Goal: Task Accomplishment & Management: Complete application form

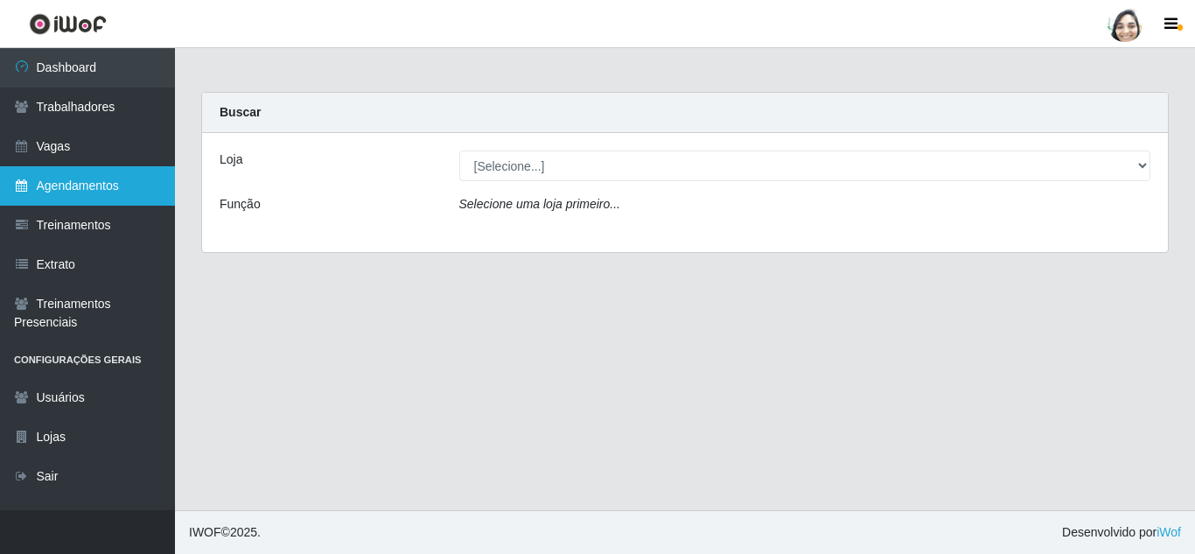
click at [46, 168] on link "Agendamentos" at bounding box center [87, 185] width 175 height 39
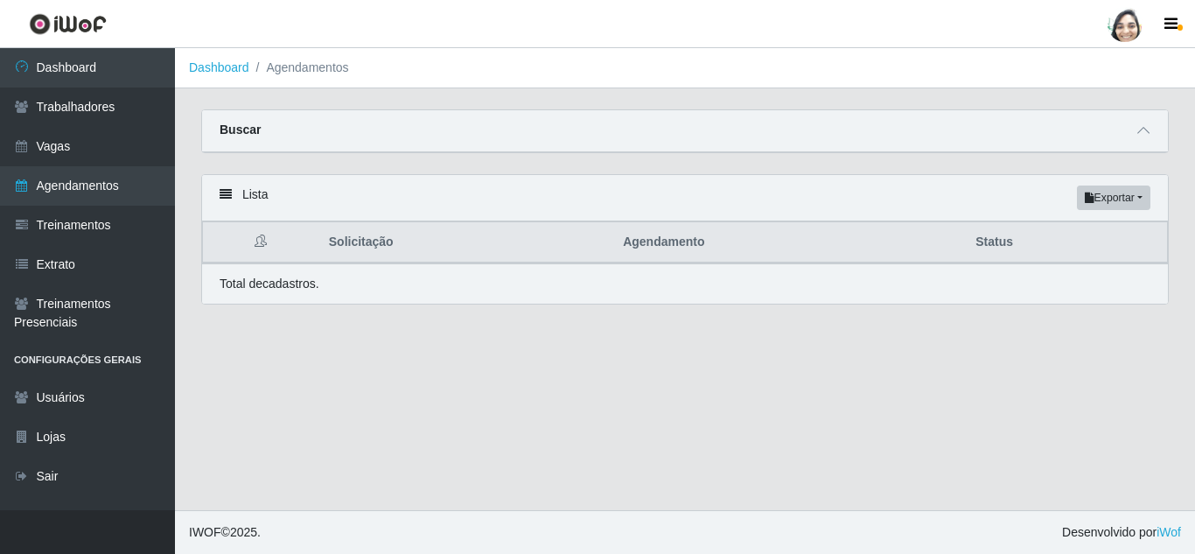
click at [49, 145] on link "Vagas" at bounding box center [87, 146] width 175 height 39
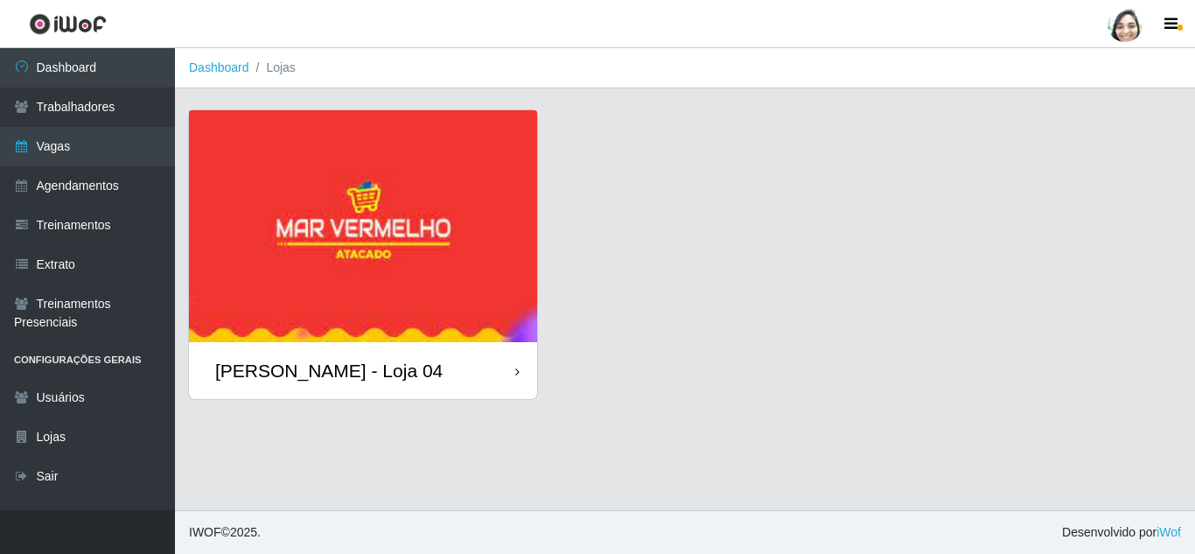
click at [359, 378] on div "[PERSON_NAME] - Loja 04" at bounding box center [328, 371] width 227 height 22
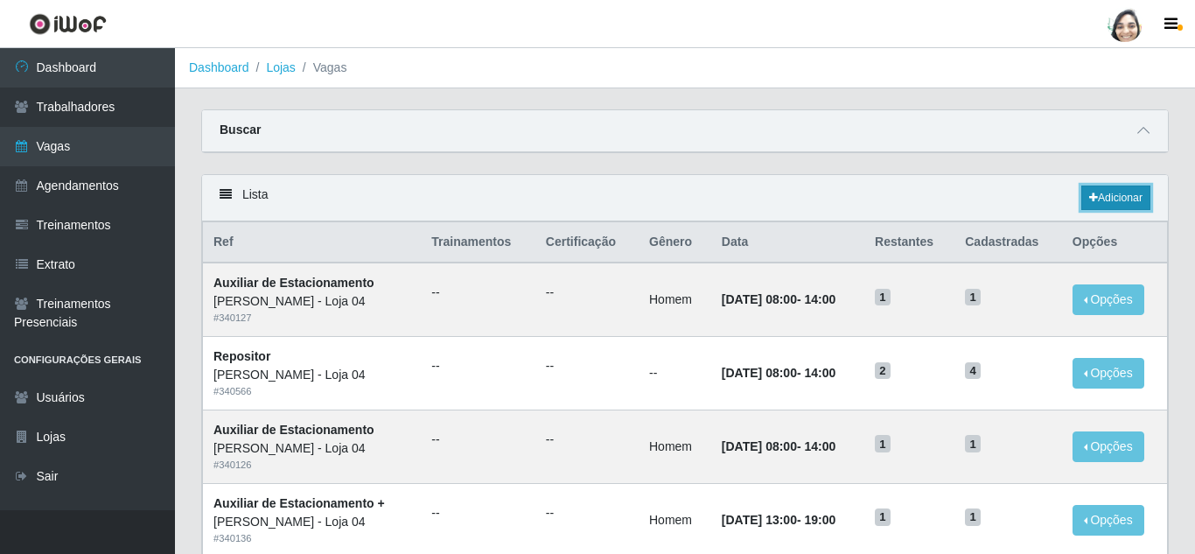
click at [1130, 194] on link "Adicionar" at bounding box center [1115, 197] width 69 height 24
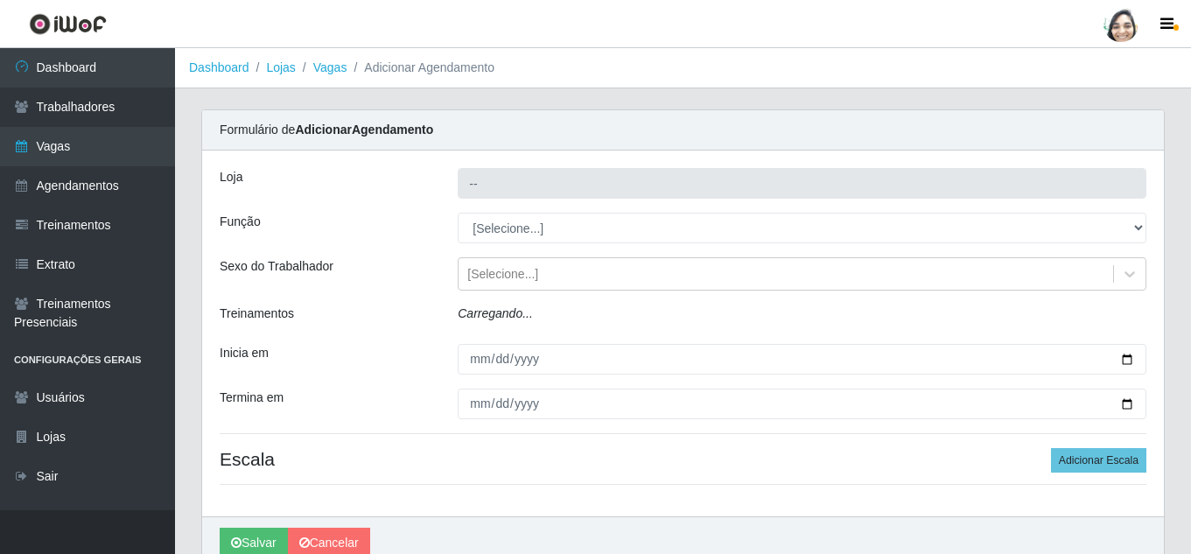
type input "[PERSON_NAME] - Loja 04"
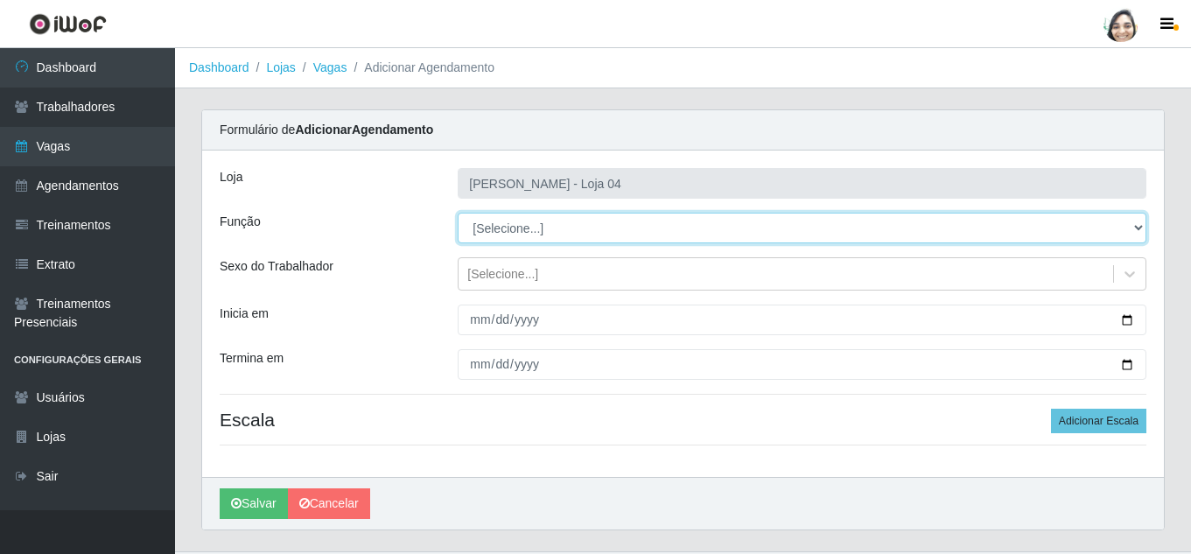
click at [592, 228] on select "[Selecione...] ASG ASG + ASG ++ Auxiliar de Depósito Auxiliar de Depósito + Aux…" at bounding box center [802, 228] width 689 height 31
select select "22"
click at [458, 213] on select "[Selecione...] ASG ASG + ASG ++ Auxiliar de Depósito Auxiliar de Depósito + Aux…" at bounding box center [802, 228] width 689 height 31
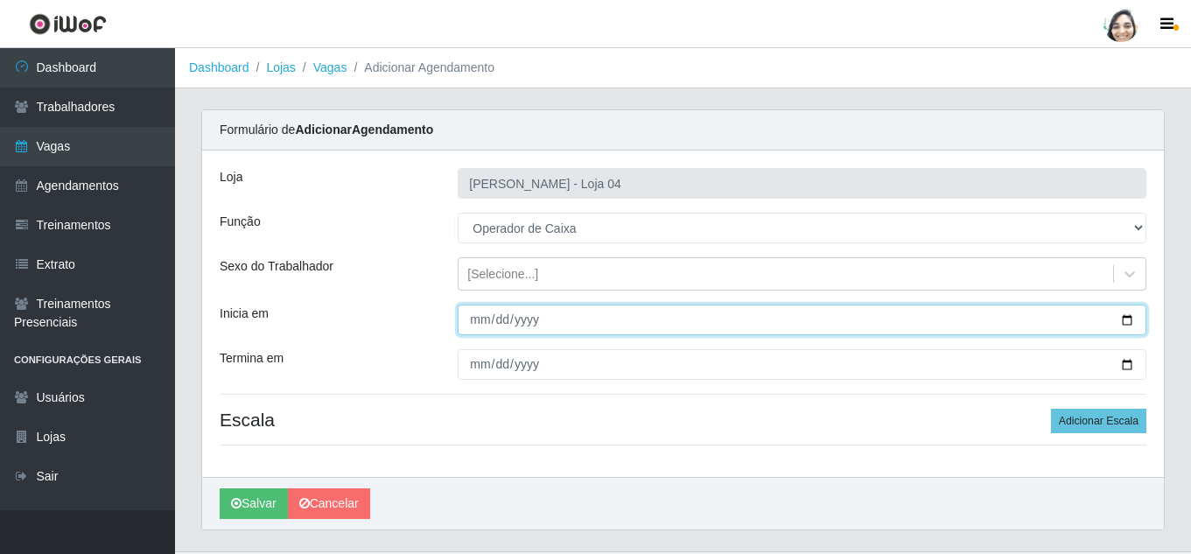
click at [483, 319] on input "Inicia em" at bounding box center [802, 319] width 689 height 31
type input "202515-09-15"
type input "[DATE]"
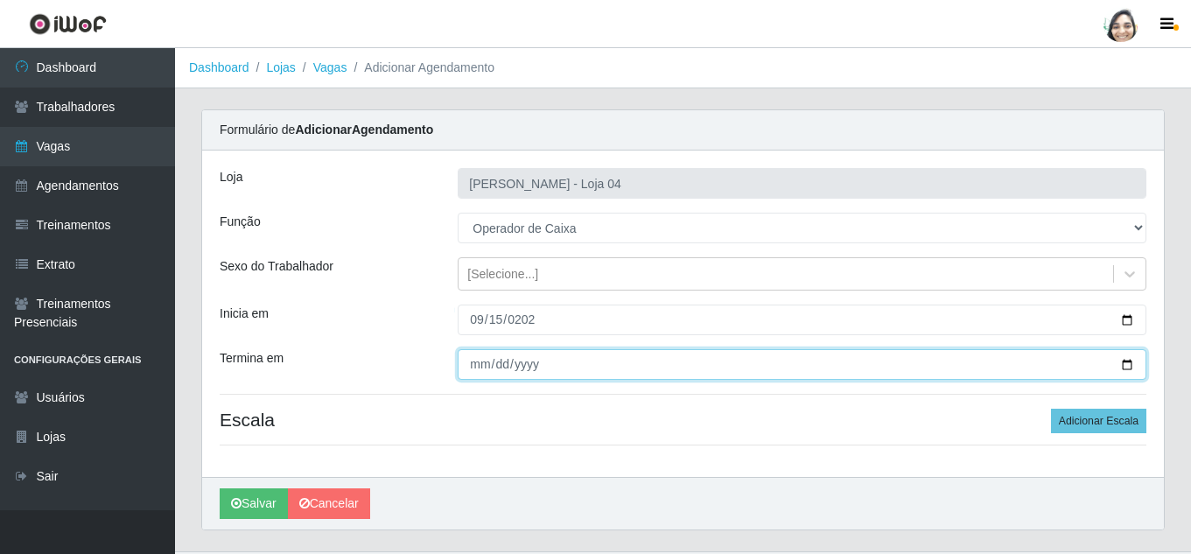
click at [474, 365] on input "Termina em" at bounding box center [802, 364] width 689 height 31
type input "[DATE]"
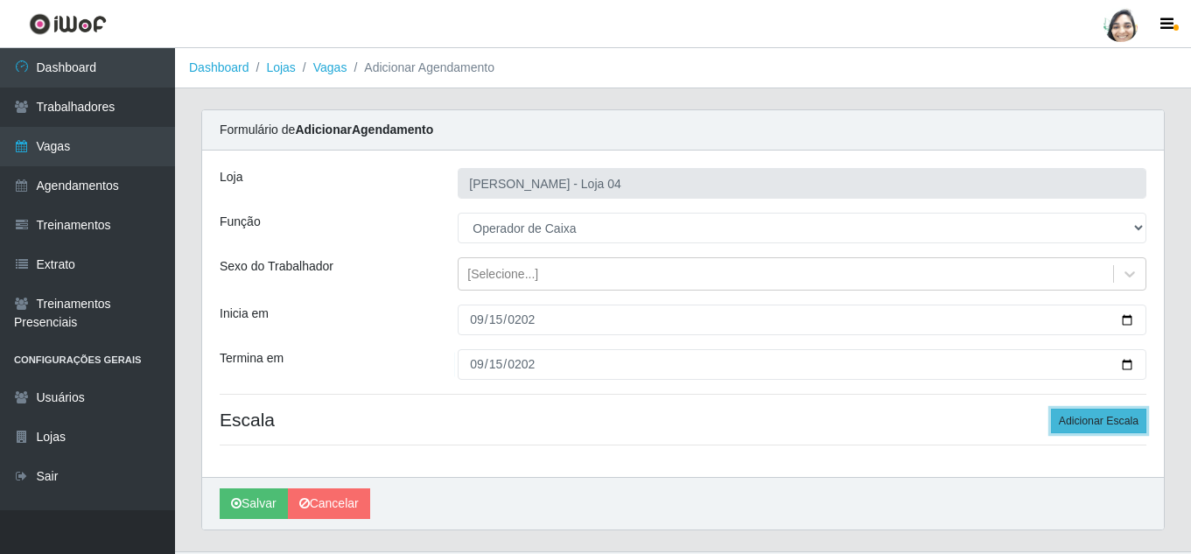
click at [1103, 416] on button "Adicionar Escala" at bounding box center [1098, 421] width 95 height 24
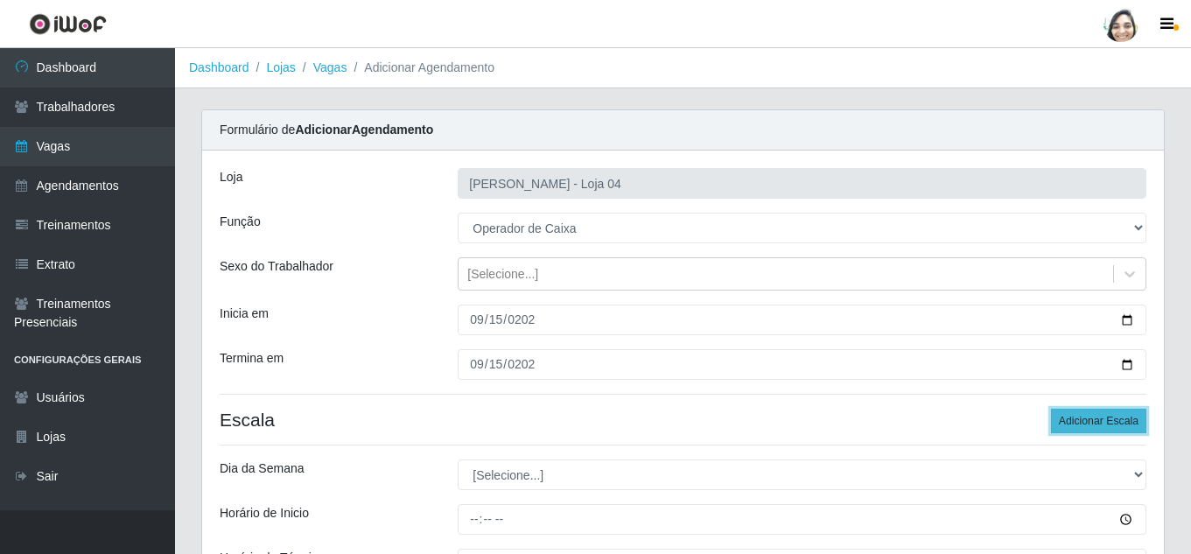
click at [1103, 416] on button "Adicionar Escala" at bounding box center [1098, 421] width 95 height 24
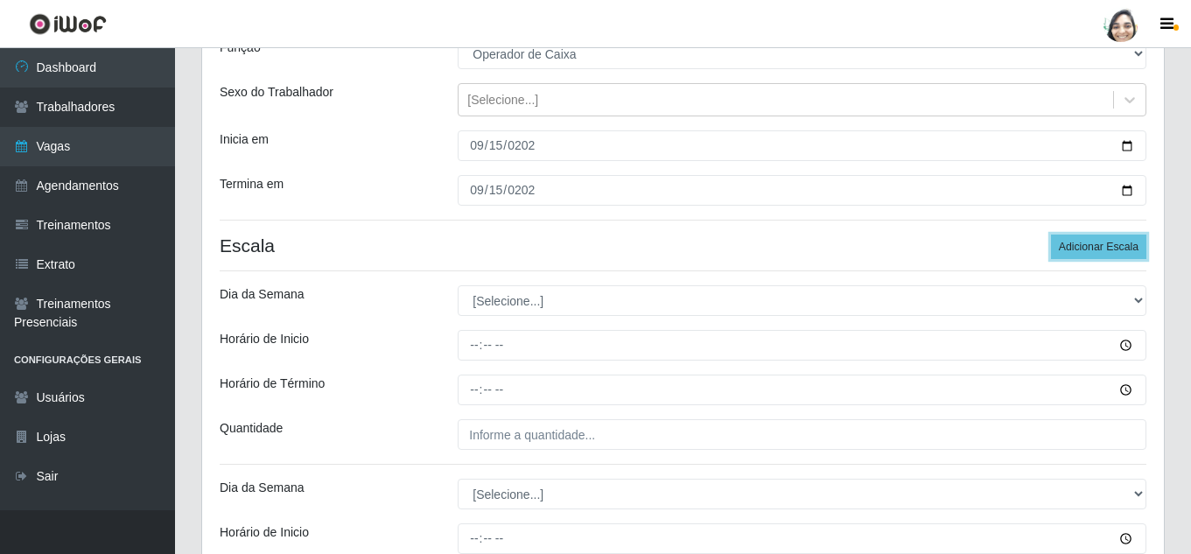
scroll to position [175, 0]
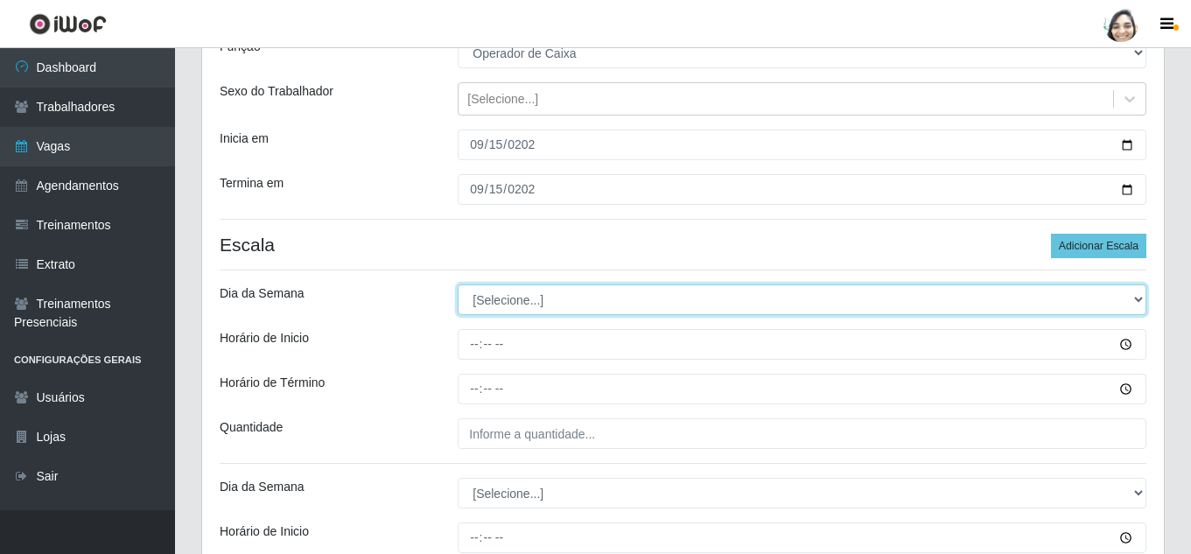
click at [524, 304] on select "[Selecione...] Segunda Terça Quarta Quinta Sexta Sábado Domingo" at bounding box center [802, 299] width 689 height 31
select select "1"
click at [458, 284] on select "[Selecione...] Segunda Terça Quarta Quinta Sexta Sábado Domingo" at bounding box center [802, 299] width 689 height 31
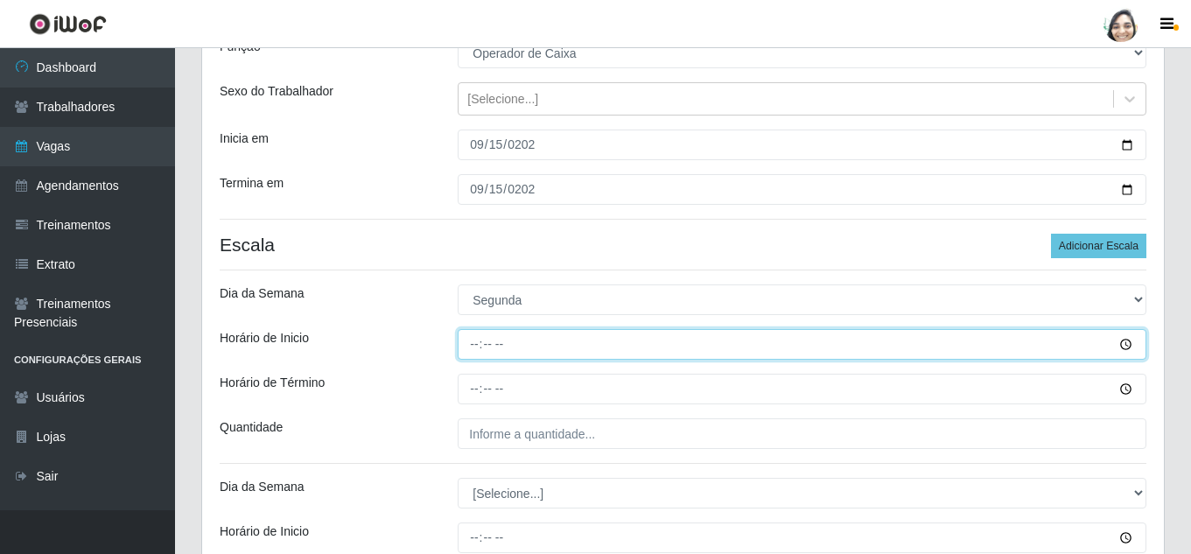
click at [480, 338] on input "Horário de Inicio" at bounding box center [802, 344] width 689 height 31
type input "08:20"
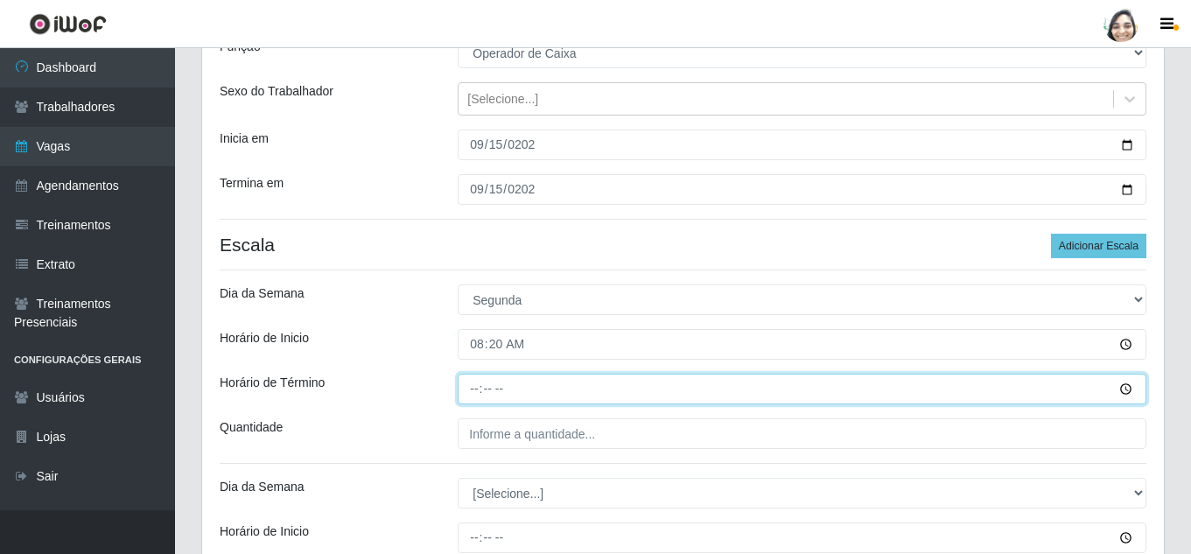
click at [487, 391] on input "Horário de Término" at bounding box center [802, 389] width 689 height 31
click at [477, 390] on input "Horário de Término" at bounding box center [802, 389] width 689 height 31
type input "14:20"
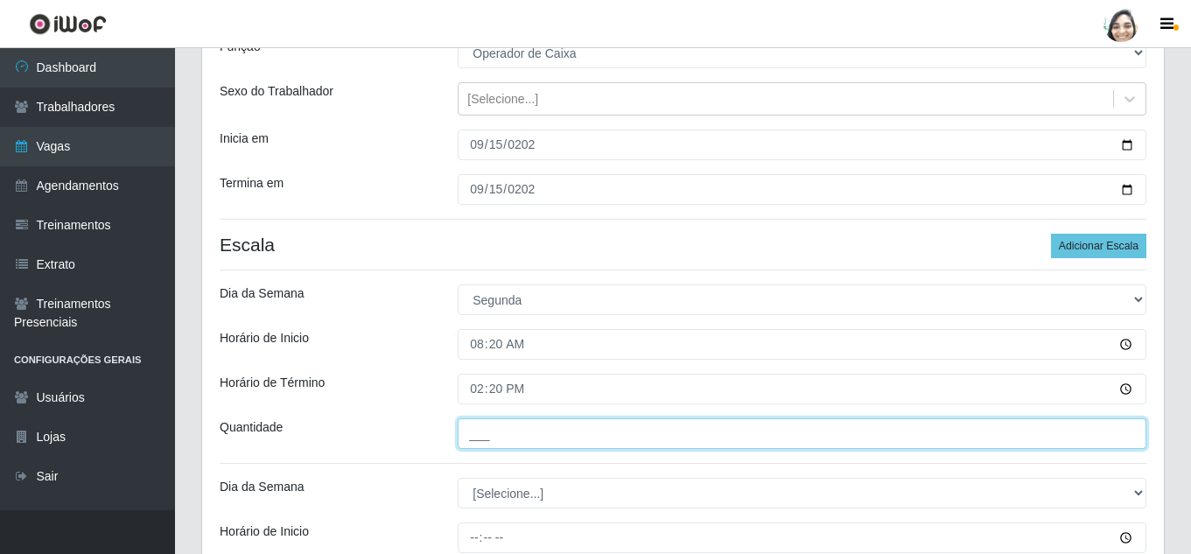
click at [492, 440] on input "___" at bounding box center [802, 433] width 689 height 31
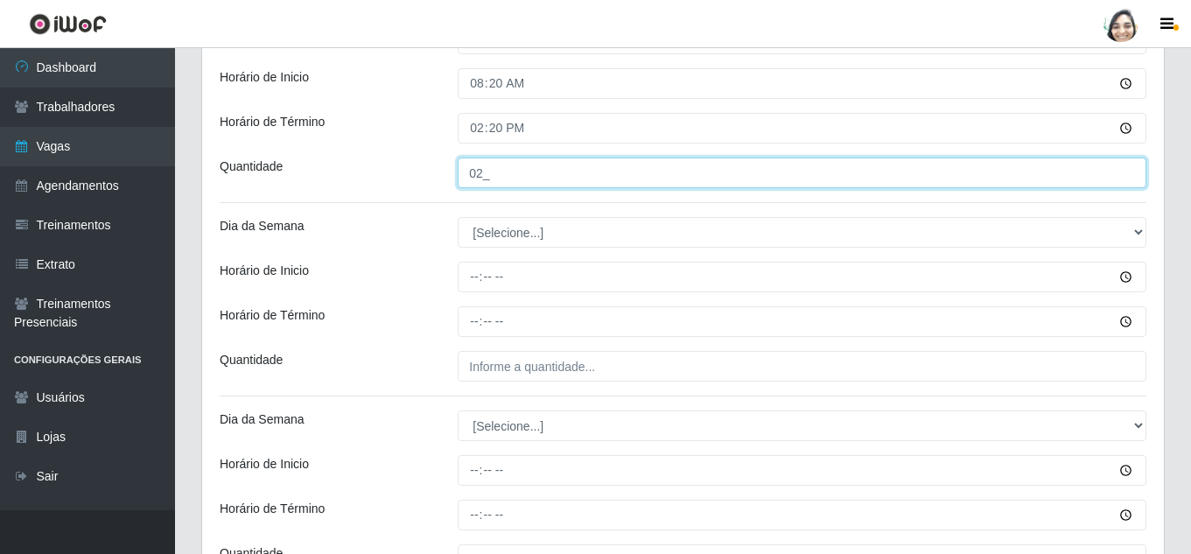
scroll to position [437, 0]
type input "02_"
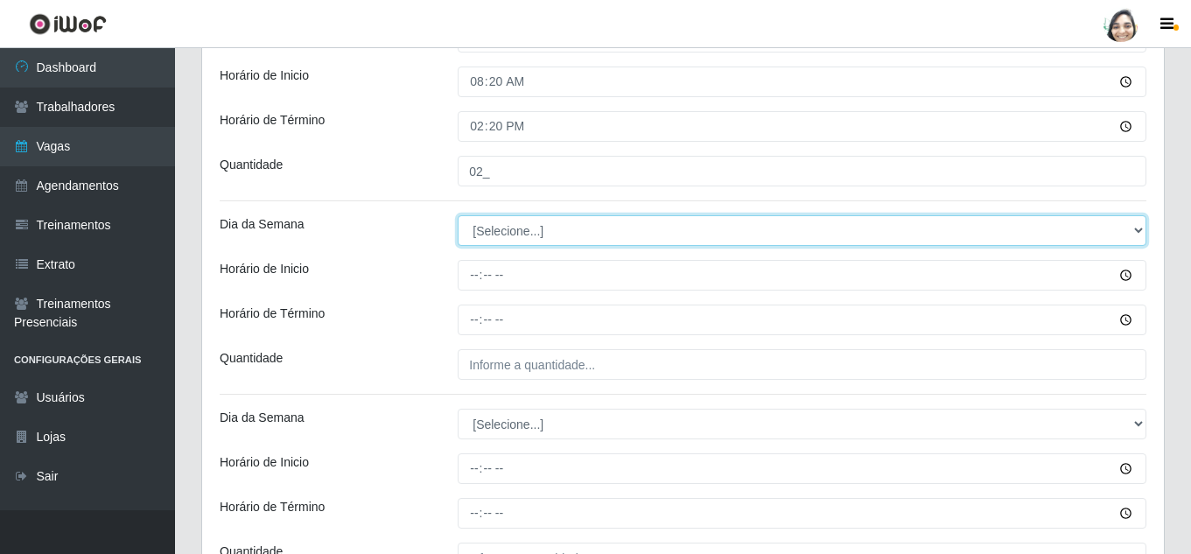
click at [521, 236] on select "[Selecione...] Segunda Terça Quarta Quinta Sexta Sábado Domingo" at bounding box center [802, 230] width 689 height 31
select select "1"
click at [458, 215] on select "[Selecione...] Segunda Terça Quarta Quinta Sexta Sábado Domingo" at bounding box center [802, 230] width 689 height 31
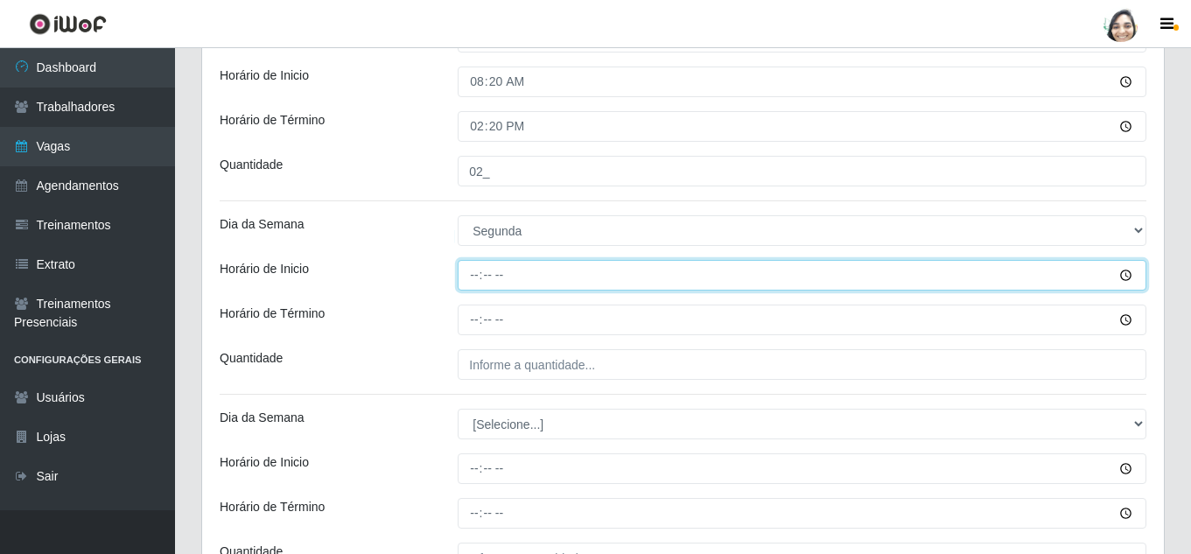
click at [479, 273] on input "Horário de Inicio" at bounding box center [802, 275] width 689 height 31
type input "12:20"
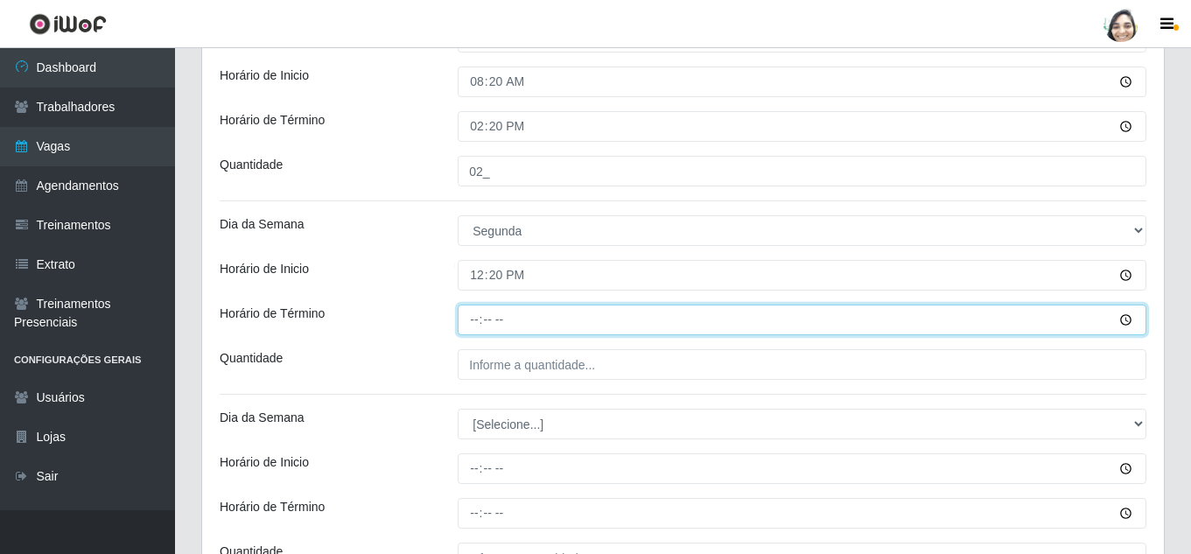
click at [481, 318] on input "Horário de Término" at bounding box center [802, 319] width 689 height 31
type input "18:20"
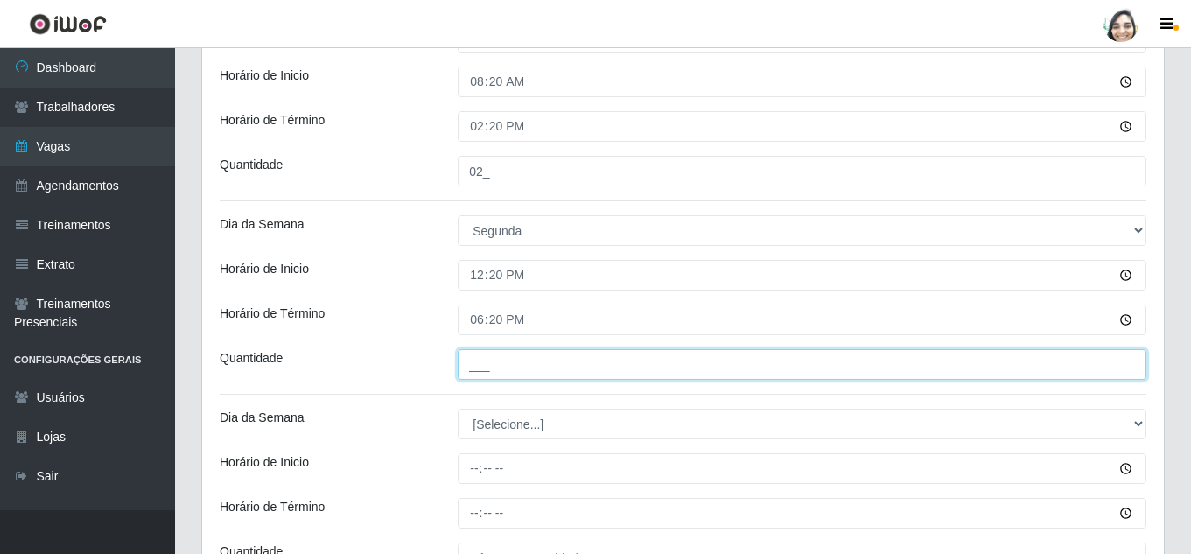
click at [496, 363] on input "___" at bounding box center [802, 364] width 689 height 31
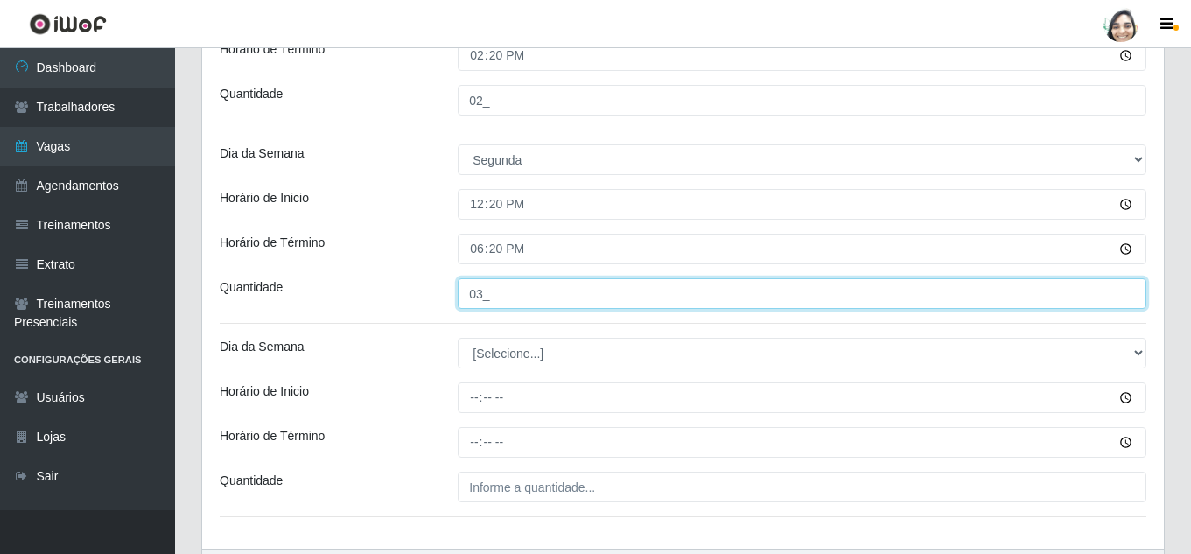
scroll to position [612, 0]
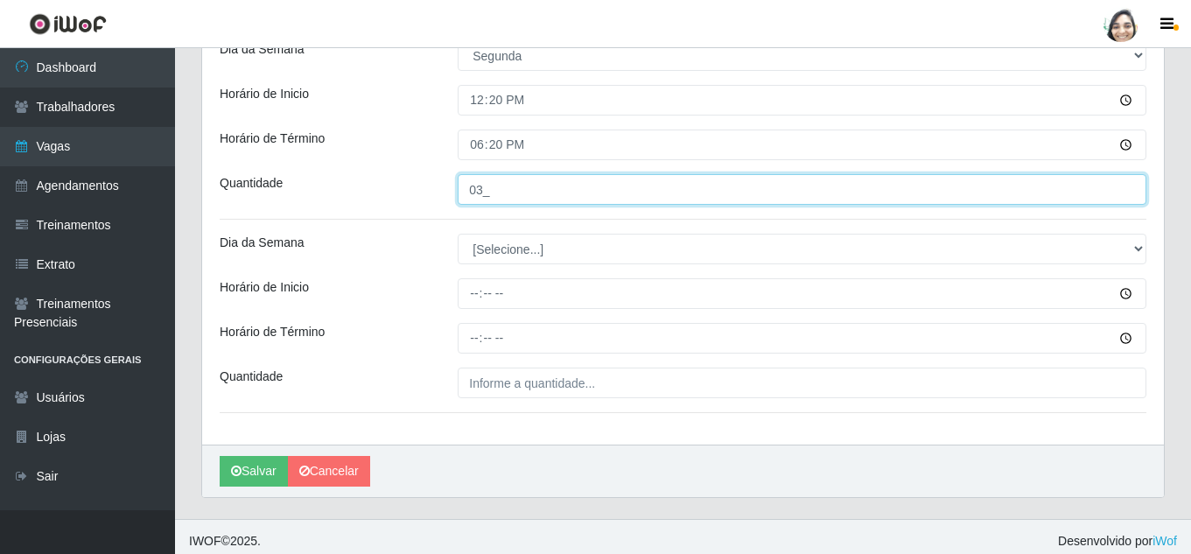
type input "03_"
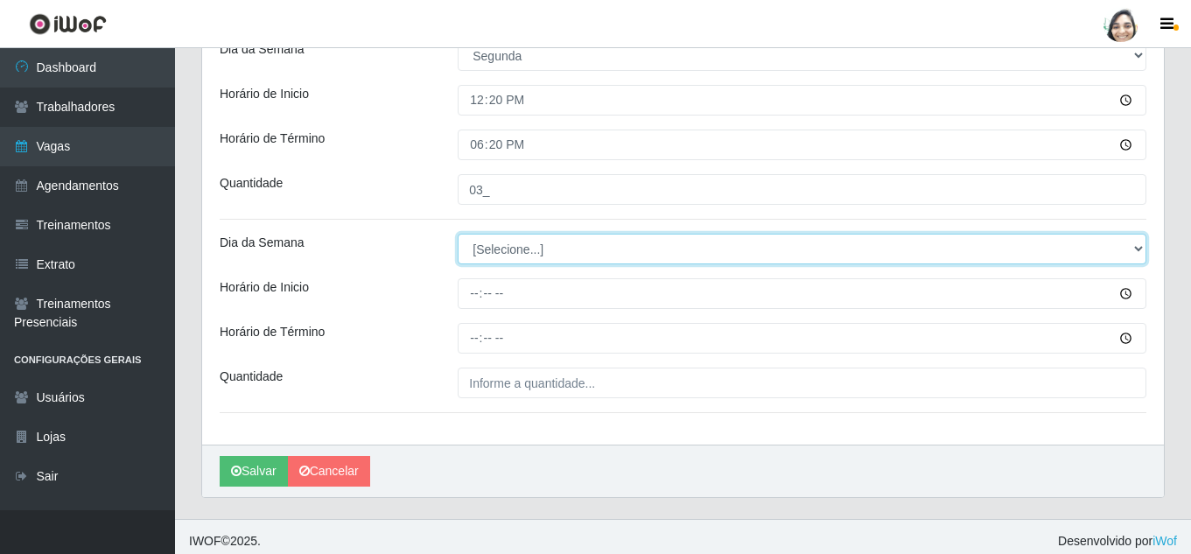
click at [485, 260] on select "[Selecione...] Segunda Terça Quarta Quinta Sexta Sábado Domingo" at bounding box center [802, 249] width 689 height 31
click at [500, 244] on select "[Selecione...] Segunda Terça Quarta Quinta Sexta Sábado Domingo" at bounding box center [802, 249] width 689 height 31
select select "1"
click at [458, 234] on select "[Selecione...] Segunda Terça Quarta Quinta Sexta Sábado Domingo" at bounding box center [802, 249] width 689 height 31
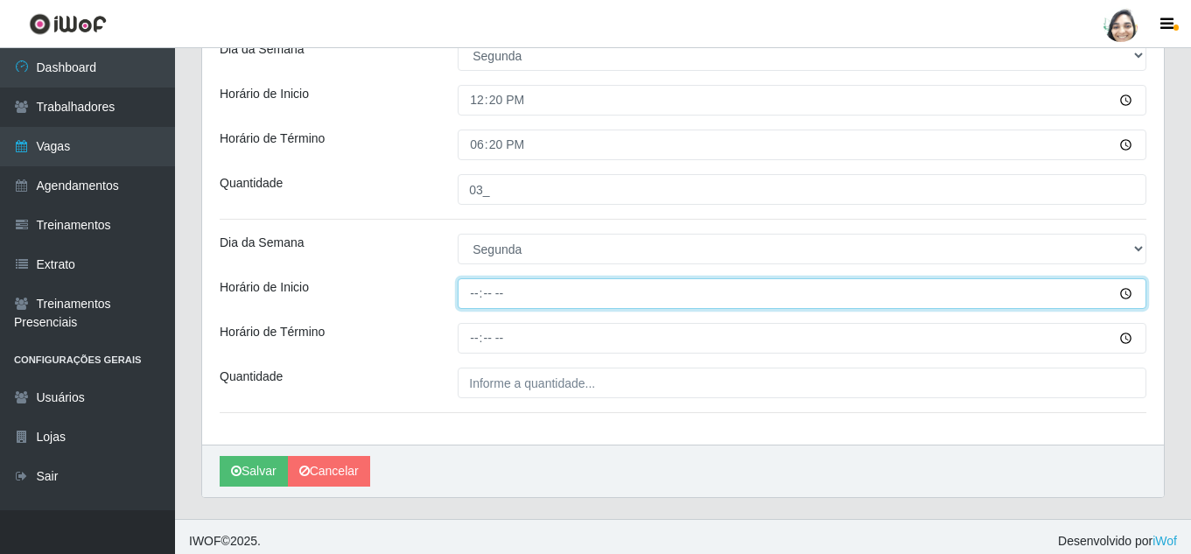
click at [473, 283] on input "Horário de Inicio" at bounding box center [802, 293] width 689 height 31
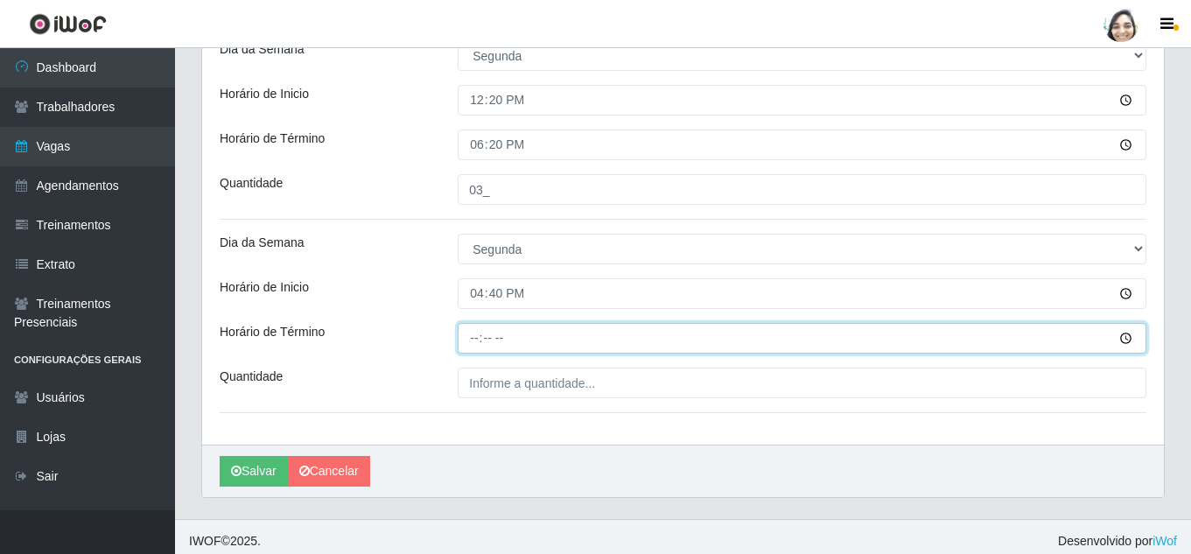
click at [472, 336] on input "Horário de Término" at bounding box center [802, 338] width 689 height 31
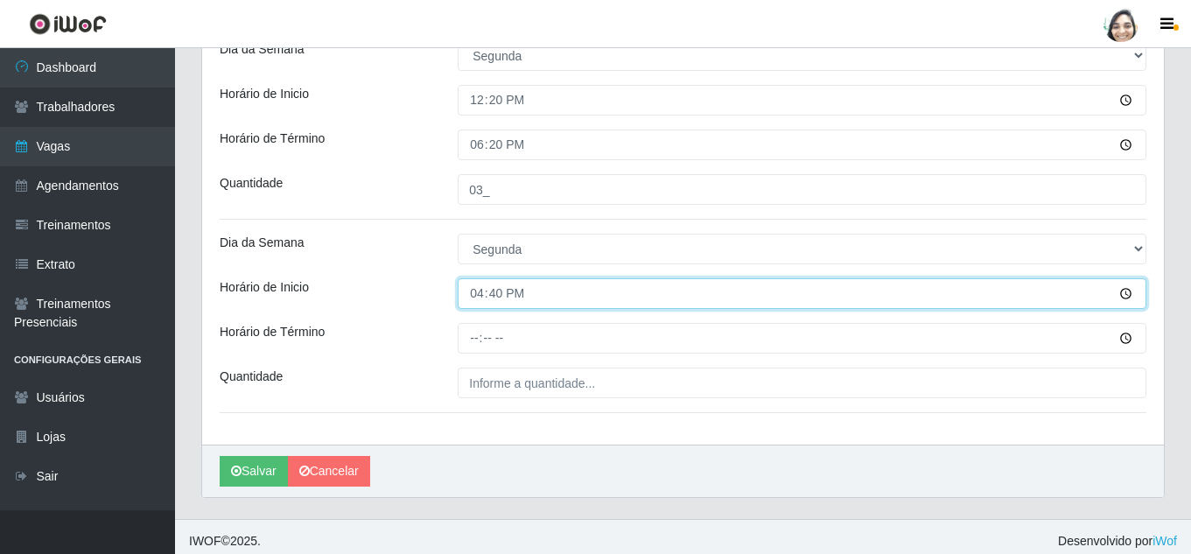
click at [471, 292] on input "16:40" at bounding box center [802, 293] width 689 height 31
type input "16:20"
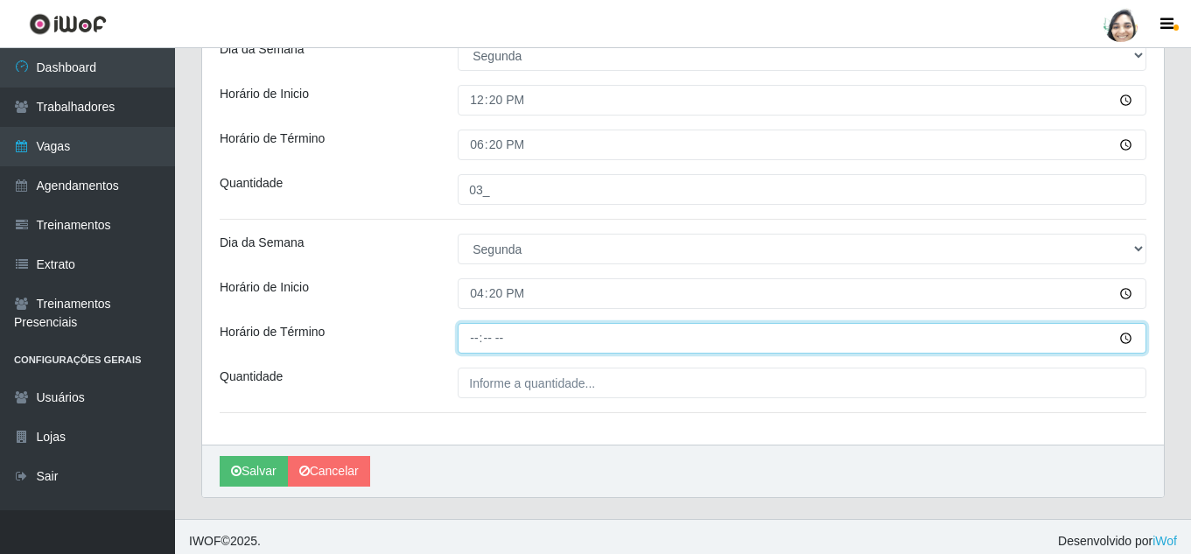
click at [475, 324] on input "Horário de Término" at bounding box center [802, 338] width 689 height 31
type input "22:20"
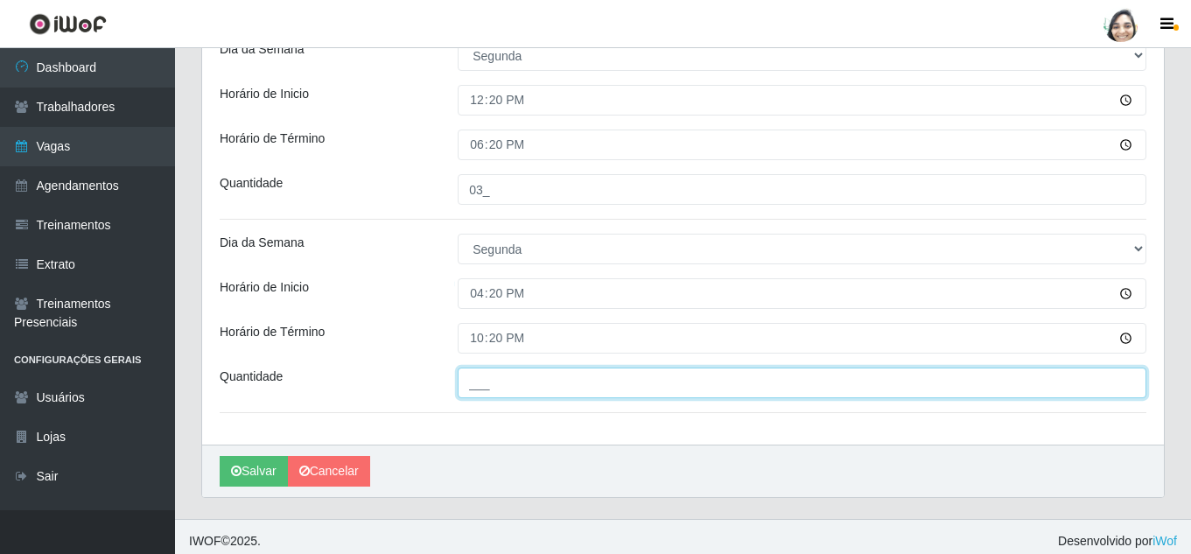
click at [492, 387] on input "___" at bounding box center [802, 382] width 689 height 31
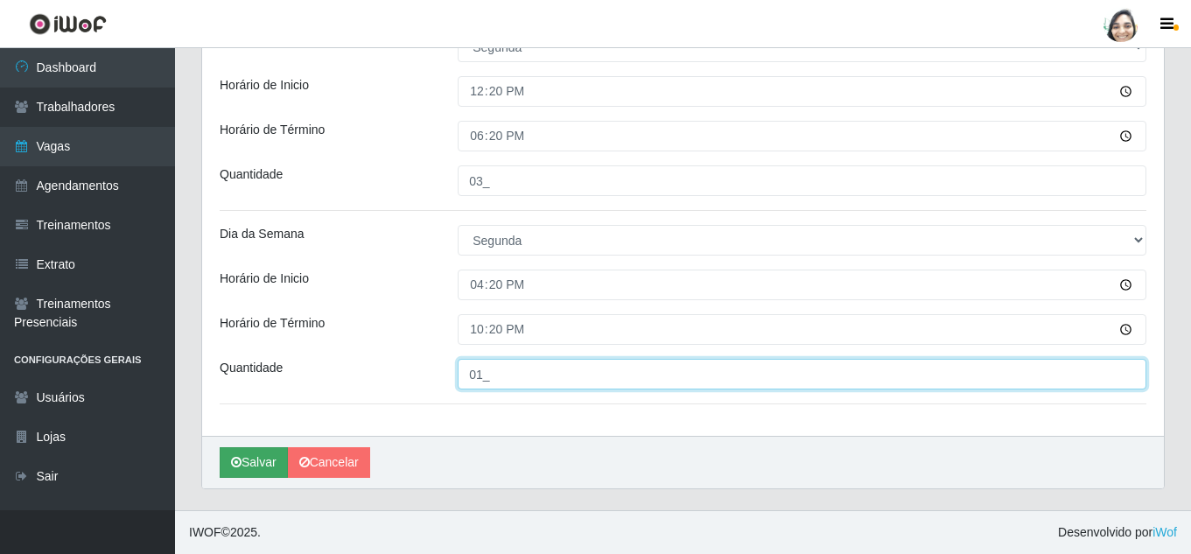
type input "01_"
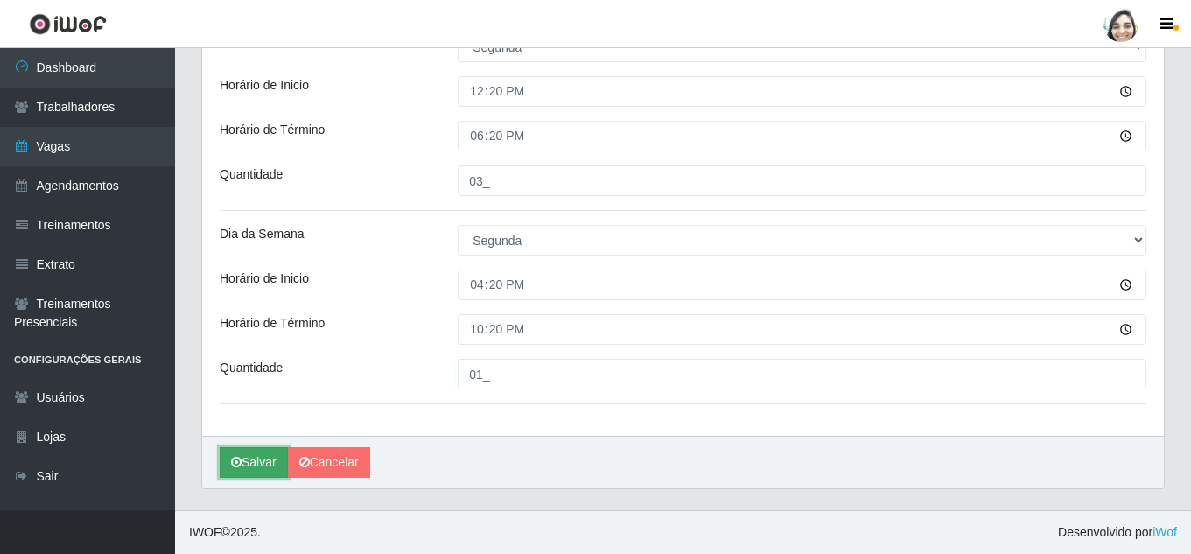
click at [249, 455] on button "Salvar" at bounding box center [254, 462] width 68 height 31
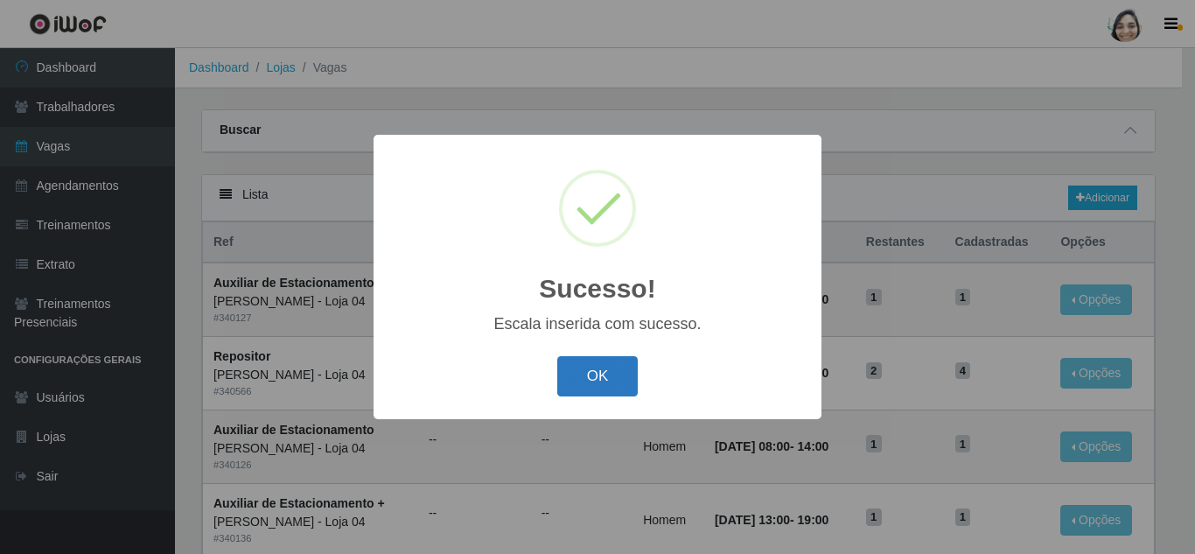
click at [579, 374] on button "OK" at bounding box center [597, 376] width 81 height 41
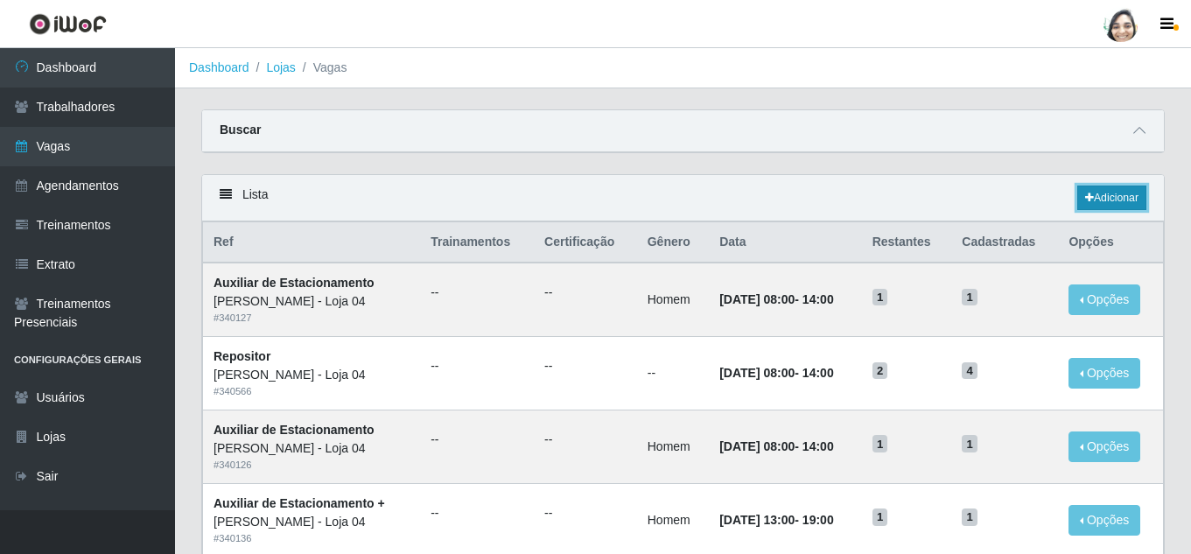
click at [1109, 199] on link "Adicionar" at bounding box center [1111, 197] width 69 height 24
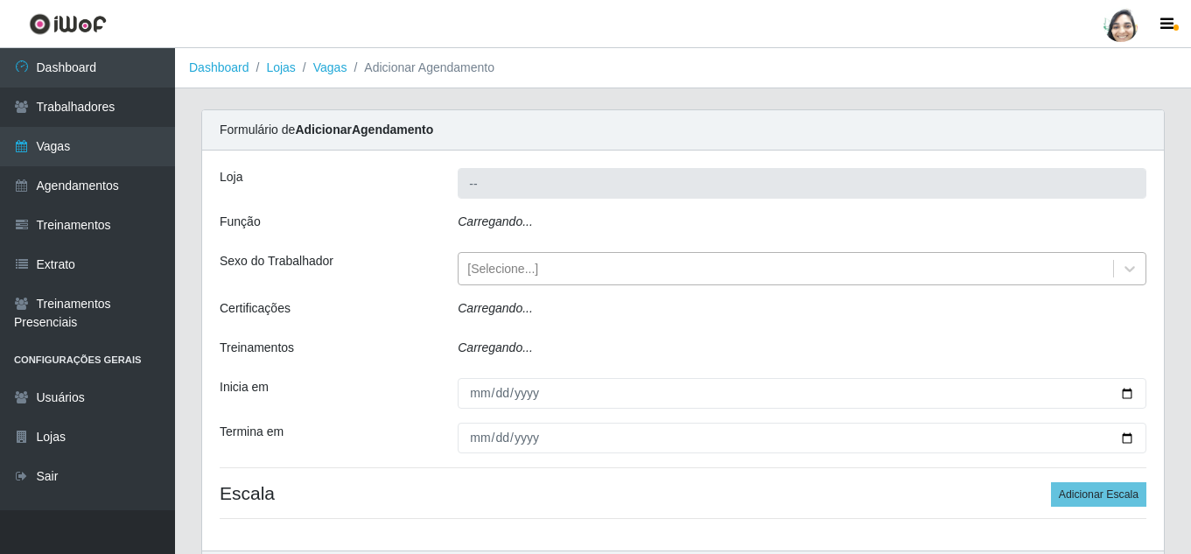
type input "[PERSON_NAME] - Loja 04"
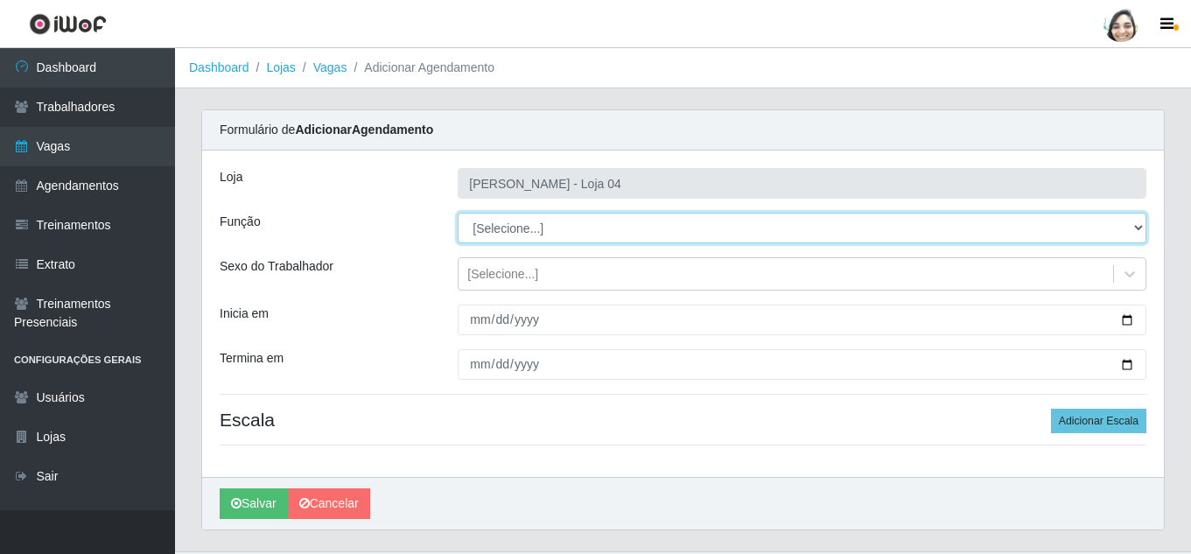
click at [522, 234] on select "[Selecione...] ASG ASG + ASG ++ Auxiliar de Depósito Auxiliar de Depósito + Aux…" at bounding box center [802, 228] width 689 height 31
select select "22"
click at [458, 213] on select "[Selecione...] ASG ASG + ASG ++ Auxiliar de Depósito Auxiliar de Depósito + Aux…" at bounding box center [802, 228] width 689 height 31
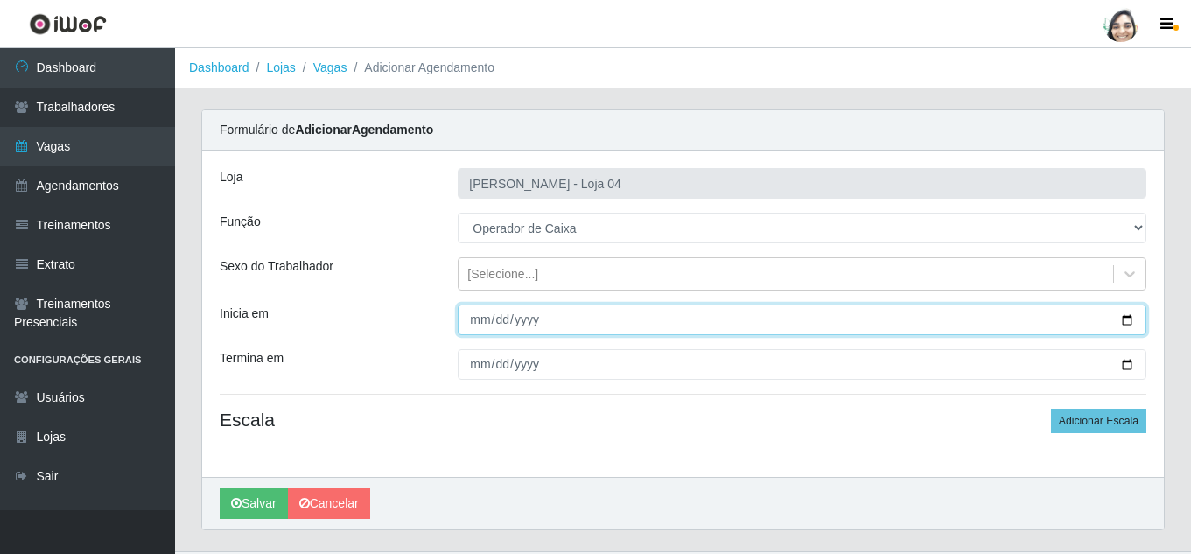
click at [486, 317] on input "Inicia em" at bounding box center [802, 319] width 689 height 31
type input "[DATE]"
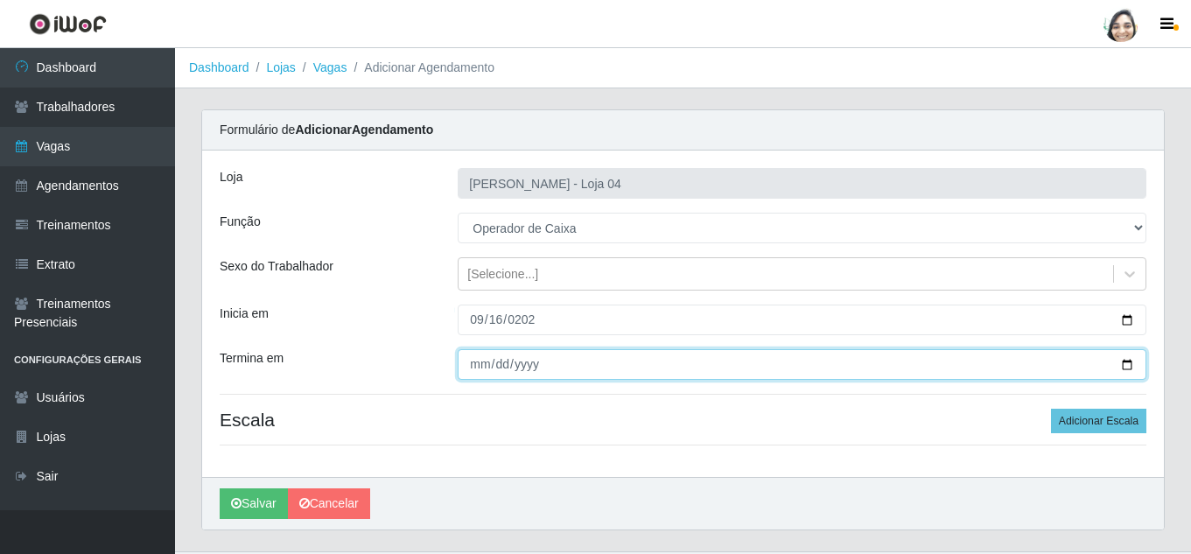
click at [475, 367] on input "Termina em" at bounding box center [802, 364] width 689 height 31
type input "[DATE]"
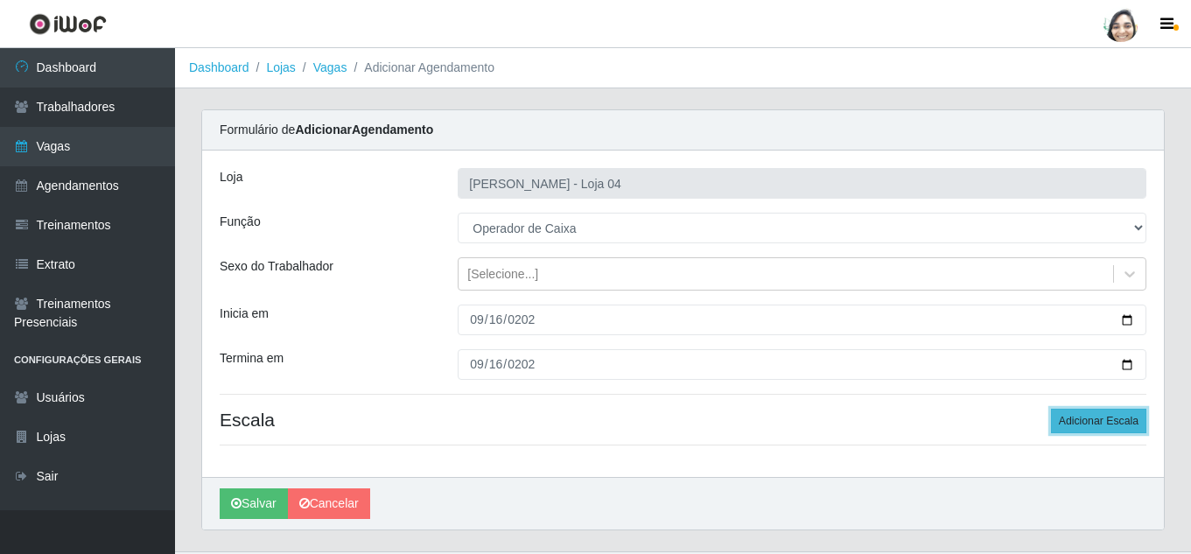
click at [1096, 424] on button "Adicionar Escala" at bounding box center [1098, 421] width 95 height 24
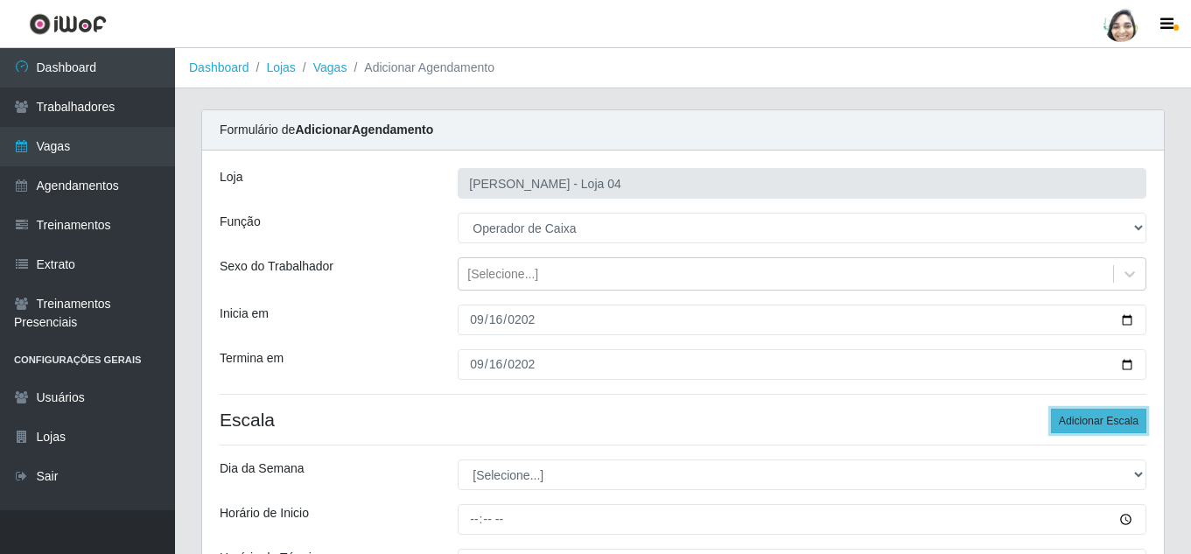
click at [1095, 423] on button "Adicionar Escala" at bounding box center [1098, 421] width 95 height 24
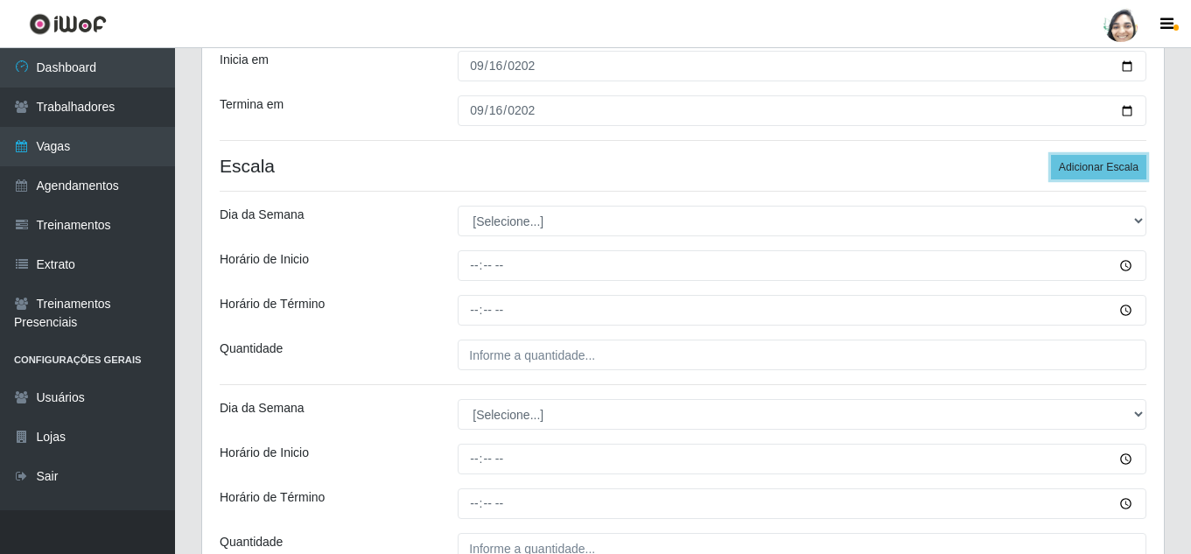
scroll to position [262, 0]
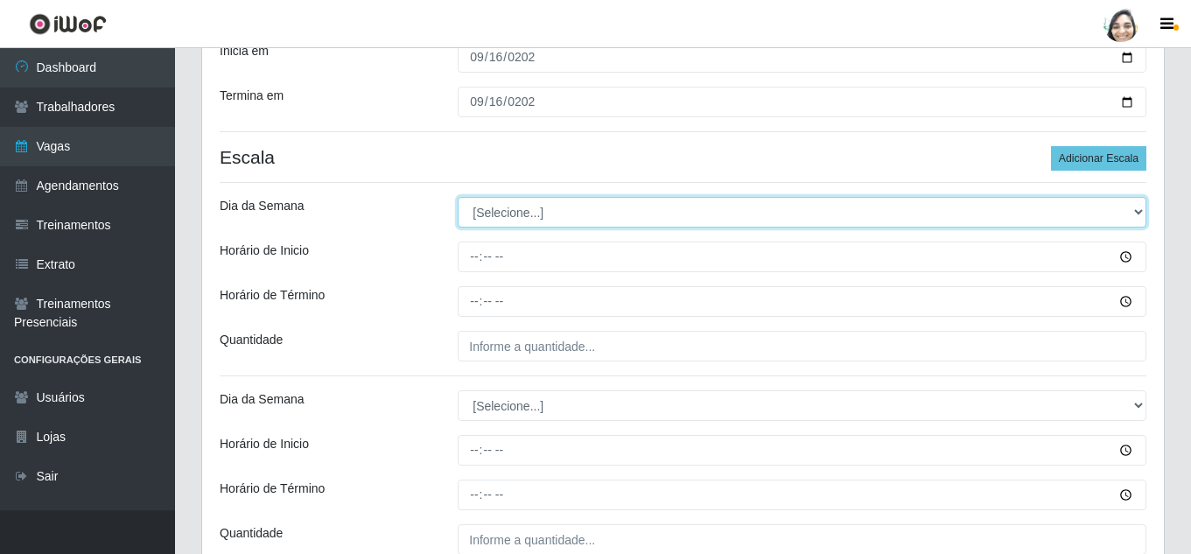
click at [519, 209] on select "[Selecione...] Segunda Terça Quarta Quinta Sexta Sábado Domingo" at bounding box center [802, 212] width 689 height 31
select select "2"
click at [458, 197] on select "[Selecione...] Segunda Terça Quarta Quinta Sexta Sábado Domingo" at bounding box center [802, 212] width 689 height 31
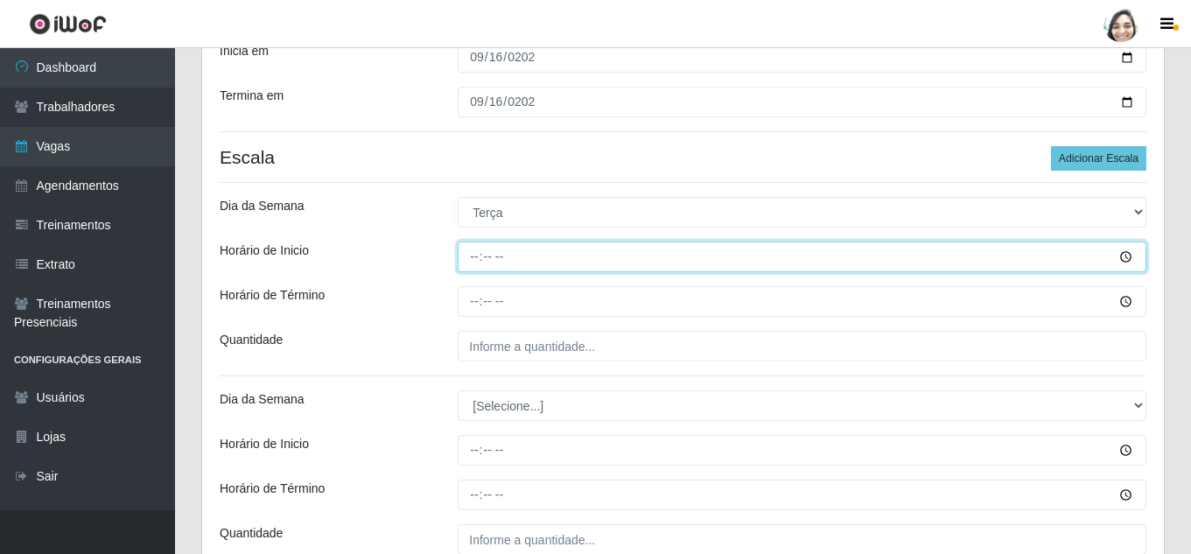
click at [480, 262] on input "Horário de Inicio" at bounding box center [802, 256] width 689 height 31
type input "08:20"
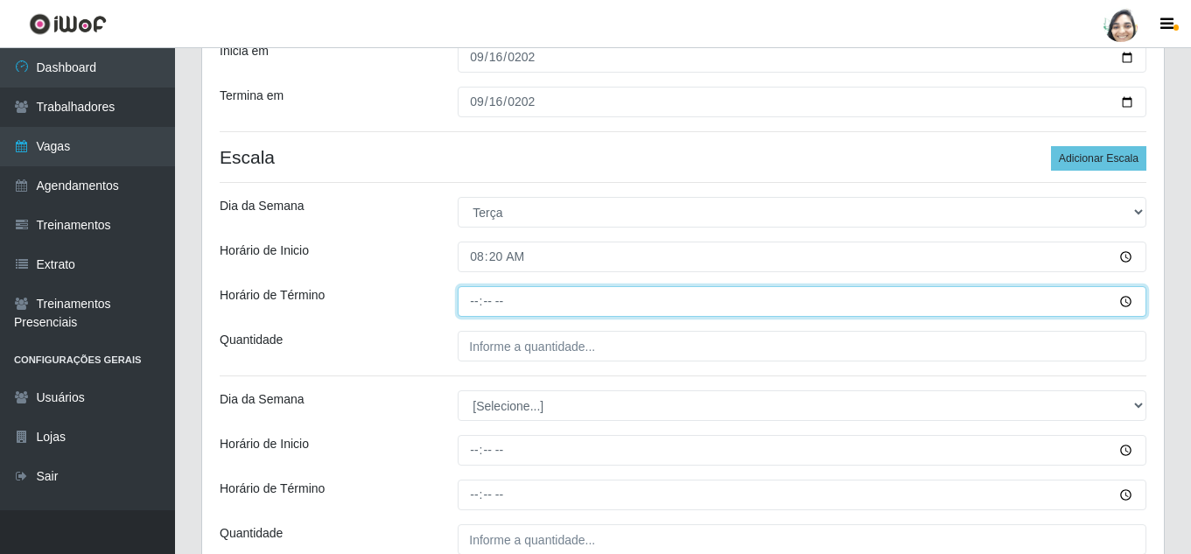
click at [484, 301] on input "Horário de Término" at bounding box center [802, 301] width 689 height 31
click at [479, 301] on input "Horário de Término" at bounding box center [802, 301] width 689 height 31
type input "14:20"
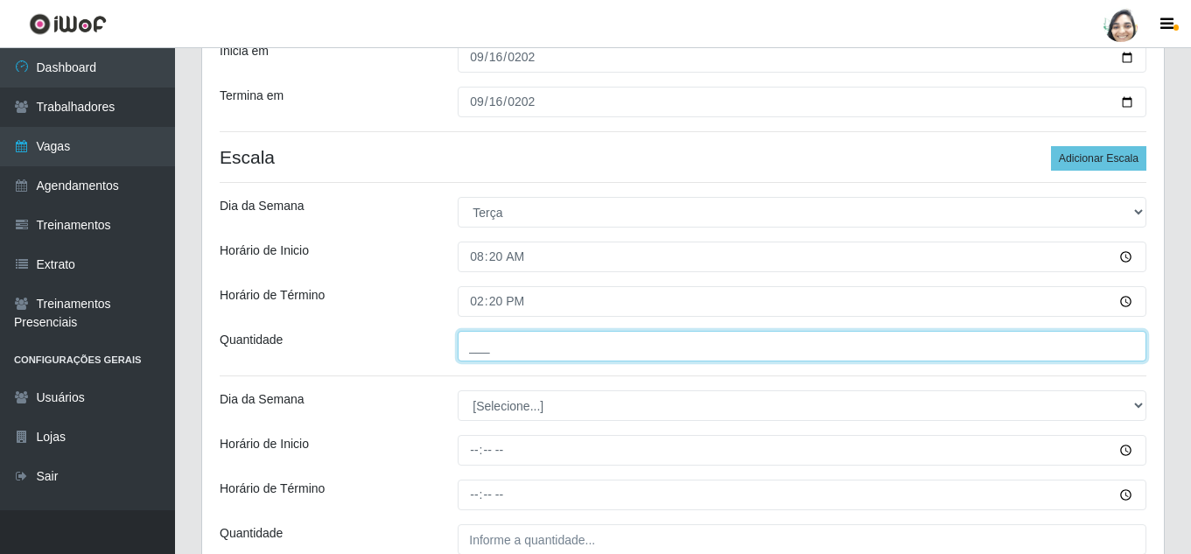
click at [483, 346] on input "___" at bounding box center [802, 346] width 689 height 31
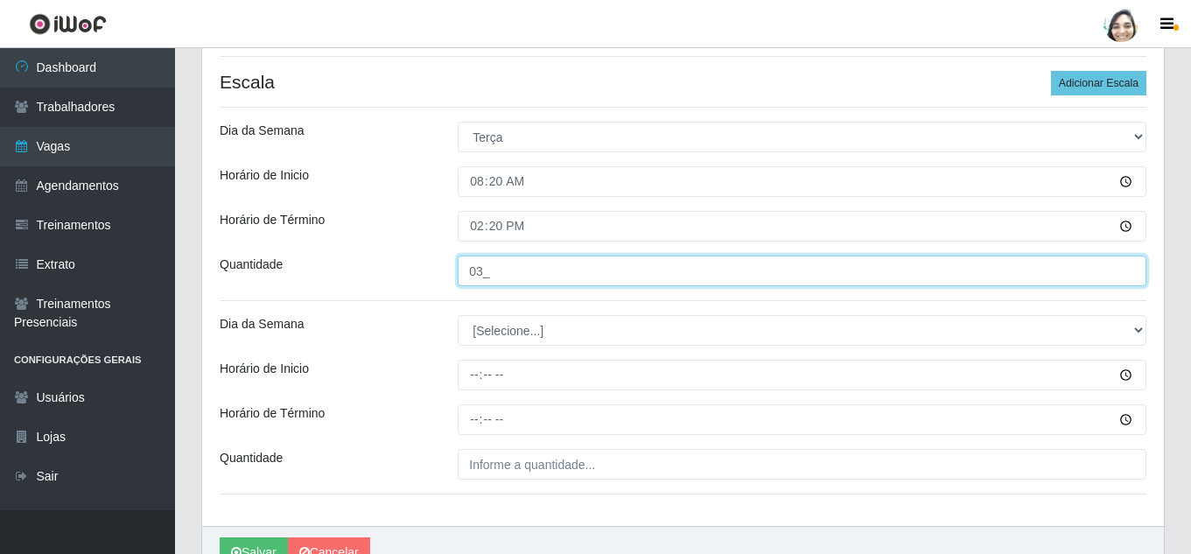
scroll to position [428, 0]
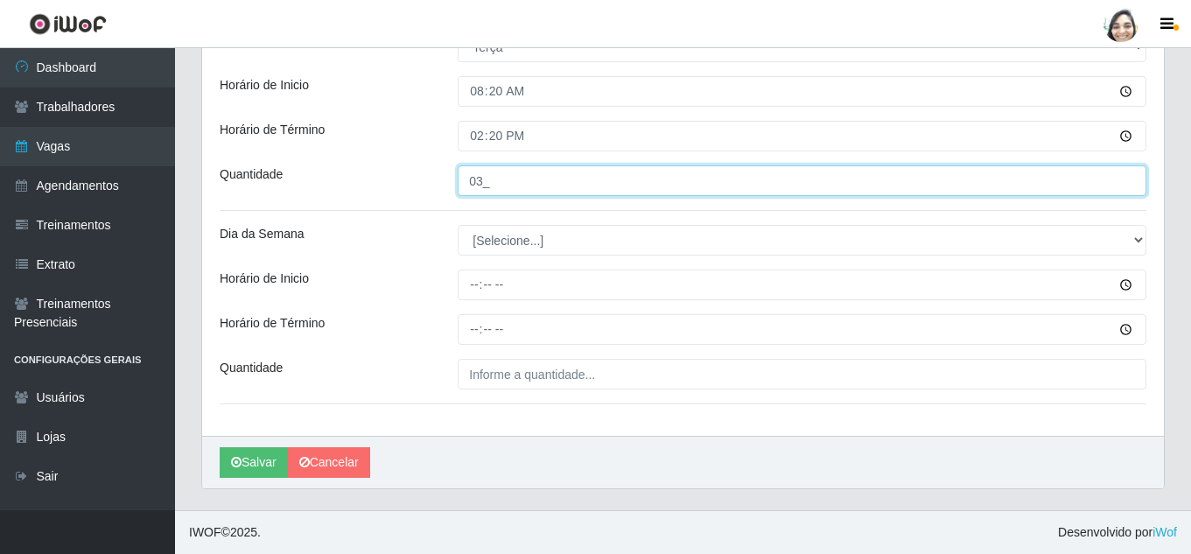
type input "03_"
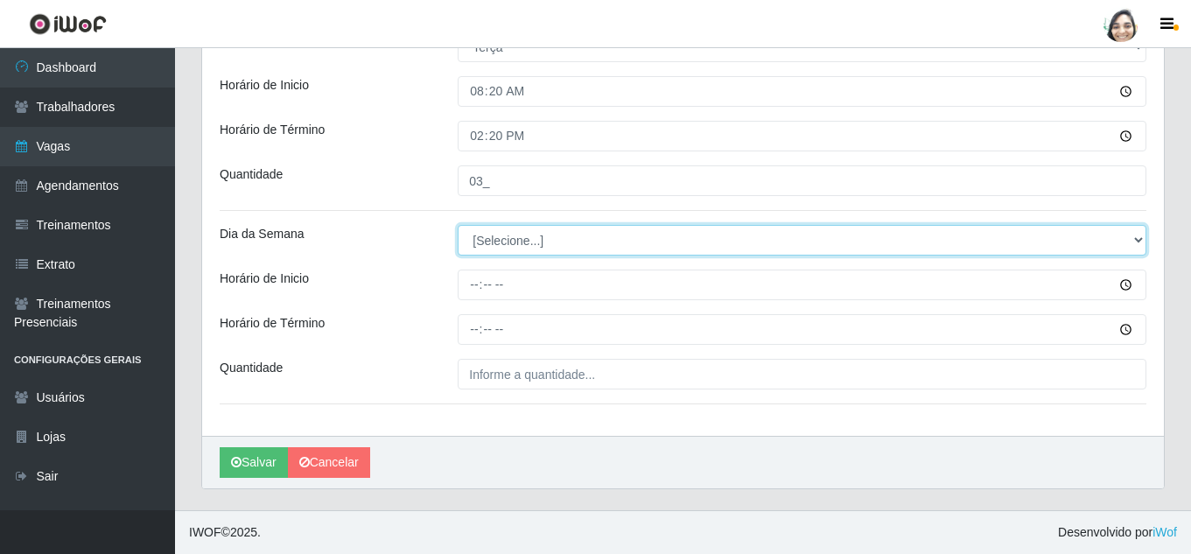
click at [514, 233] on select "[Selecione...] Segunda Terça Quarta Quinta Sexta Sábado Domingo" at bounding box center [802, 240] width 689 height 31
select select "2"
click at [458, 225] on select "[Selecione...] Segunda Terça Quarta Quinta Sexta Sábado Domingo" at bounding box center [802, 240] width 689 height 31
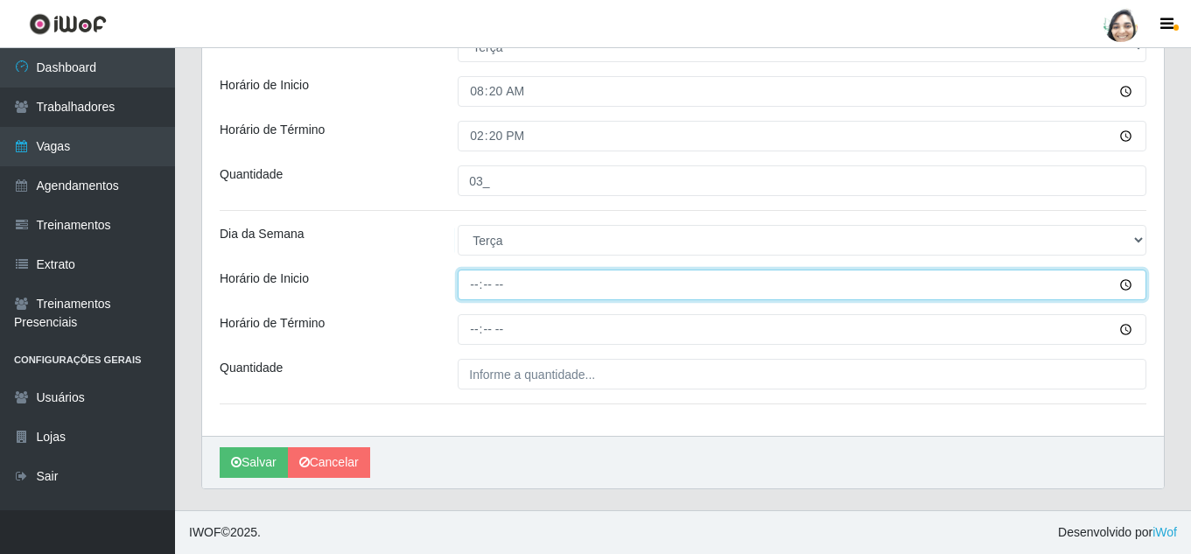
click at [479, 284] on input "Horário de Inicio" at bounding box center [802, 284] width 689 height 31
type input "12:20"
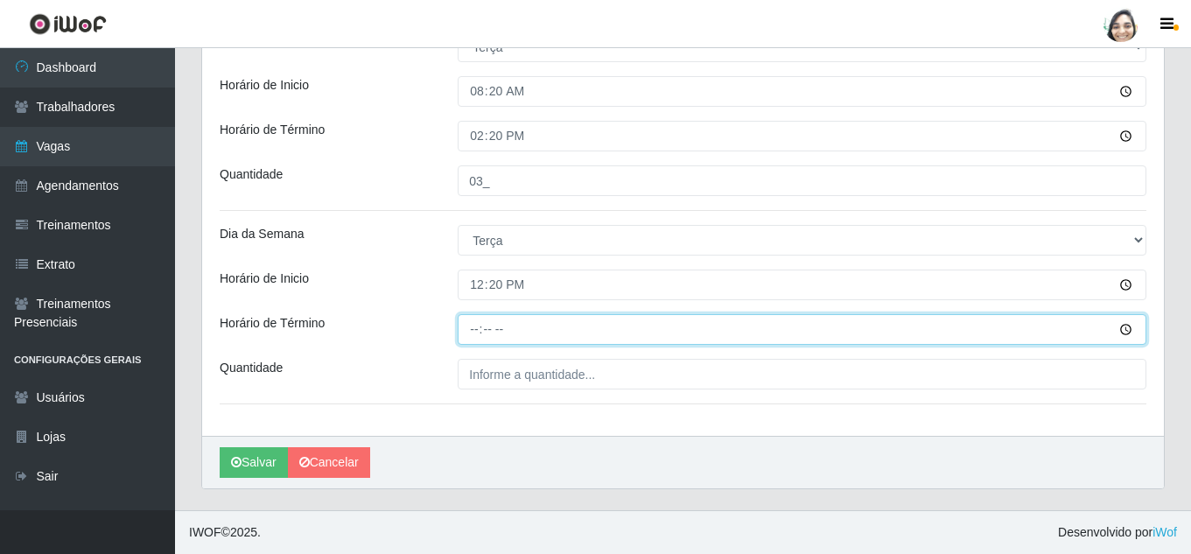
click at [472, 329] on input "Horário de Término" at bounding box center [802, 329] width 689 height 31
type input "18:20"
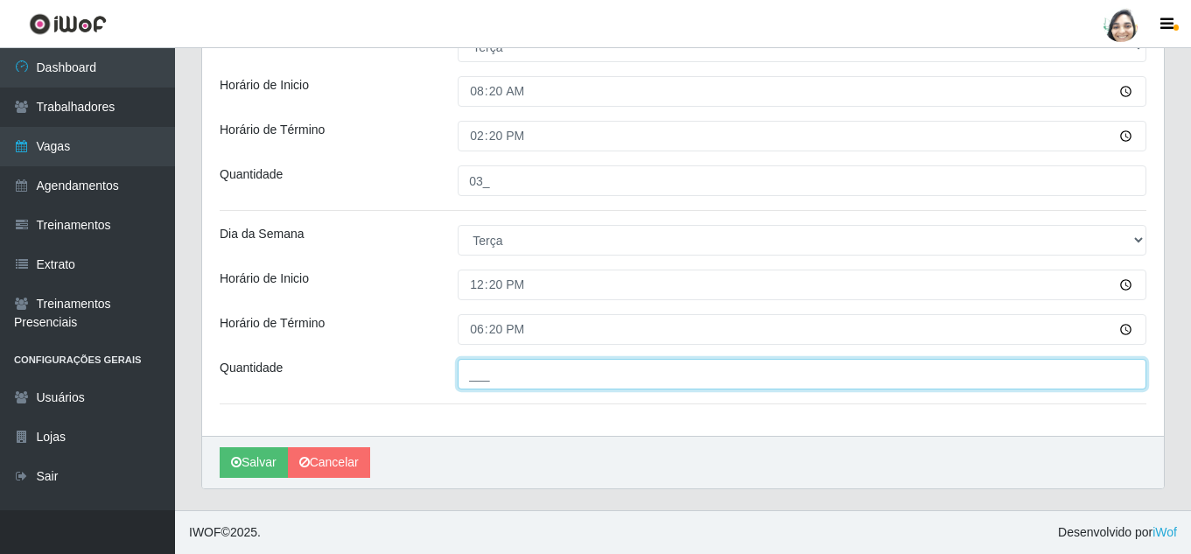
click at [532, 371] on input "___" at bounding box center [802, 374] width 689 height 31
type input "03_"
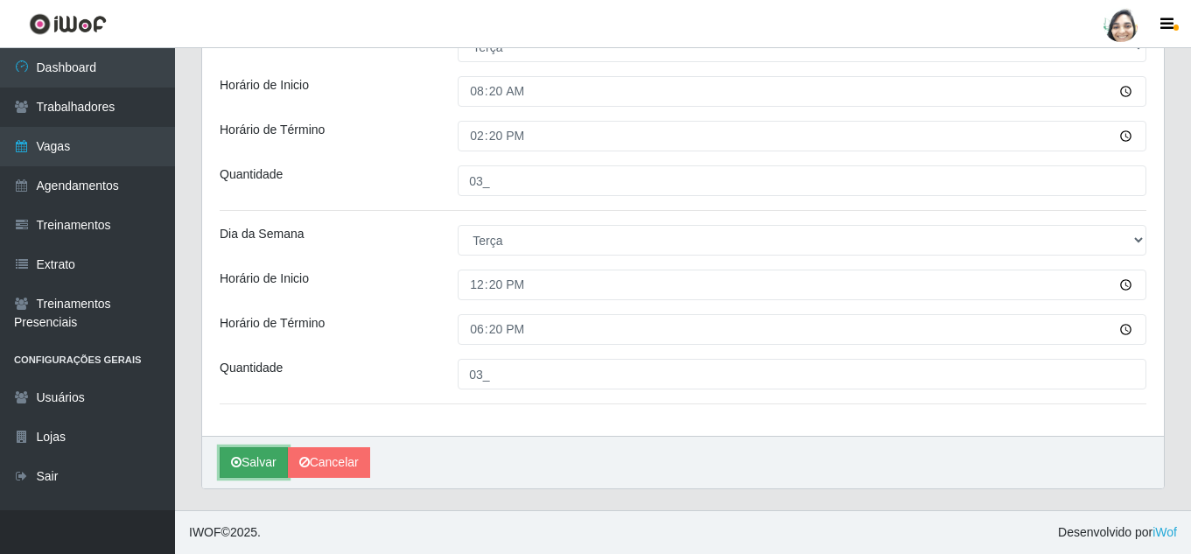
click at [262, 456] on button "Salvar" at bounding box center [254, 462] width 68 height 31
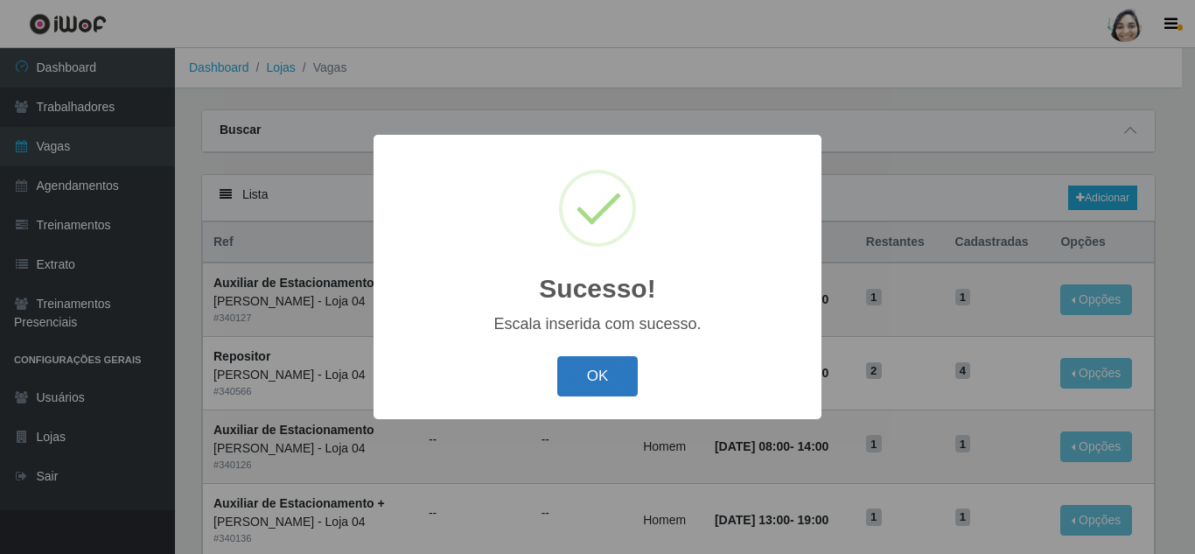
click at [606, 374] on button "OK" at bounding box center [597, 376] width 81 height 41
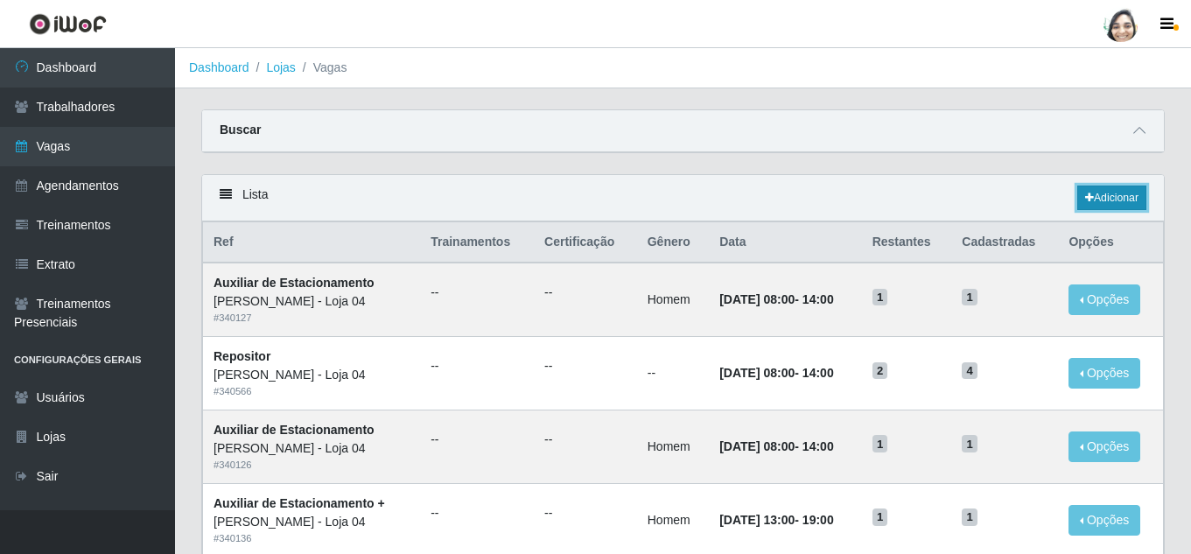
click at [1113, 199] on link "Adicionar" at bounding box center [1111, 197] width 69 height 24
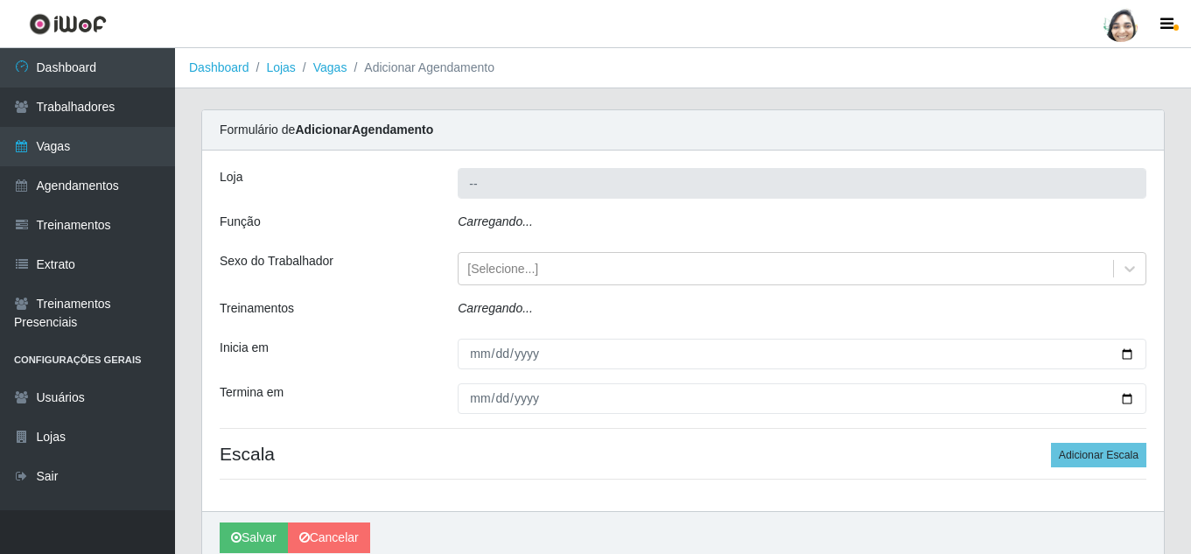
type input "[PERSON_NAME] - Loja 04"
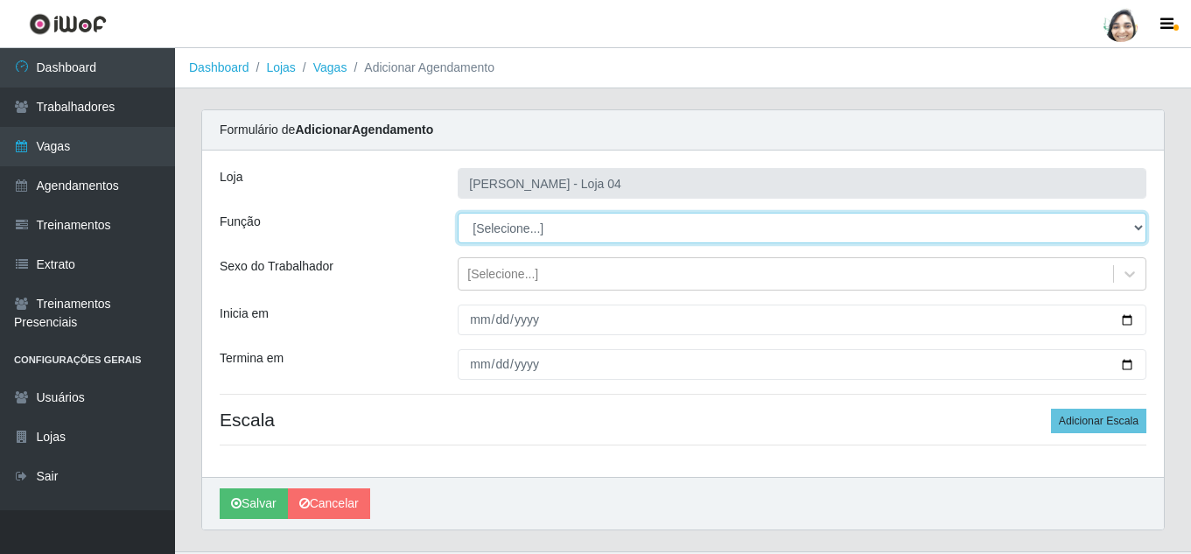
drag, startPoint x: 503, startPoint y: 227, endPoint x: 514, endPoint y: 240, distance: 16.1
click at [503, 227] on select "[Selecione...] ASG ASG + ASG ++ Auxiliar de Depósito Auxiliar de Depósito + Aux…" at bounding box center [802, 228] width 689 height 31
select select "22"
click at [458, 213] on select "[Selecione...] ASG ASG + ASG ++ Auxiliar de Depósito Auxiliar de Depósito + Aux…" at bounding box center [802, 228] width 689 height 31
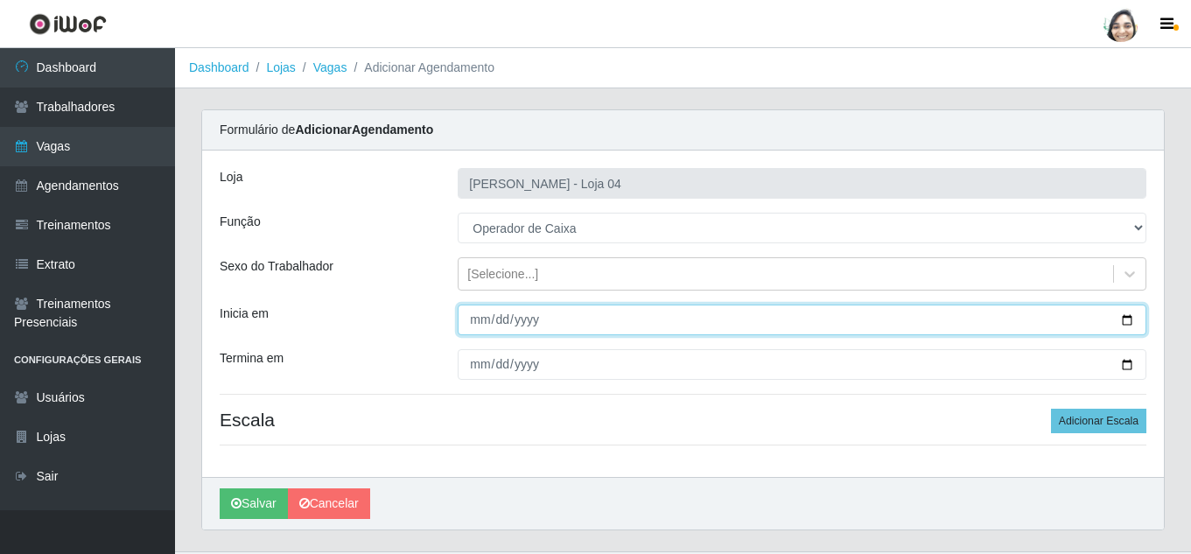
click at [486, 315] on input "Inicia em" at bounding box center [802, 319] width 689 height 31
type input "[DATE]"
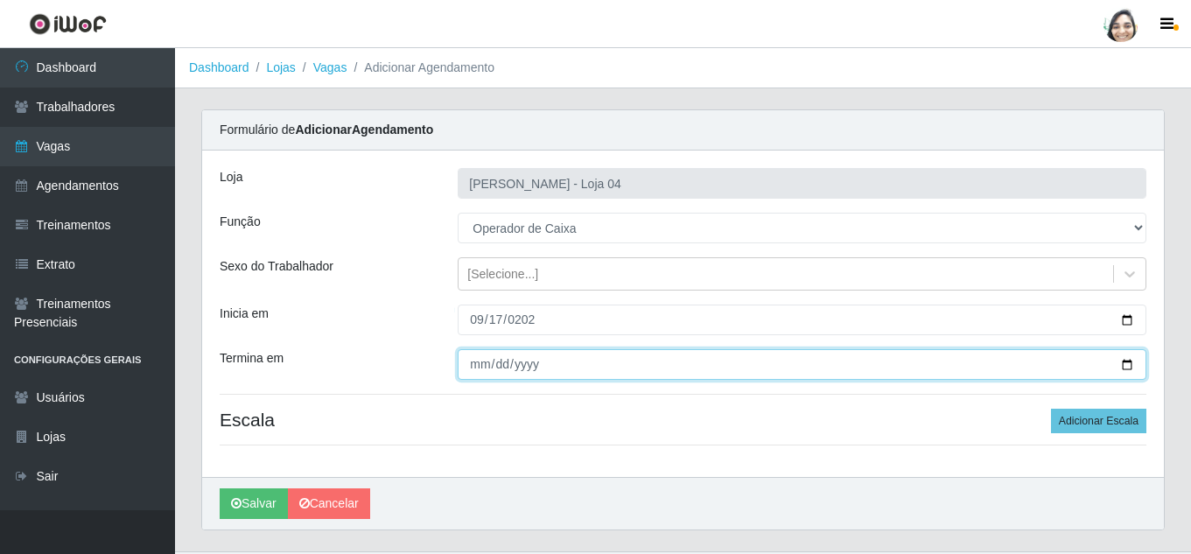
click at [481, 362] on input "Termina em" at bounding box center [802, 364] width 689 height 31
type input "[DATE]"
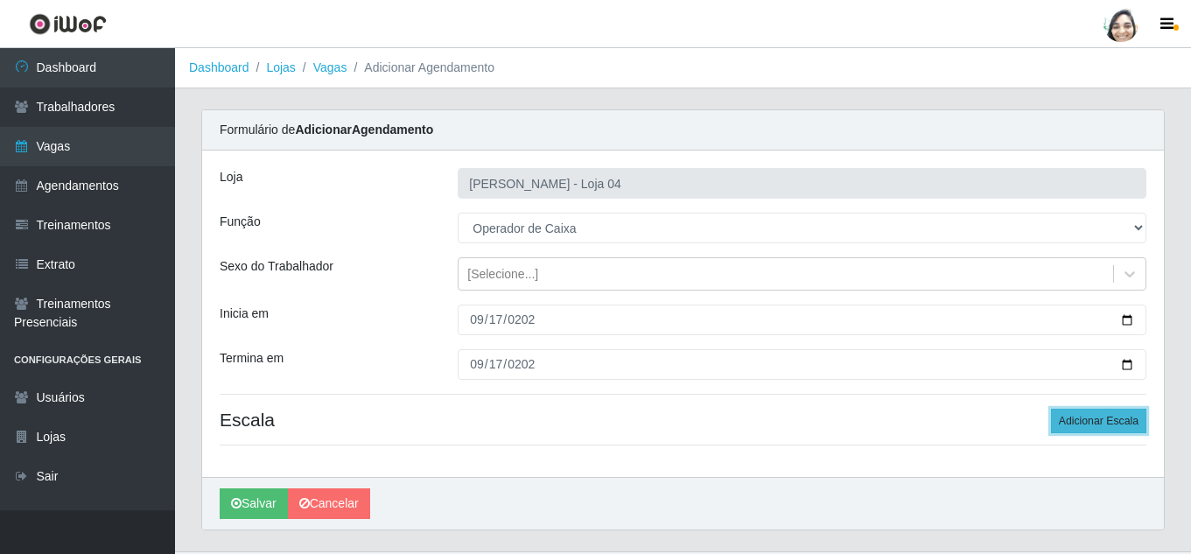
click at [1102, 427] on button "Adicionar Escala" at bounding box center [1098, 421] width 95 height 24
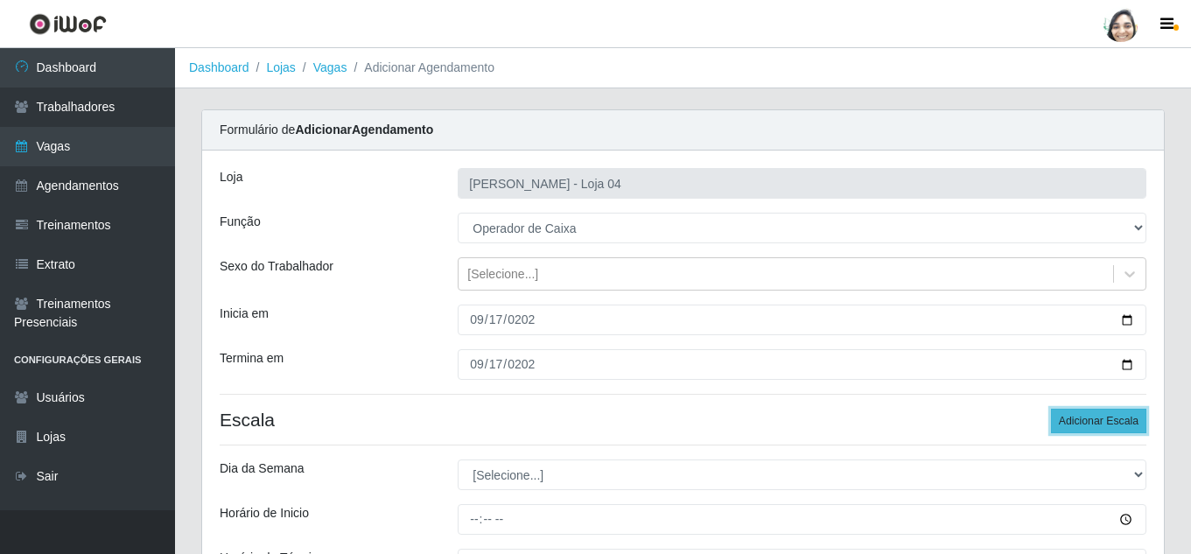
click at [1102, 426] on button "Adicionar Escala" at bounding box center [1098, 421] width 95 height 24
click at [1101, 418] on button "Adicionar Escala" at bounding box center [1098, 421] width 95 height 24
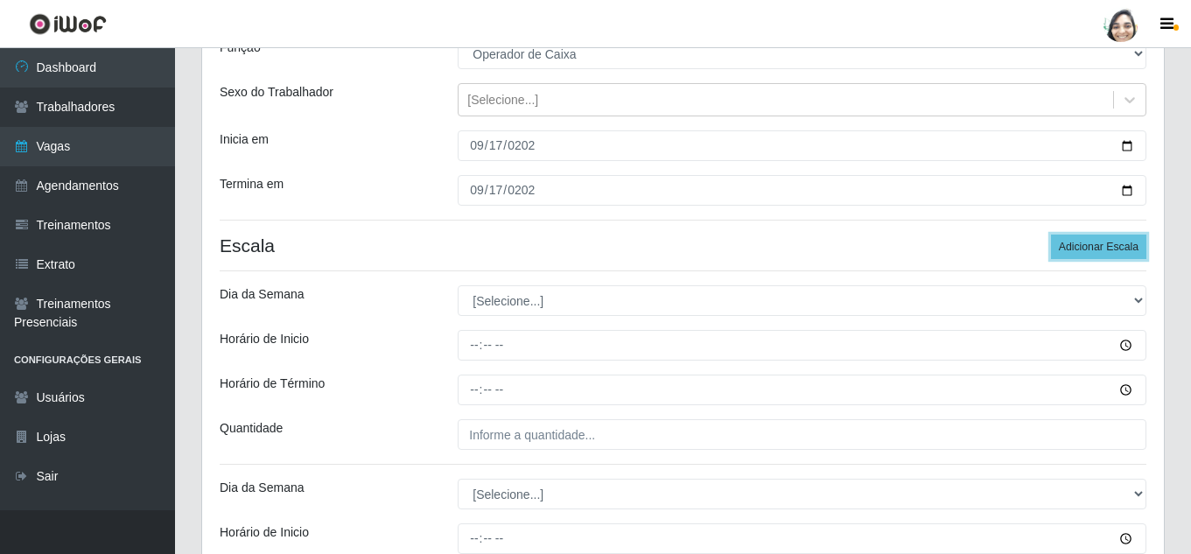
scroll to position [175, 0]
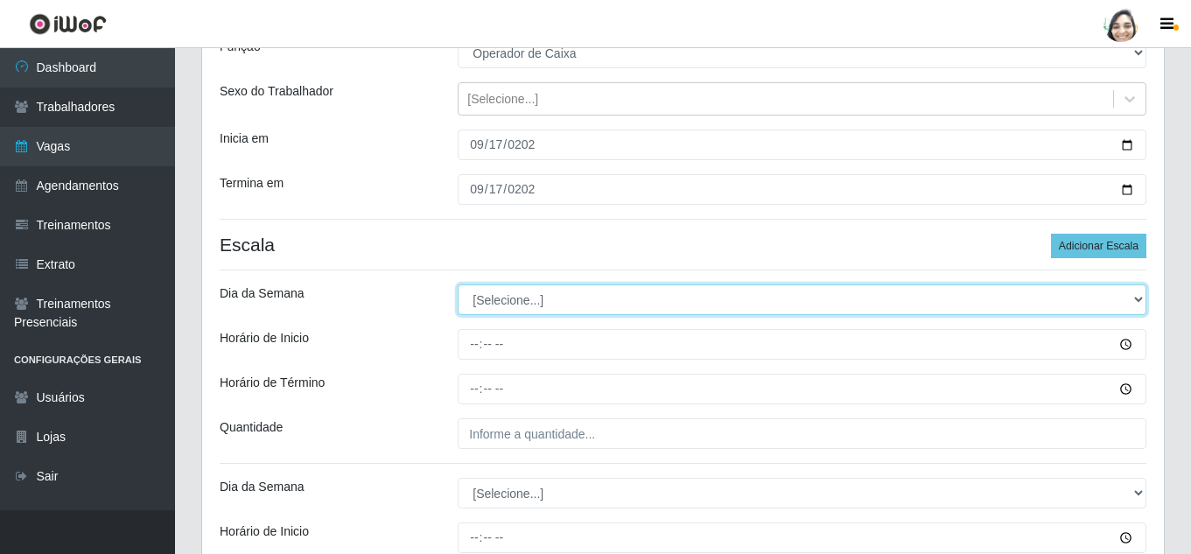
click at [482, 291] on select "[Selecione...] Segunda Terça Quarta Quinta Sexta Sábado Domingo" at bounding box center [802, 299] width 689 height 31
select select "3"
click at [458, 284] on select "[Selecione...] Segunda Terça Quarta Quinta Sexta Sábado Domingo" at bounding box center [802, 299] width 689 height 31
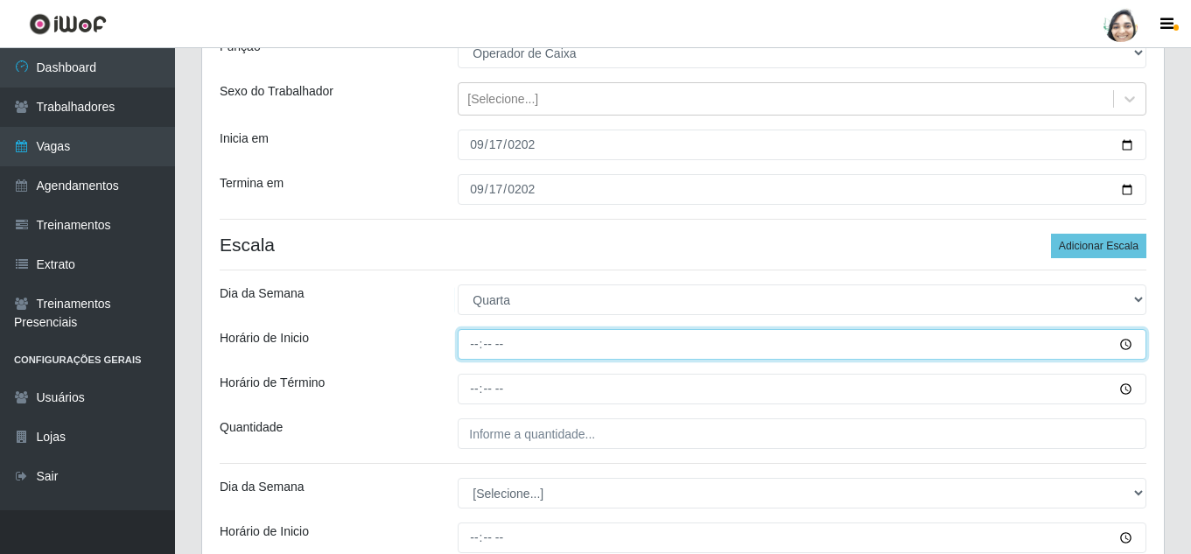
click at [469, 343] on input "Horário de Inicio" at bounding box center [802, 344] width 689 height 31
type input "08:20"
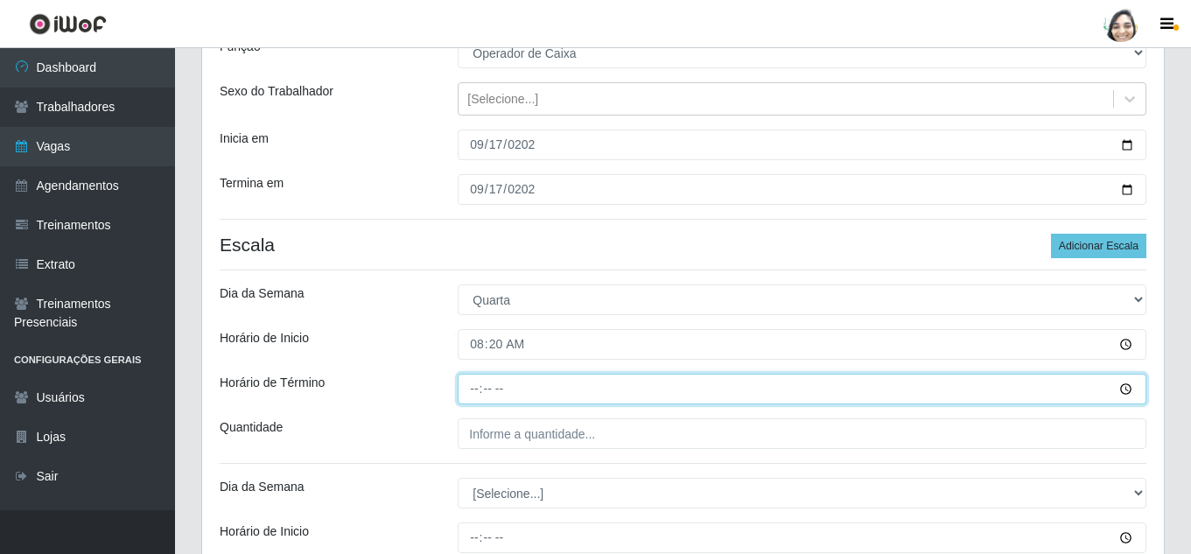
click at [461, 389] on input "Horário de Término" at bounding box center [802, 389] width 689 height 31
type input "14:20"
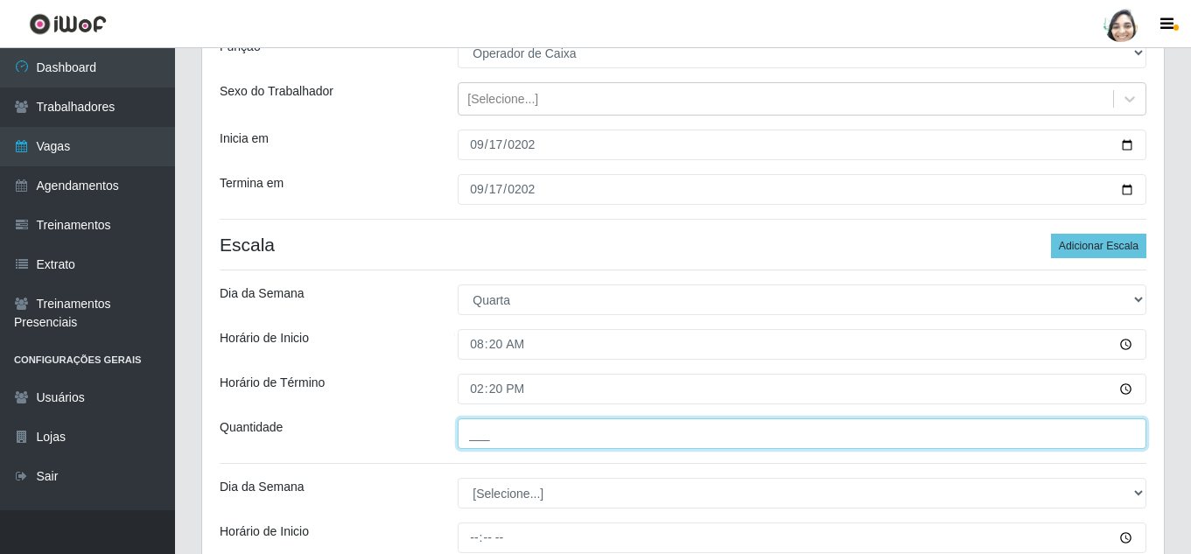
click at [500, 437] on input "___" at bounding box center [802, 433] width 689 height 31
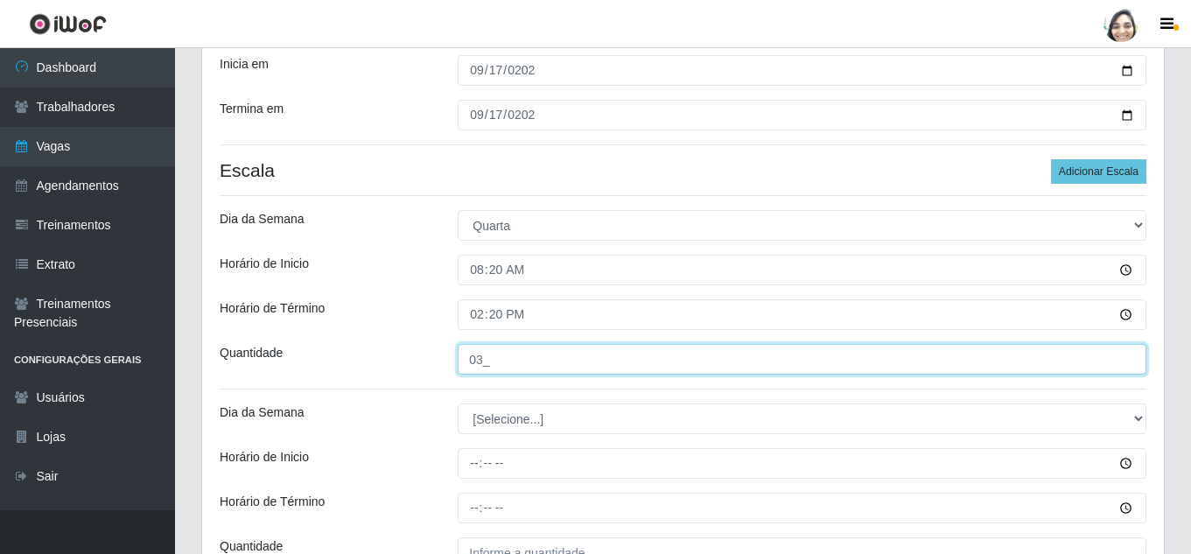
scroll to position [350, 0]
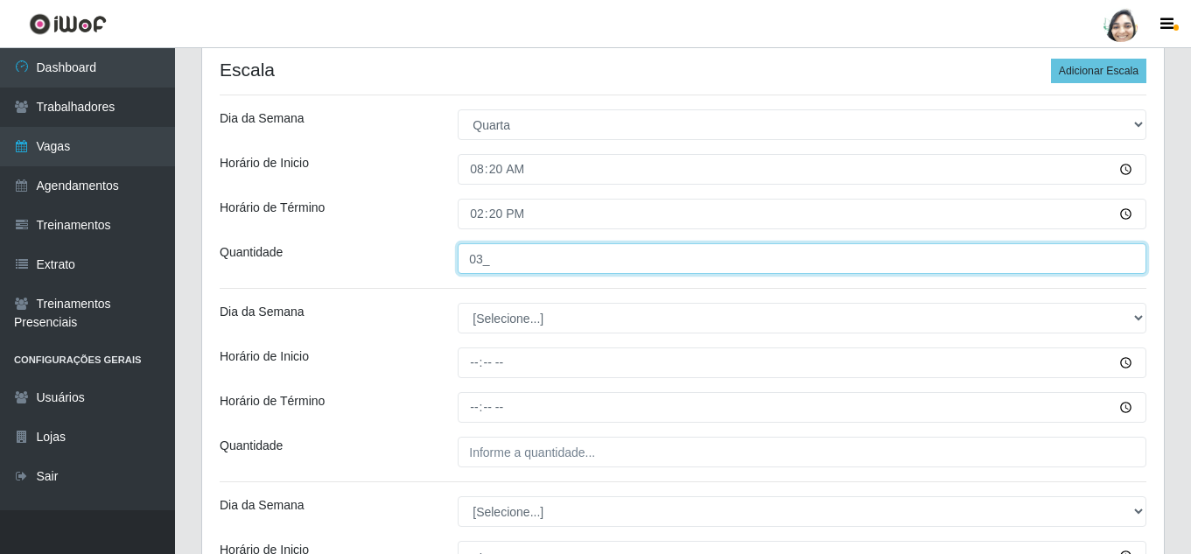
type input "03_"
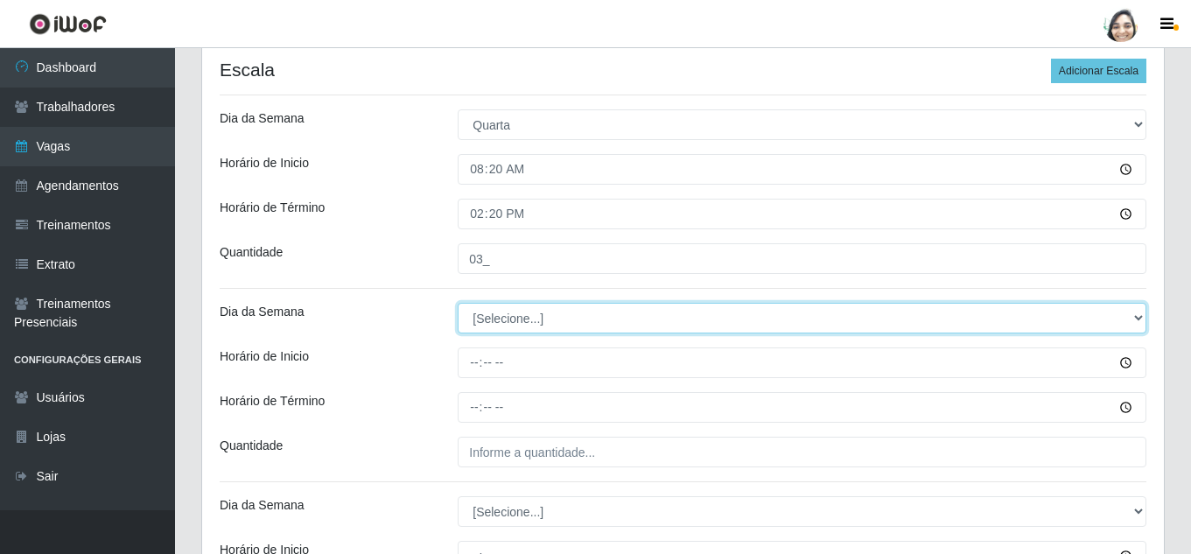
click at [533, 315] on select "[Selecione...] Segunda Terça Quarta Quinta Sexta Sábado Domingo" at bounding box center [802, 318] width 689 height 31
click at [528, 321] on select "[Selecione...] Segunda Terça Quarta Quinta Sexta Sábado Domingo" at bounding box center [802, 318] width 689 height 31
select select "3"
click at [458, 303] on select "[Selecione...] Segunda Terça Quarta Quinta Sexta Sábado Domingo" at bounding box center [802, 318] width 689 height 31
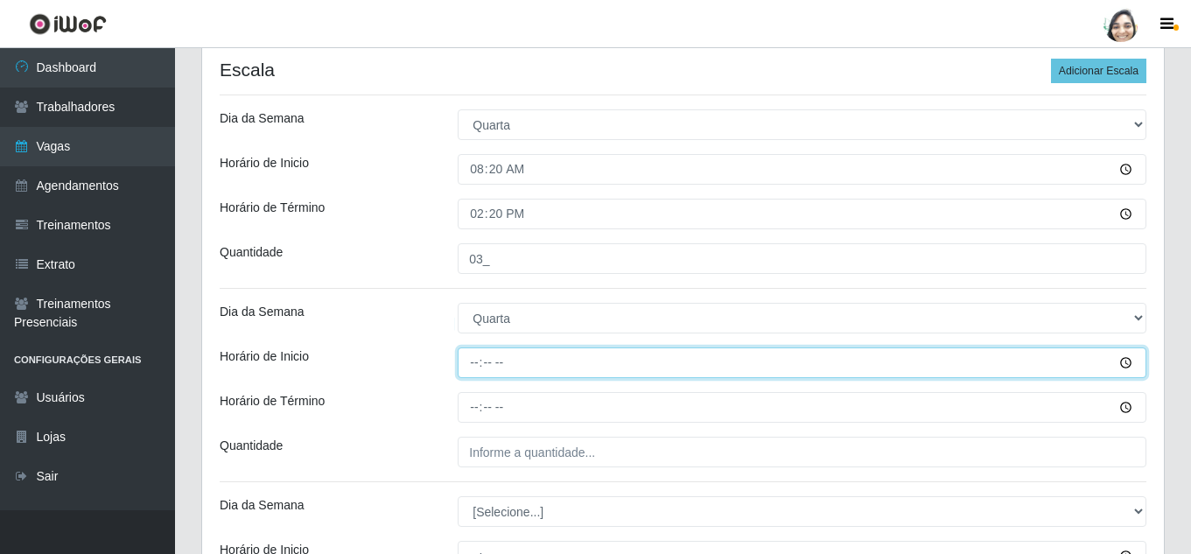
click at [472, 366] on input "Horário de Inicio" at bounding box center [802, 362] width 689 height 31
type input "12:20"
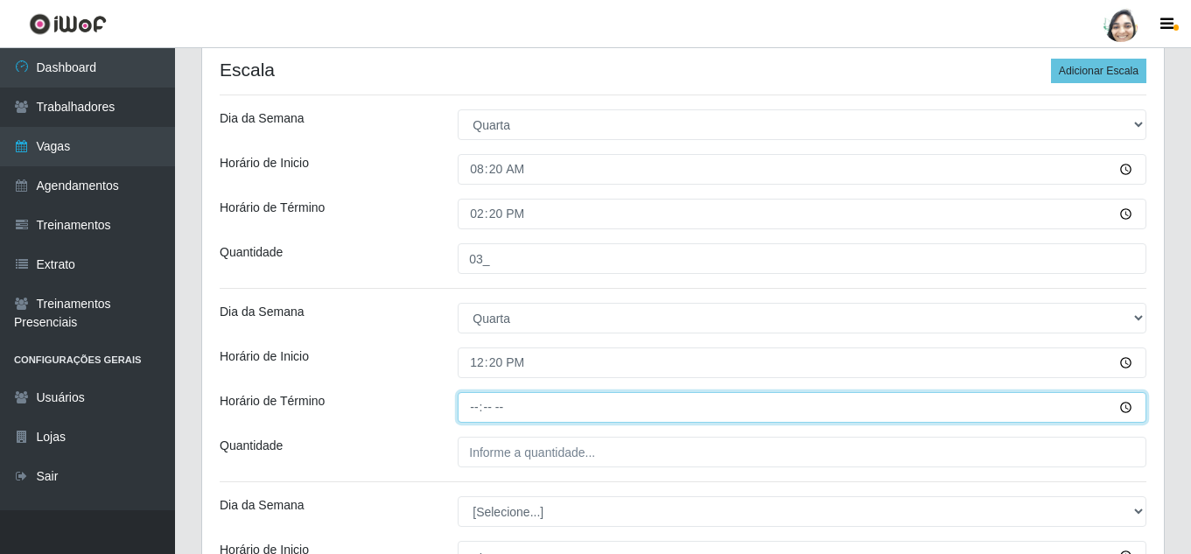
click at [461, 407] on input "Horário de Término" at bounding box center [802, 407] width 689 height 31
type input "18:20"
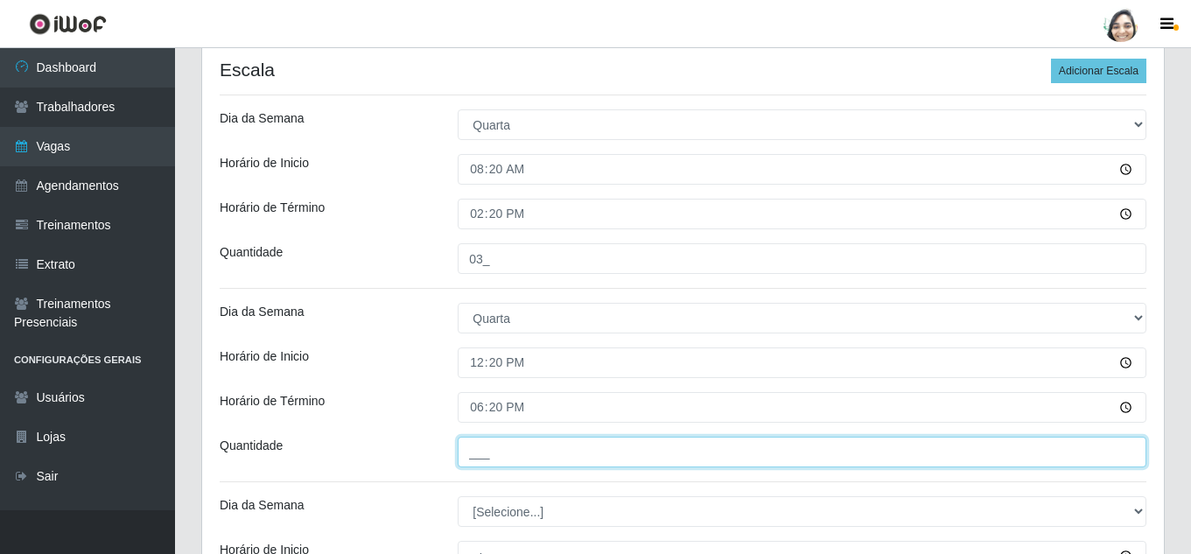
click at [521, 460] on input "___" at bounding box center [802, 452] width 689 height 31
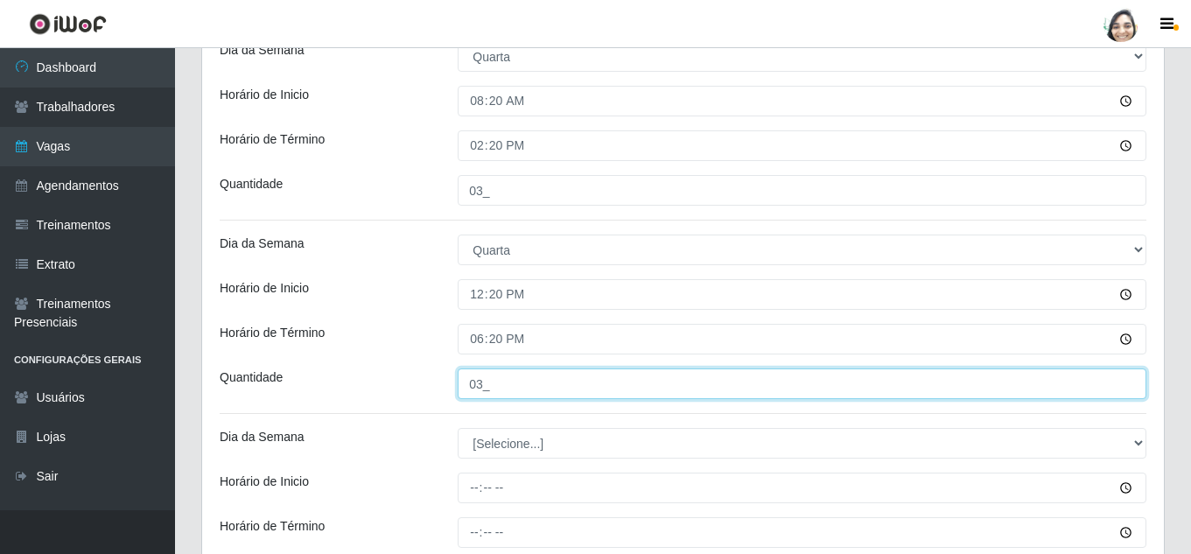
scroll to position [525, 0]
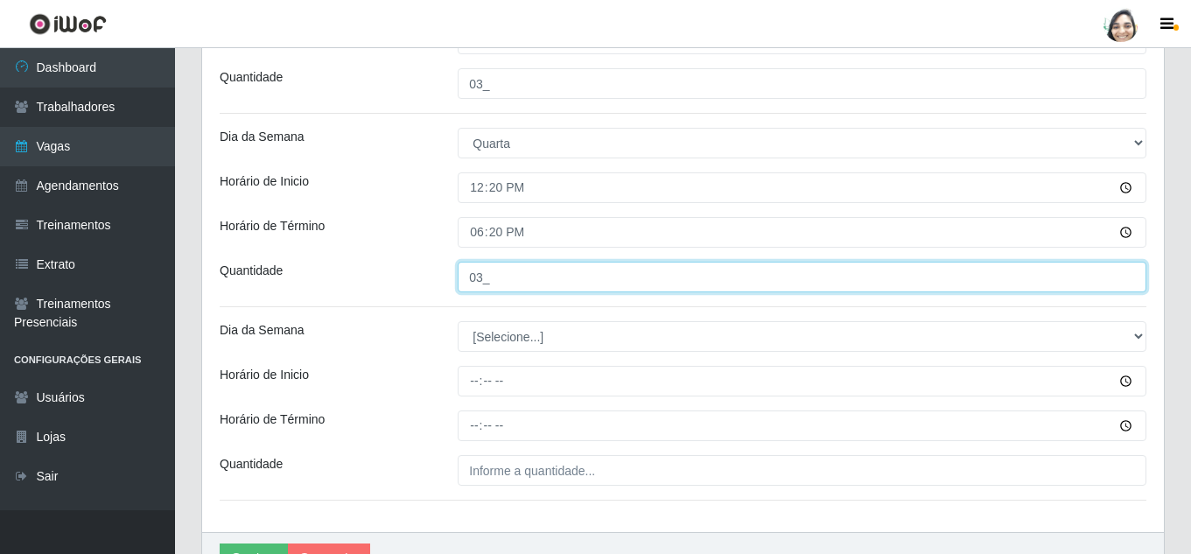
type input "03_"
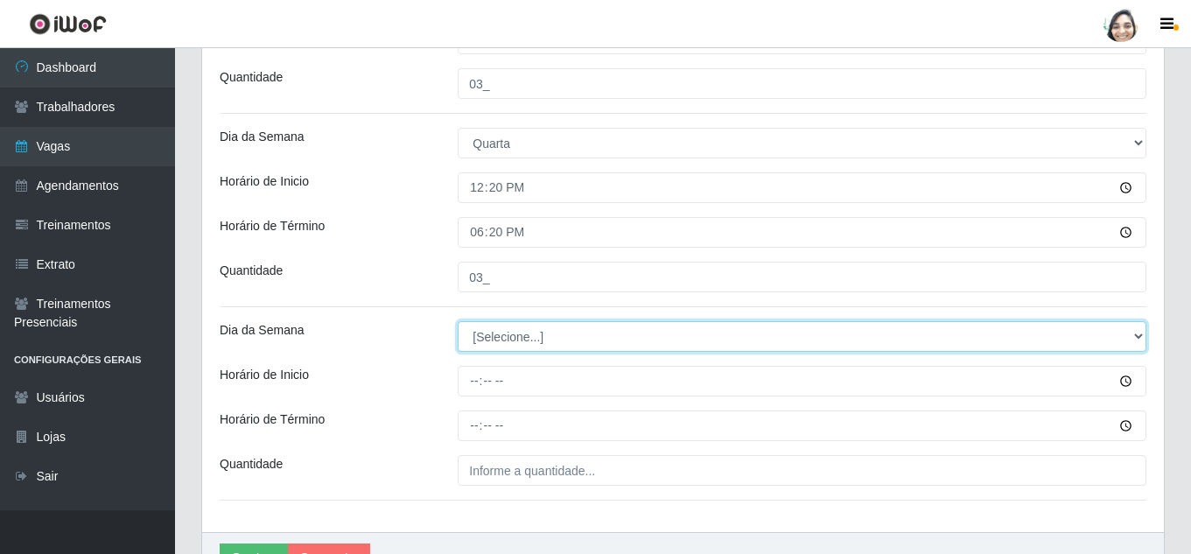
click at [510, 340] on select "[Selecione...] Segunda Terça Quarta Quinta Sexta Sábado Domingo" at bounding box center [802, 336] width 689 height 31
select select "3"
click at [458, 321] on select "[Selecione...] Segunda Terça Quarta Quinta Sexta Sábado Domingo" at bounding box center [802, 336] width 689 height 31
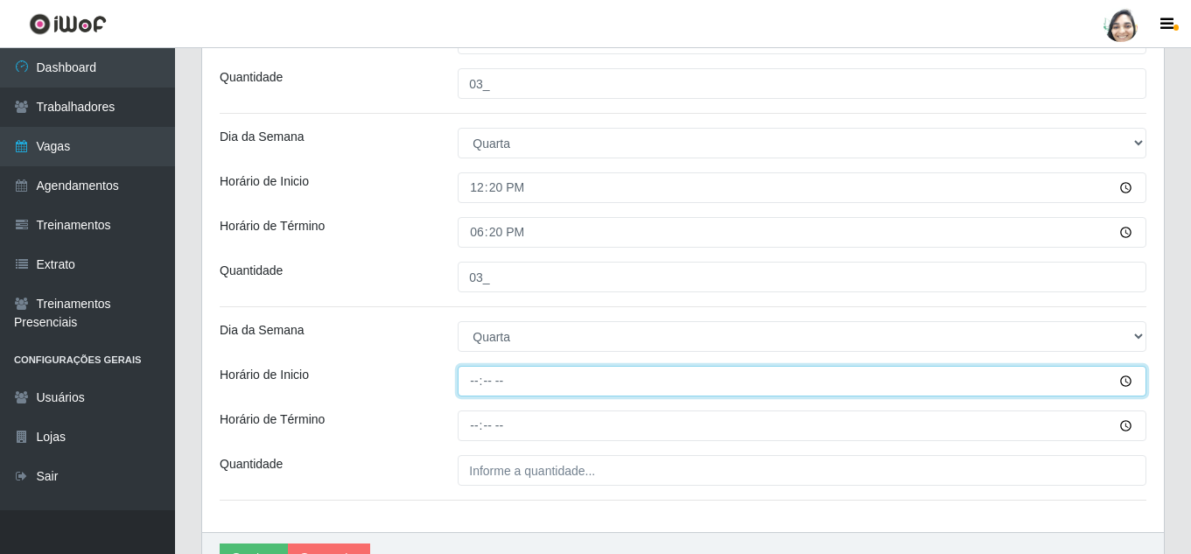
click at [474, 386] on input "Horário de Inicio" at bounding box center [802, 381] width 689 height 31
type input "16:20"
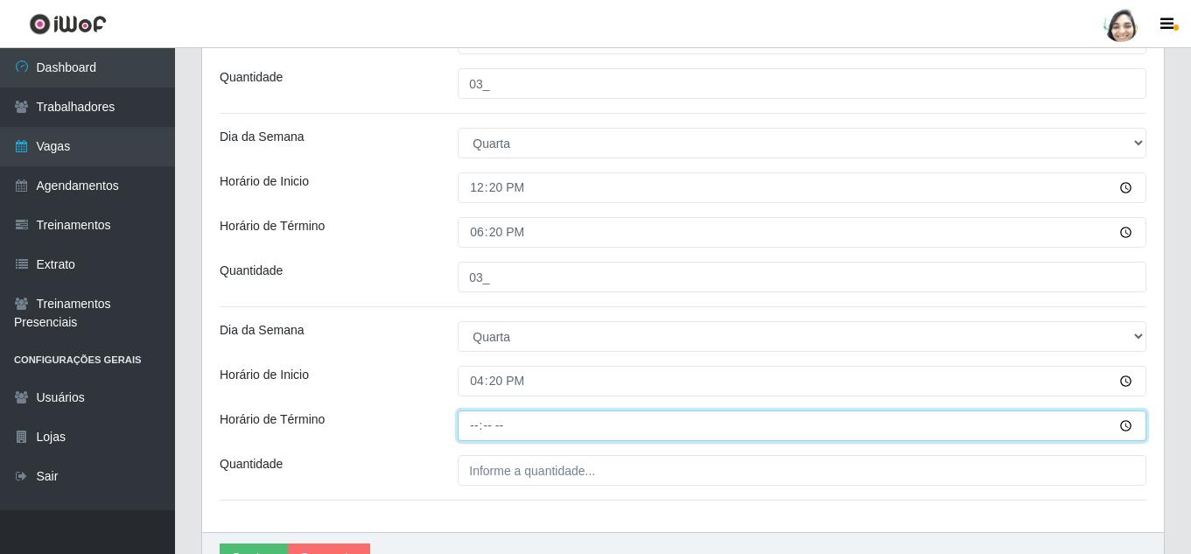
click at [472, 427] on input "Horário de Término" at bounding box center [802, 425] width 689 height 31
type input "22:20"
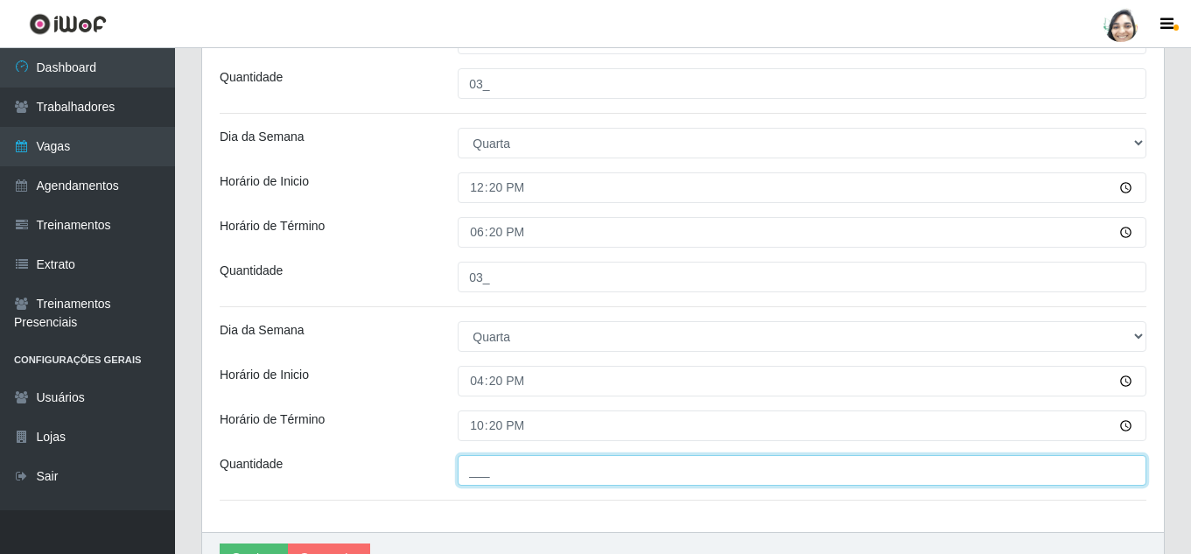
click at [498, 472] on input "___" at bounding box center [802, 470] width 689 height 31
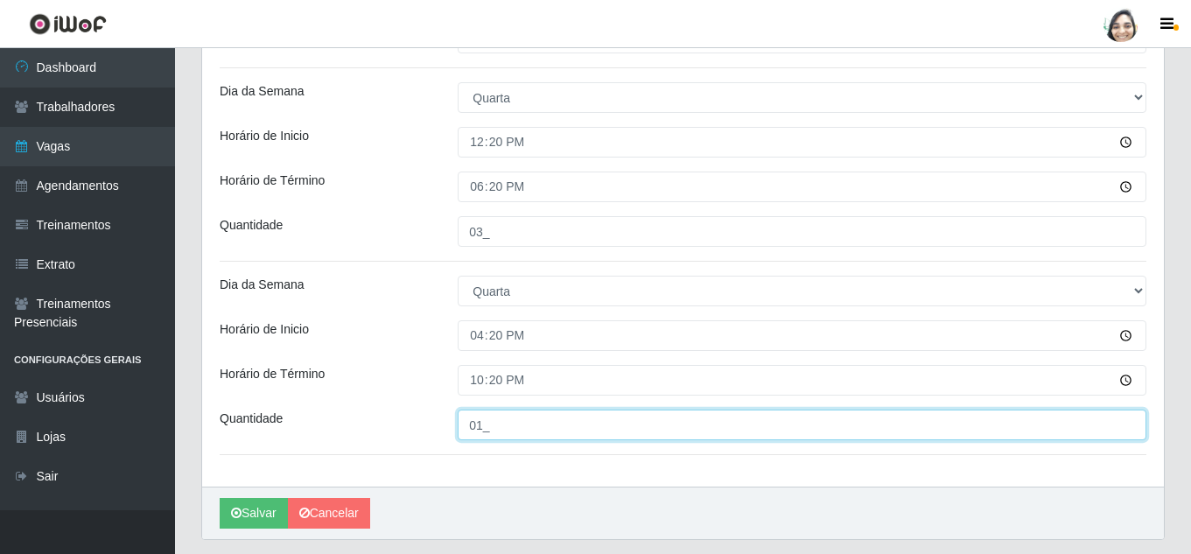
scroll to position [612, 0]
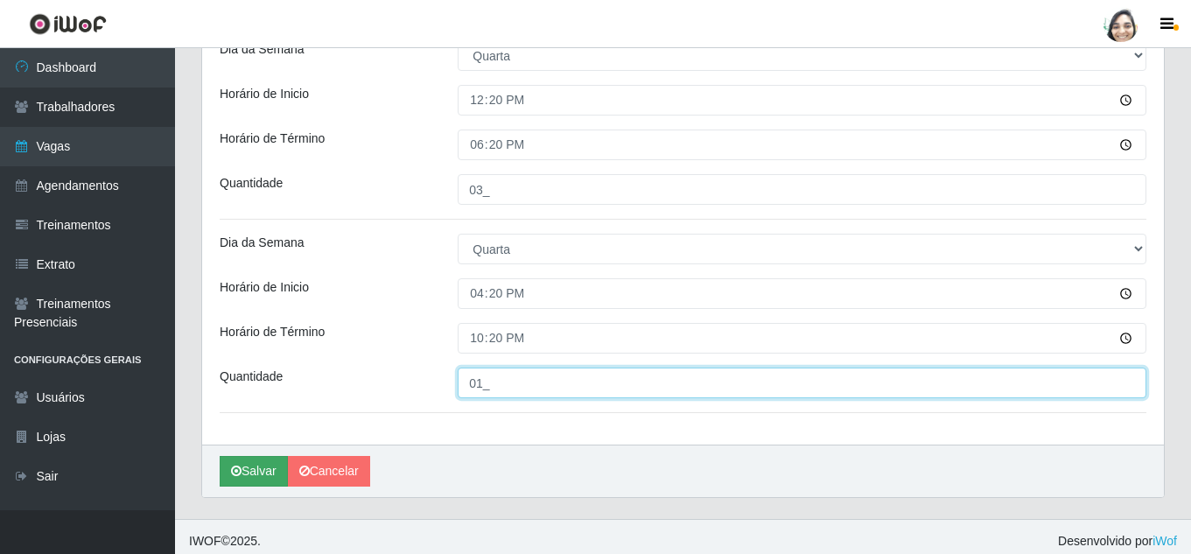
type input "01_"
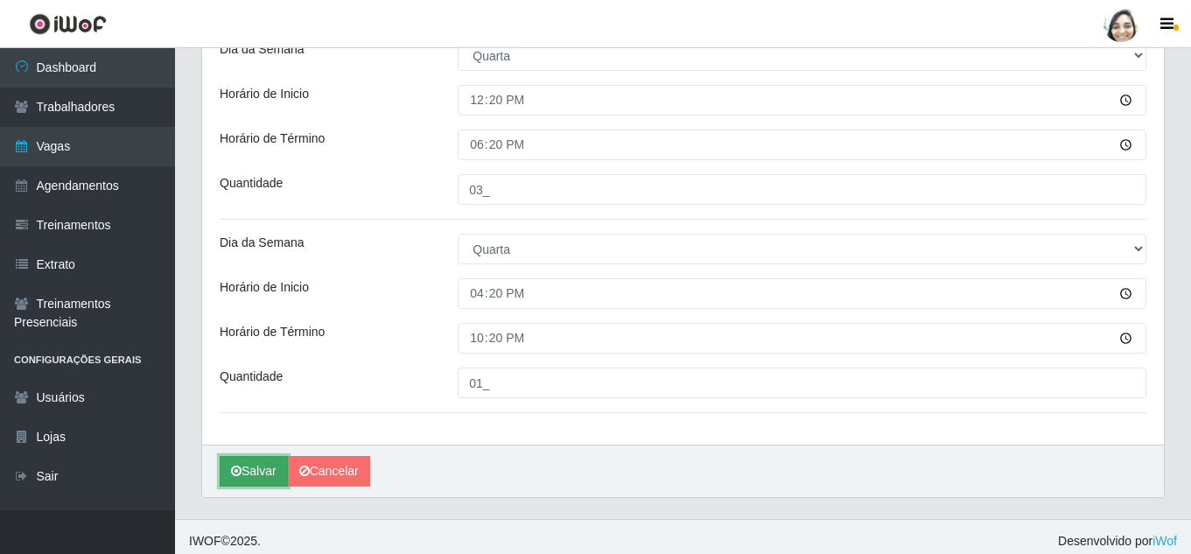
click at [269, 467] on button "Salvar" at bounding box center [254, 471] width 68 height 31
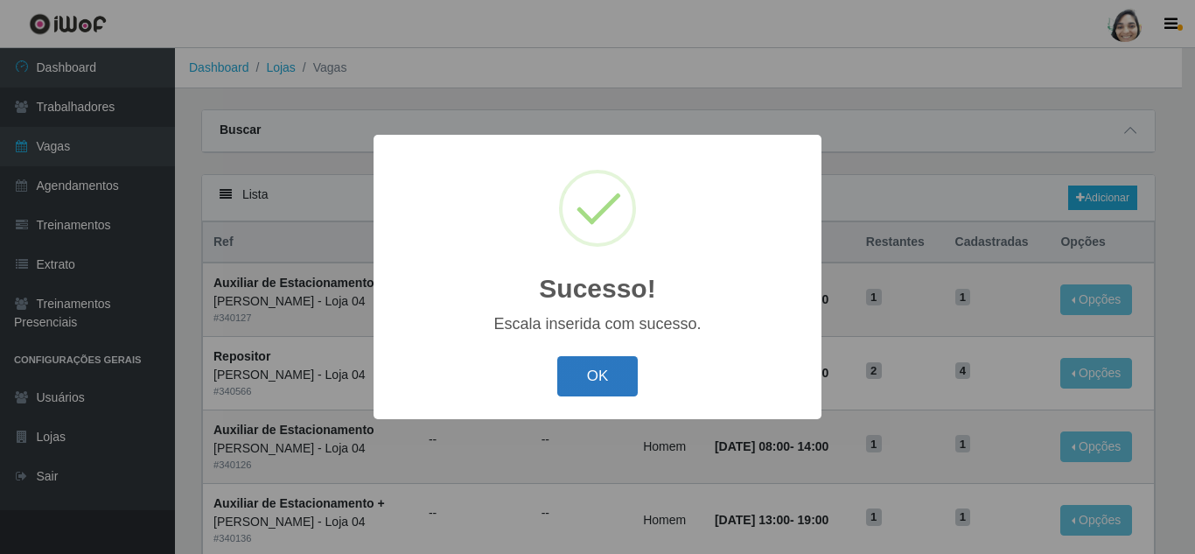
click at [622, 374] on button "OK" at bounding box center [597, 376] width 81 height 41
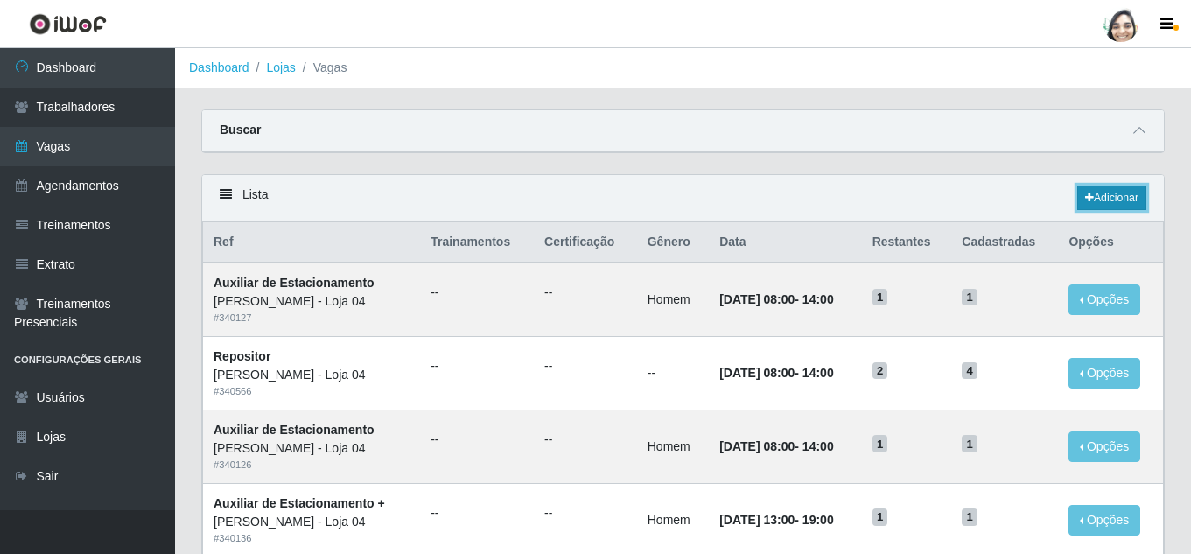
click at [1130, 200] on link "Adicionar" at bounding box center [1111, 197] width 69 height 24
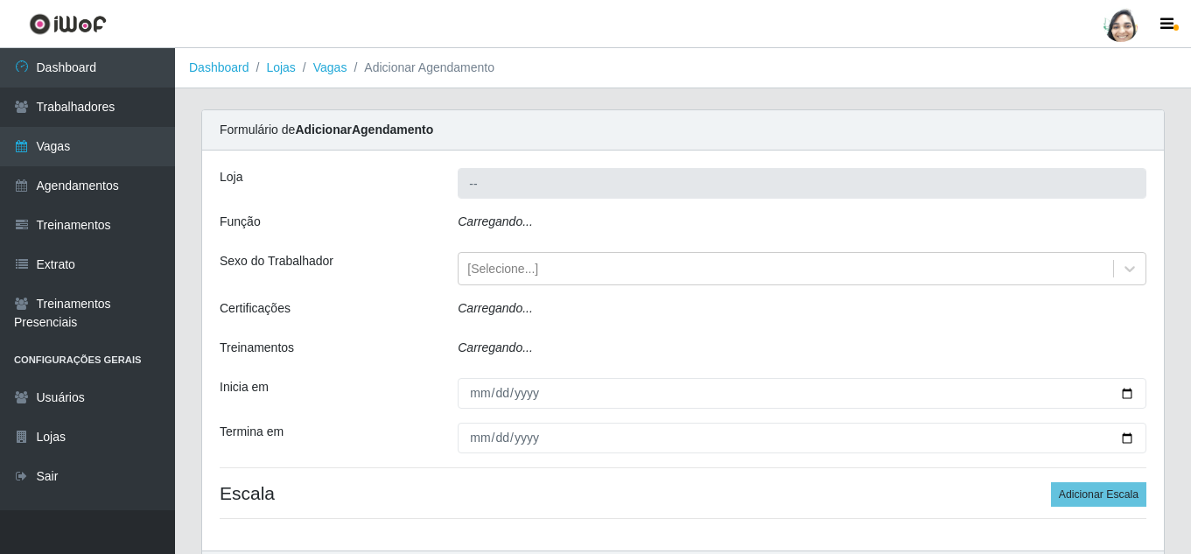
type input "[PERSON_NAME] - Loja 04"
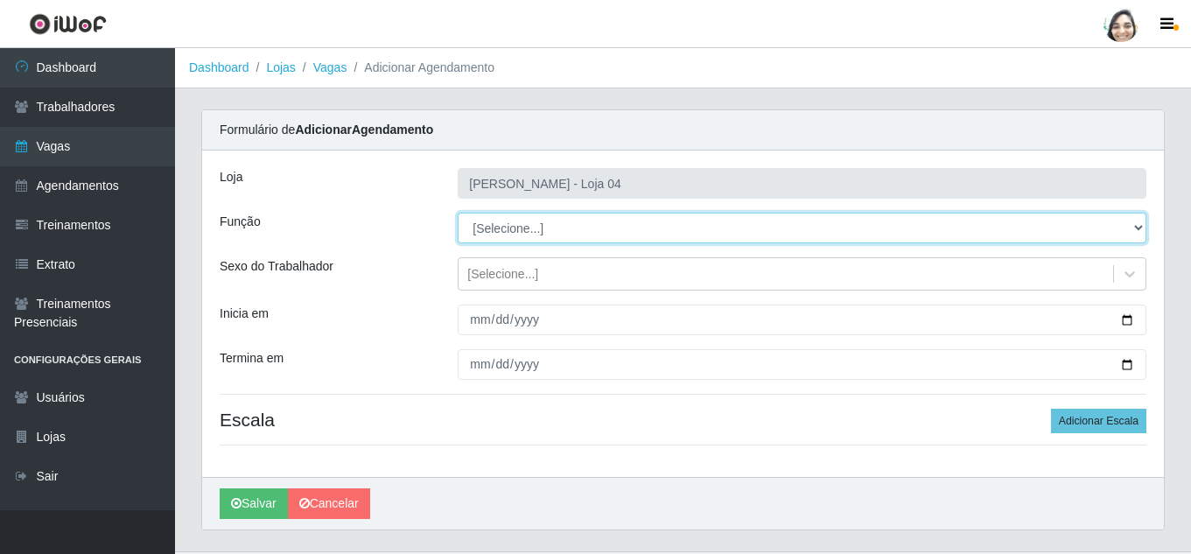
click at [562, 234] on select "[Selecione...] ASG ASG + ASG ++ Auxiliar de Depósito Auxiliar de Depósito + Aux…" at bounding box center [802, 228] width 689 height 31
select select "22"
click at [458, 213] on select "[Selecione...] ASG ASG + ASG ++ Auxiliar de Depósito Auxiliar de Depósito + Aux…" at bounding box center [802, 228] width 689 height 31
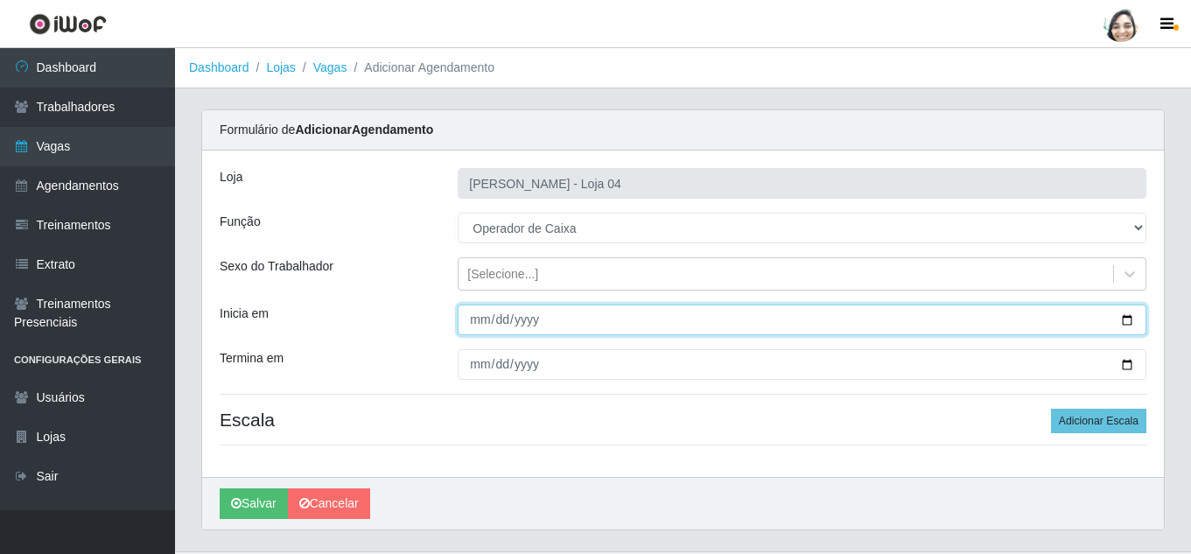
click at [477, 324] on input "Inicia em" at bounding box center [802, 319] width 689 height 31
type input "[DATE]"
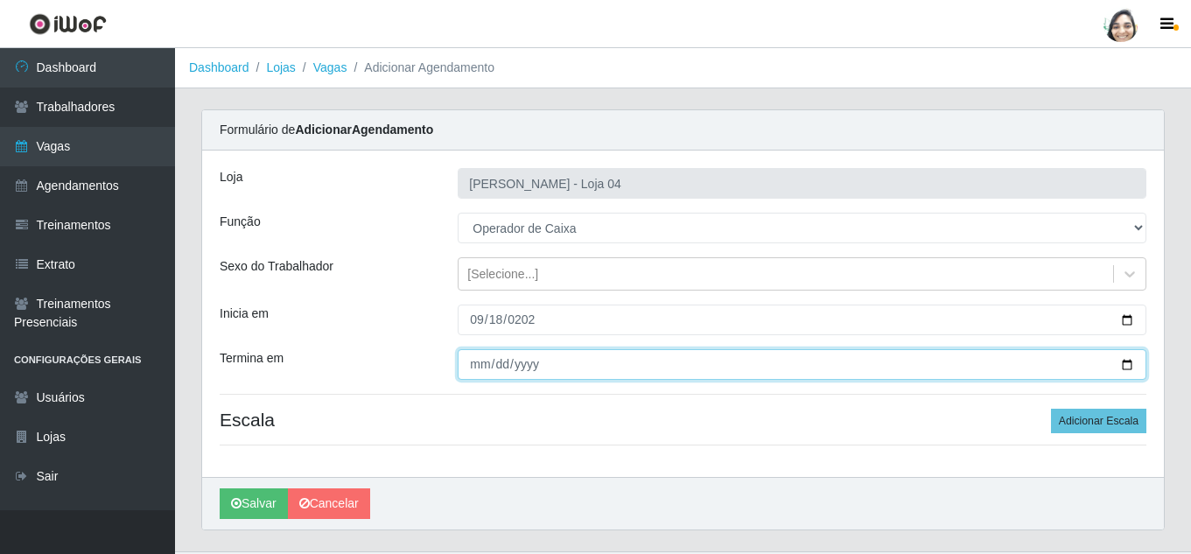
click at [478, 373] on input "Termina em" at bounding box center [802, 364] width 689 height 31
type input "[DATE]"
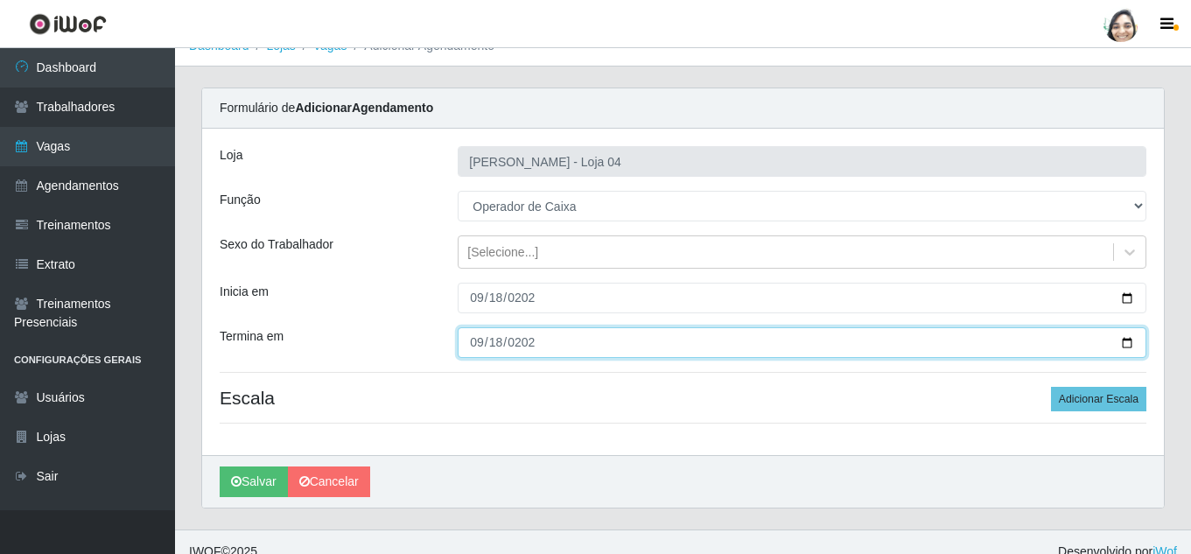
scroll to position [41, 0]
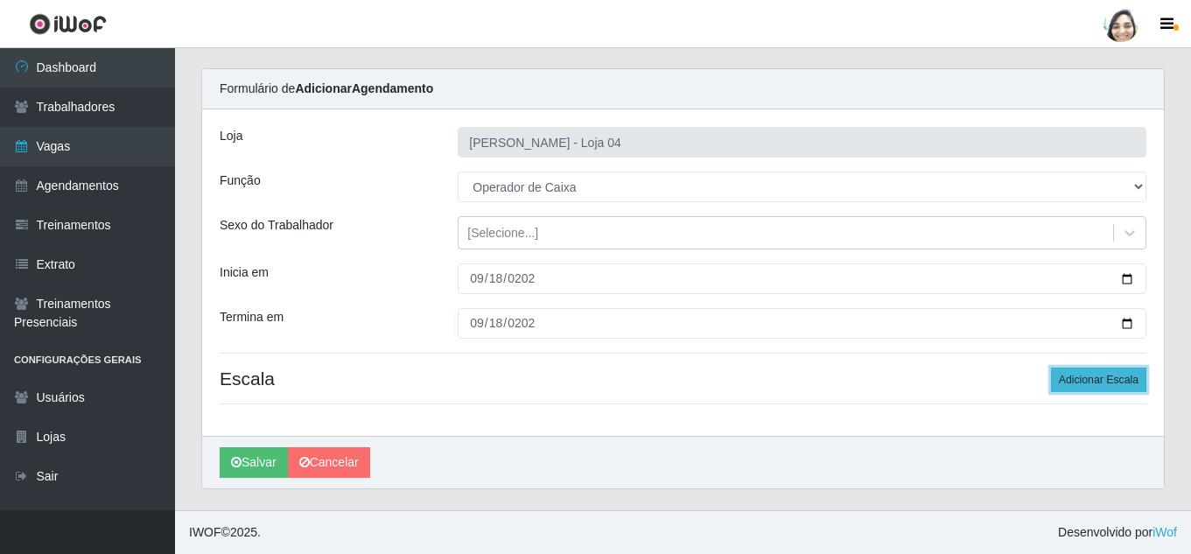
click at [1093, 378] on button "Adicionar Escala" at bounding box center [1098, 379] width 95 height 24
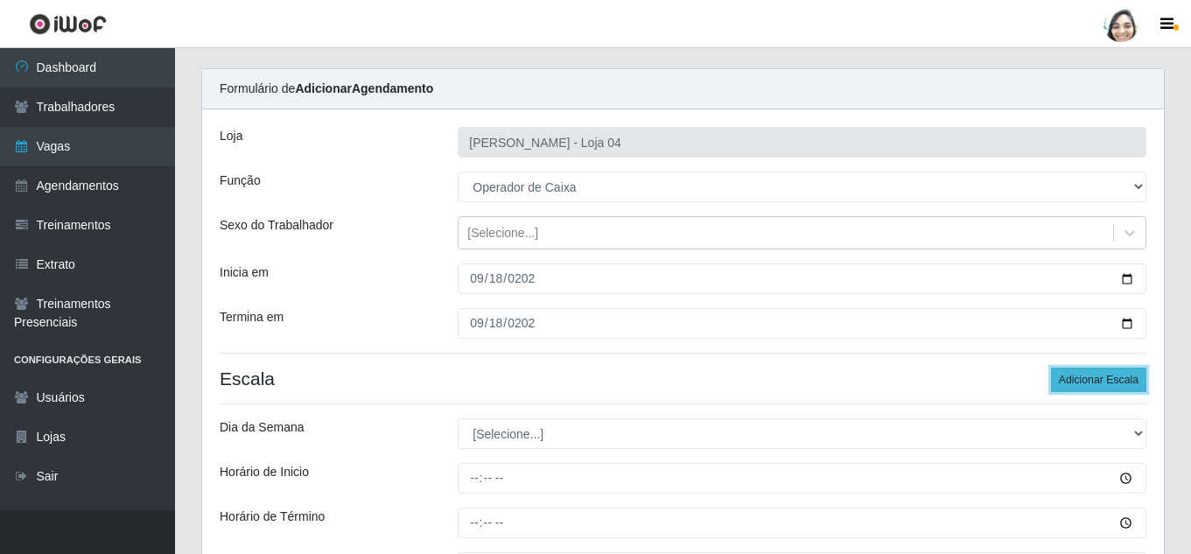
click at [1093, 378] on button "Adicionar Escala" at bounding box center [1098, 379] width 95 height 24
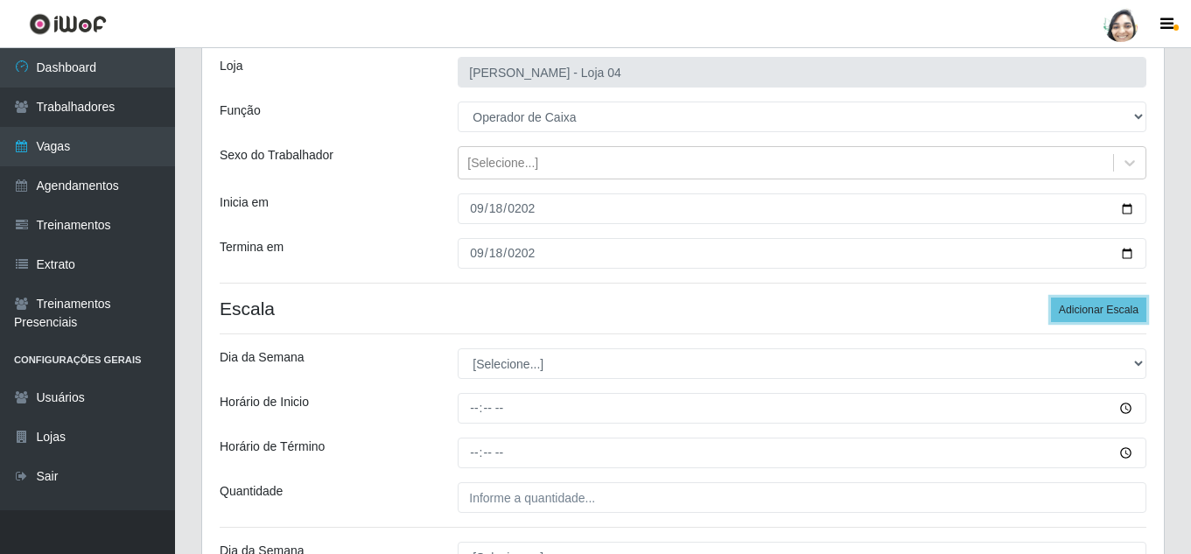
scroll to position [216, 0]
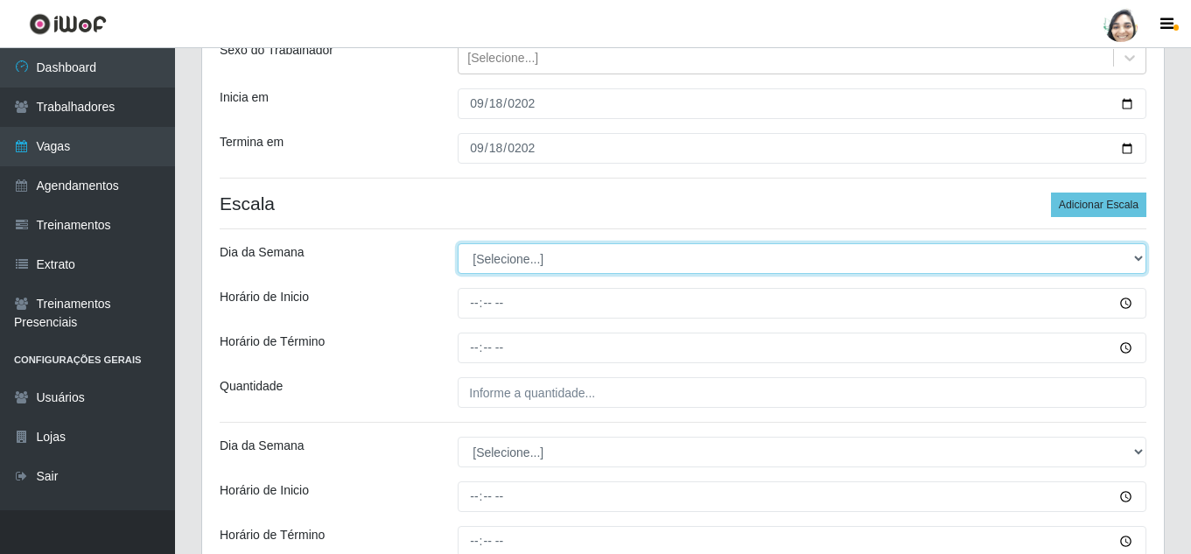
click at [490, 256] on select "[Selecione...] Segunda Terça Quarta Quinta Sexta Sábado Domingo" at bounding box center [802, 258] width 689 height 31
select select "4"
click at [458, 243] on select "[Selecione...] Segunda Terça Quarta Quinta Sexta Sábado Domingo" at bounding box center [802, 258] width 689 height 31
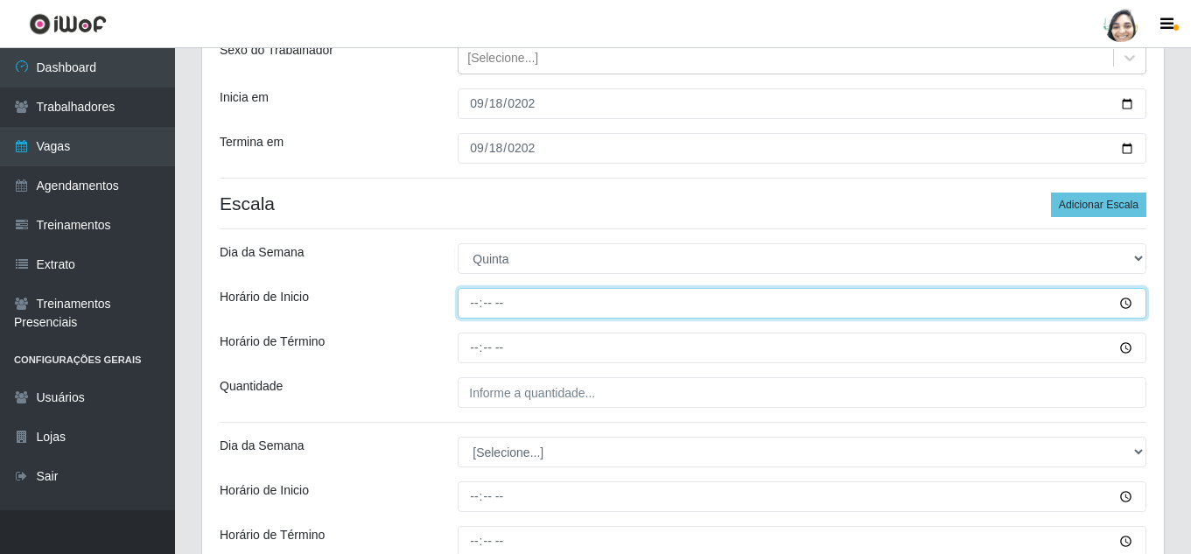
click at [473, 310] on input "Horário de Inicio" at bounding box center [802, 303] width 689 height 31
type input "08:20"
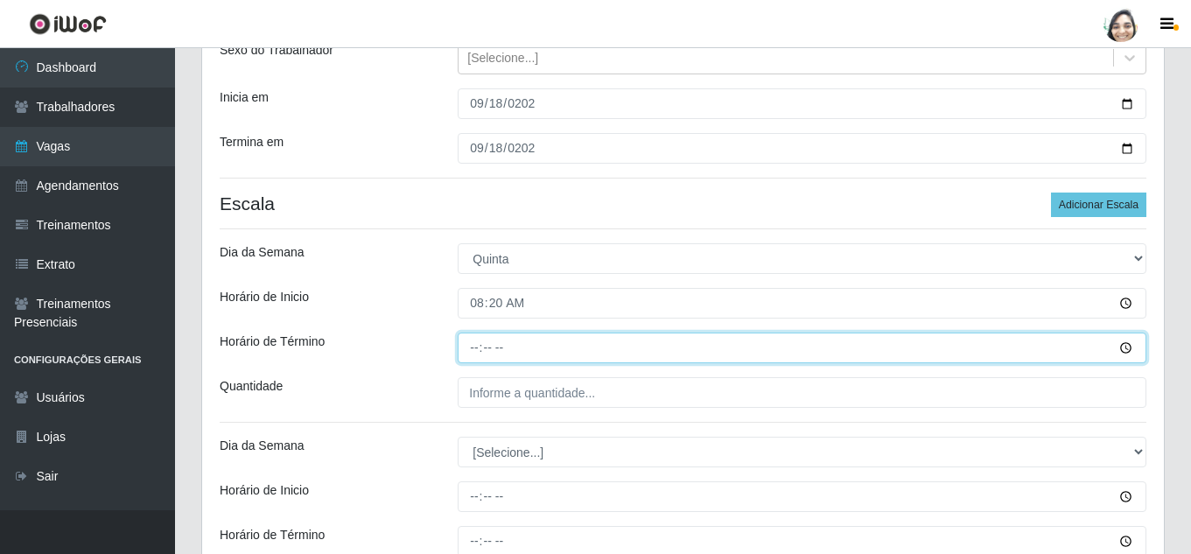
click at [472, 347] on input "Horário de Término" at bounding box center [802, 347] width 689 height 31
type input "14:20"
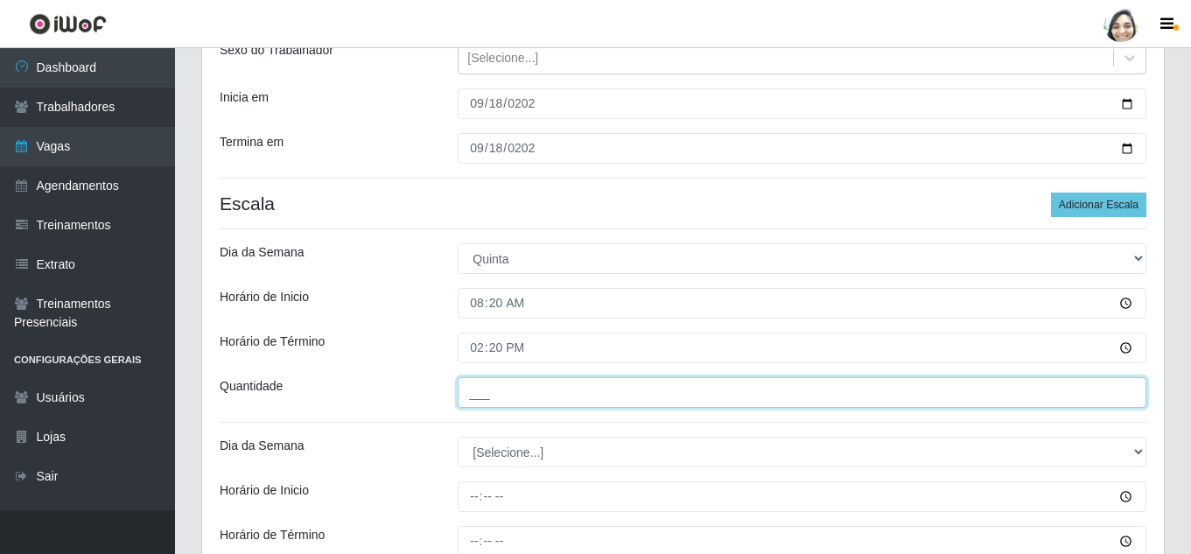
click at [474, 380] on input "___" at bounding box center [802, 392] width 689 height 31
type input "03_"
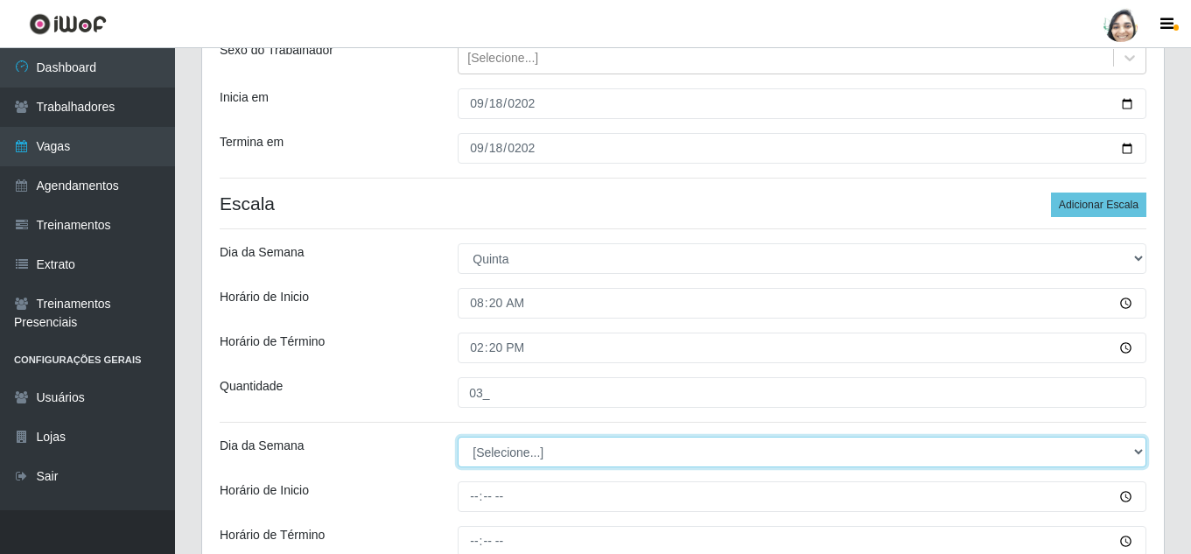
click at [531, 455] on select "[Selecione...] Segunda Terça Quarta Quinta Sexta Sábado Domingo" at bounding box center [802, 452] width 689 height 31
select select "4"
click at [458, 437] on select "[Selecione...] Segunda Terça Quarta Quinta Sexta Sábado Domingo" at bounding box center [802, 452] width 689 height 31
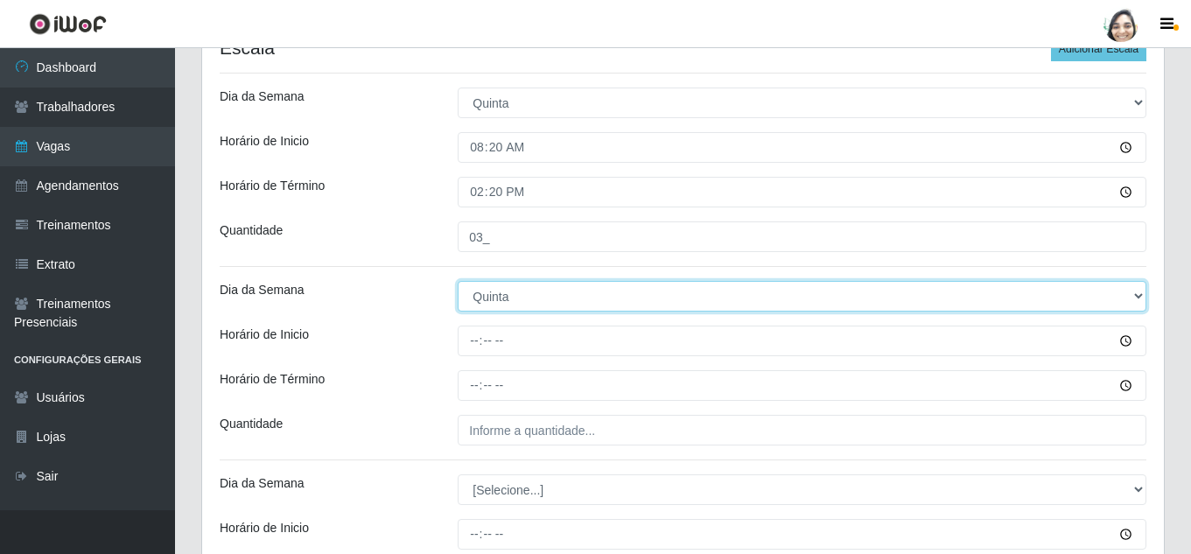
scroll to position [391, 0]
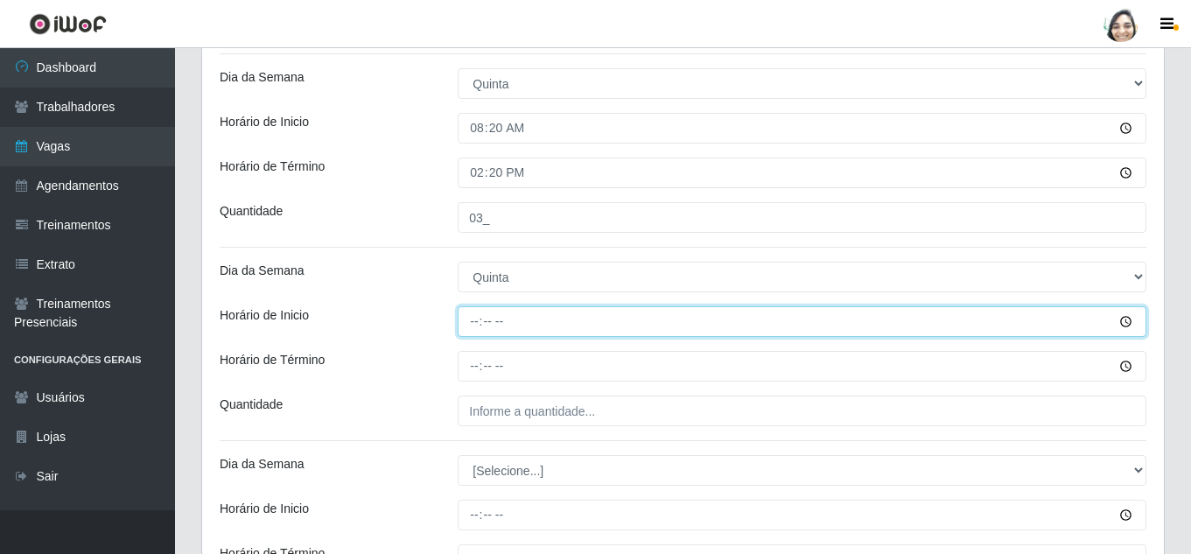
click at [475, 323] on input "Horário de Inicio" at bounding box center [802, 321] width 689 height 31
type input "12:20"
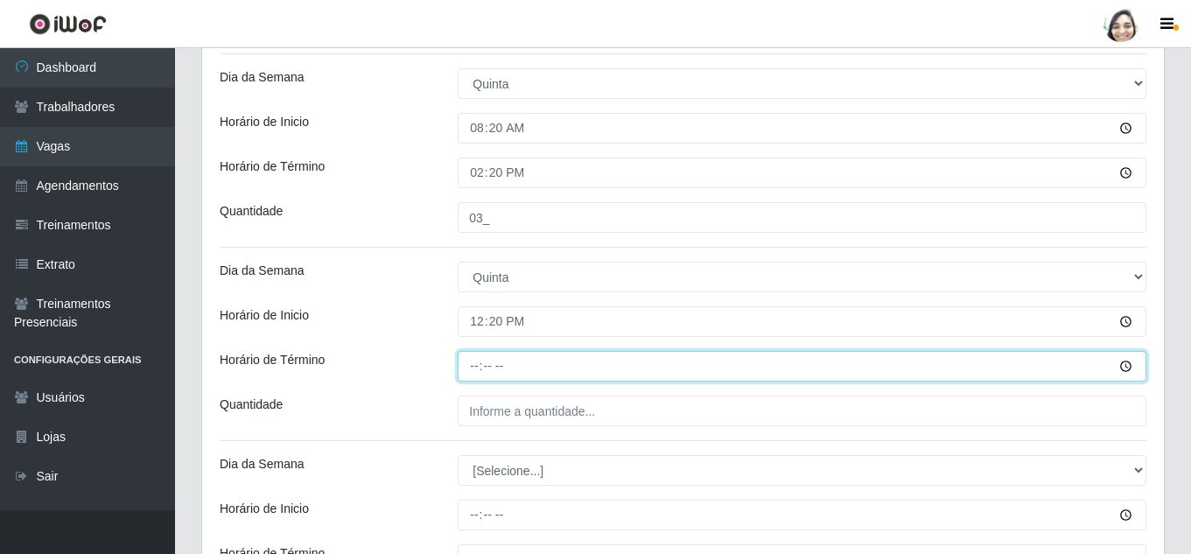
click at [474, 363] on input "Horário de Término" at bounding box center [802, 366] width 689 height 31
type input "18:20"
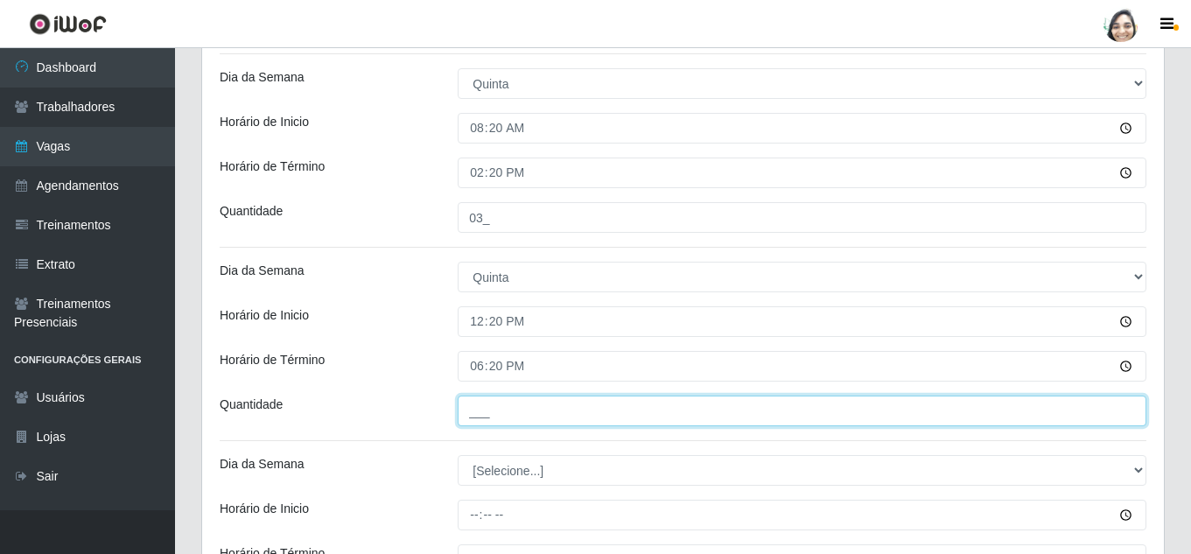
click at [486, 415] on input "___" at bounding box center [802, 410] width 689 height 31
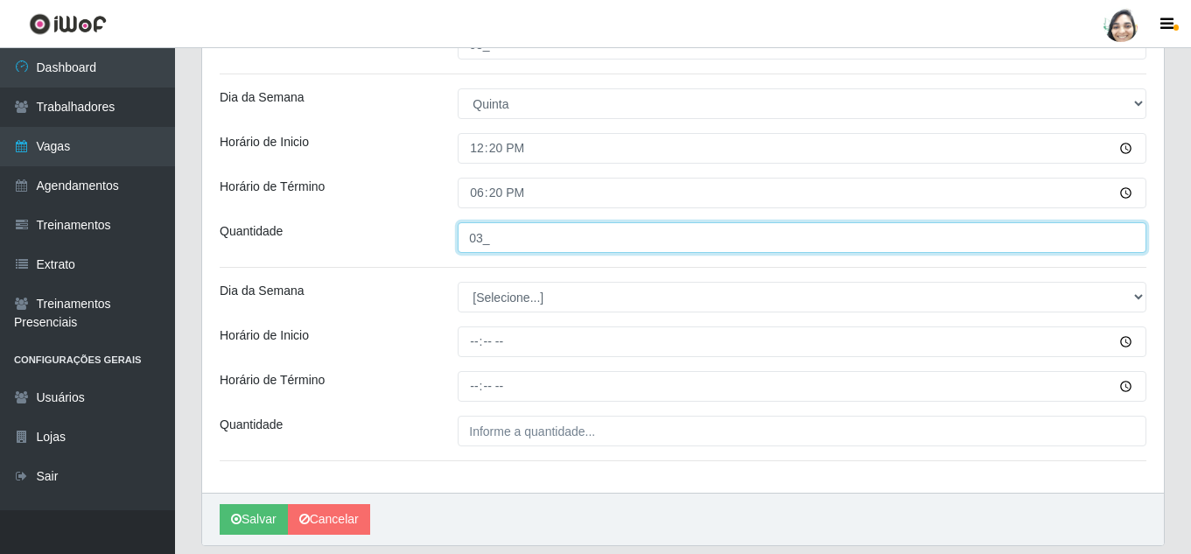
scroll to position [566, 0]
type input "03_"
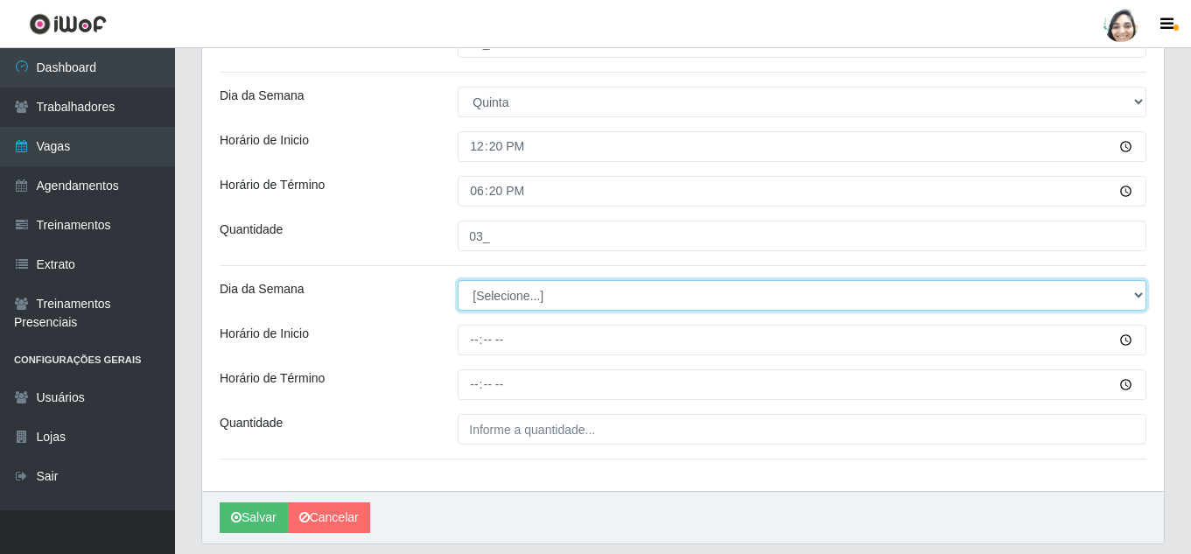
click at [513, 292] on select "[Selecione...] Segunda Terça Quarta Quinta Sexta Sábado Domingo" at bounding box center [802, 295] width 689 height 31
select select "4"
click at [458, 280] on select "[Selecione...] Segunda Terça Quarta Quinta Sexta Sábado Domingo" at bounding box center [802, 295] width 689 height 31
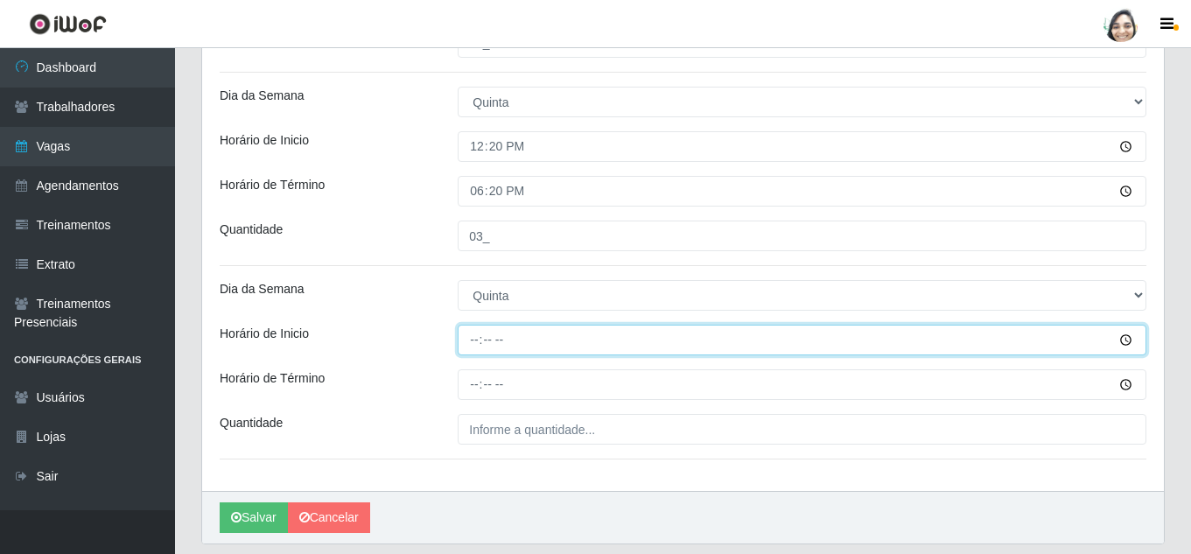
click at [475, 336] on input "Horário de Inicio" at bounding box center [802, 340] width 689 height 31
type input "16:40"
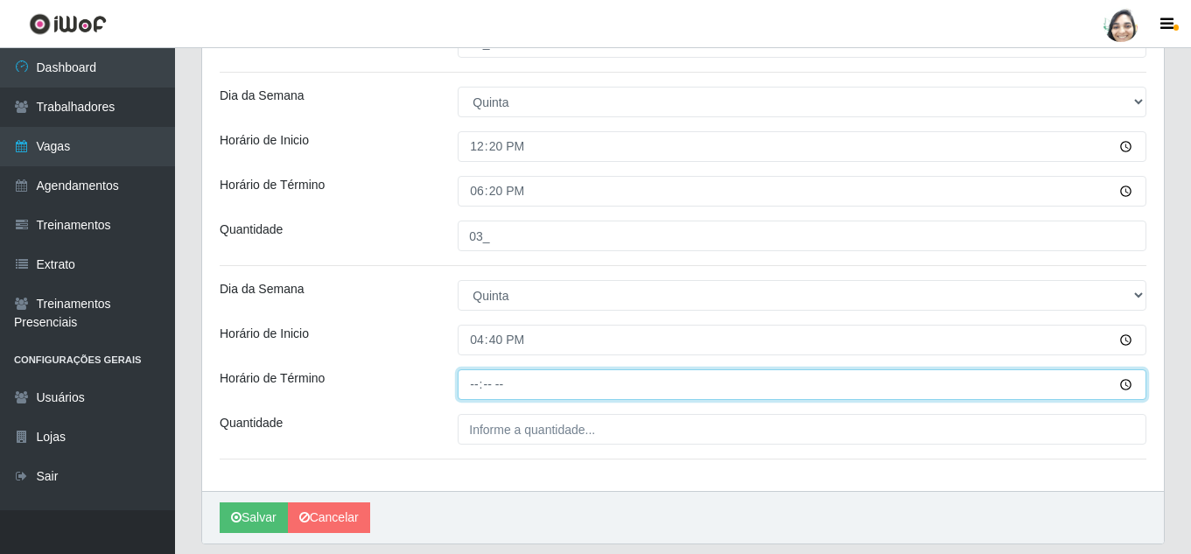
click at [469, 391] on input "Horário de Término" at bounding box center [802, 384] width 689 height 31
type input "22:40"
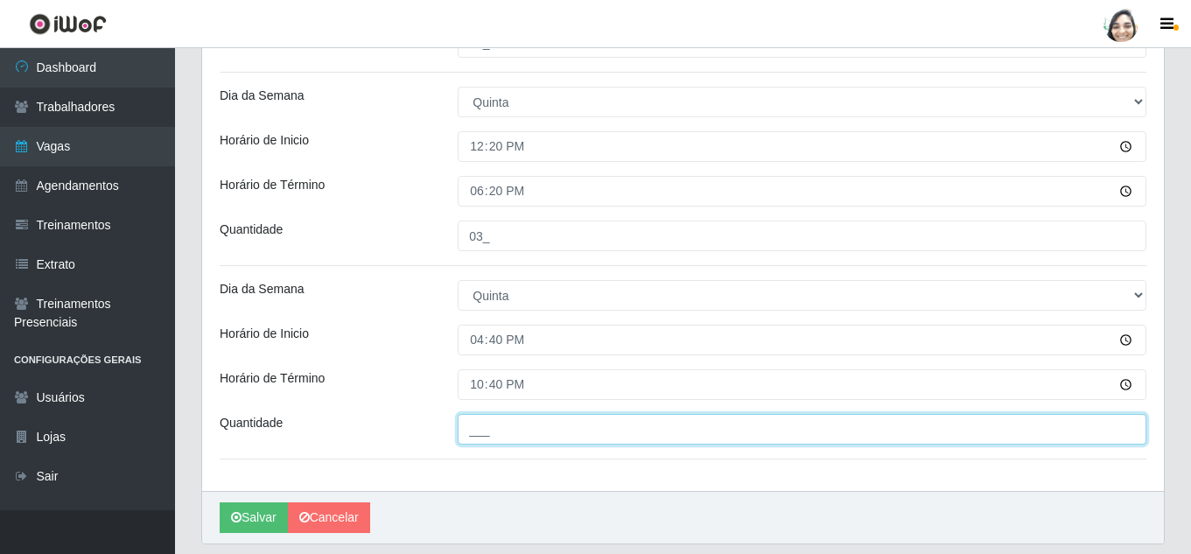
click at [478, 424] on input "___" at bounding box center [802, 429] width 689 height 31
type input "01_"
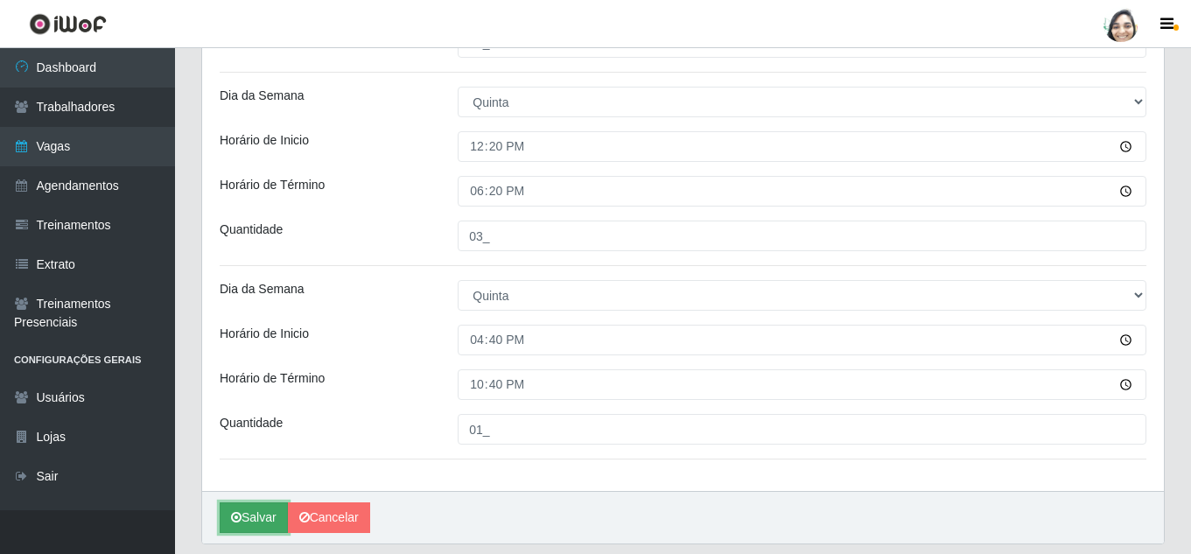
click at [255, 514] on button "Salvar" at bounding box center [254, 517] width 68 height 31
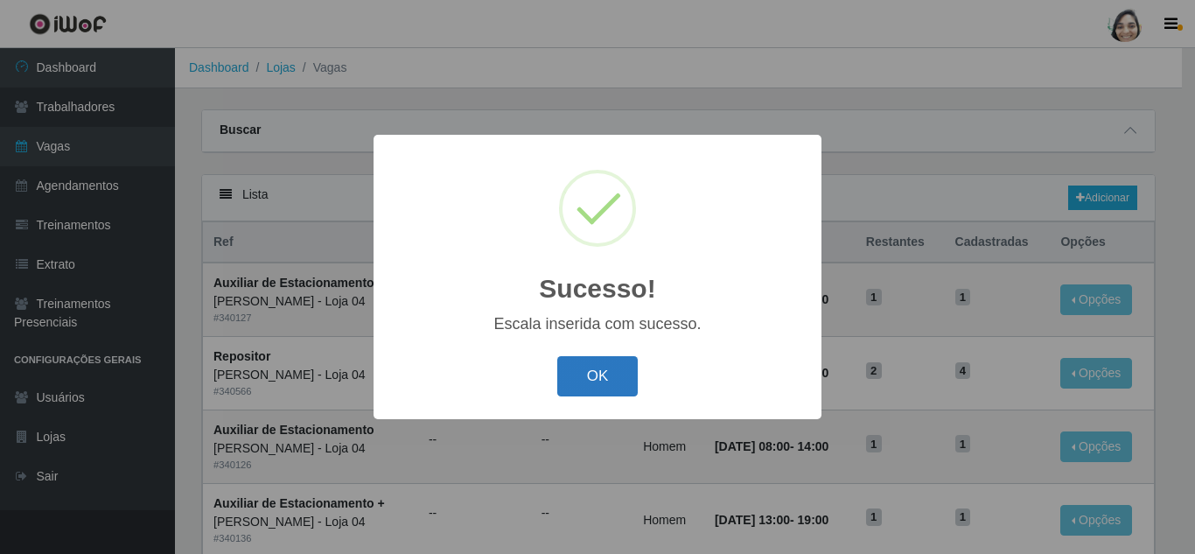
click at [583, 380] on button "OK" at bounding box center [597, 376] width 81 height 41
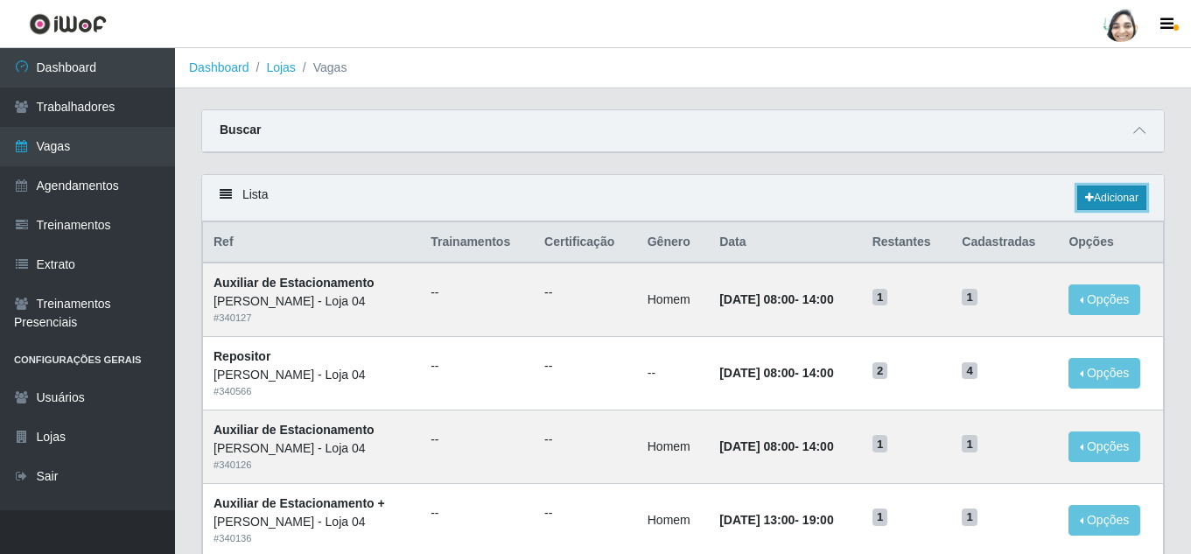
click at [1135, 193] on link "Adicionar" at bounding box center [1111, 197] width 69 height 24
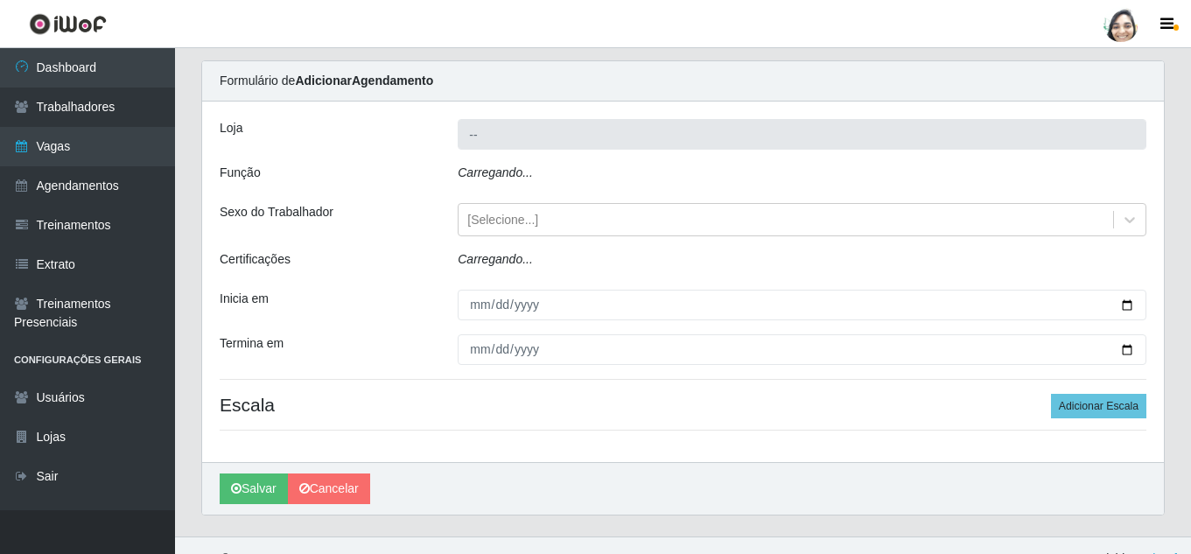
type input "[PERSON_NAME] - Loja 04"
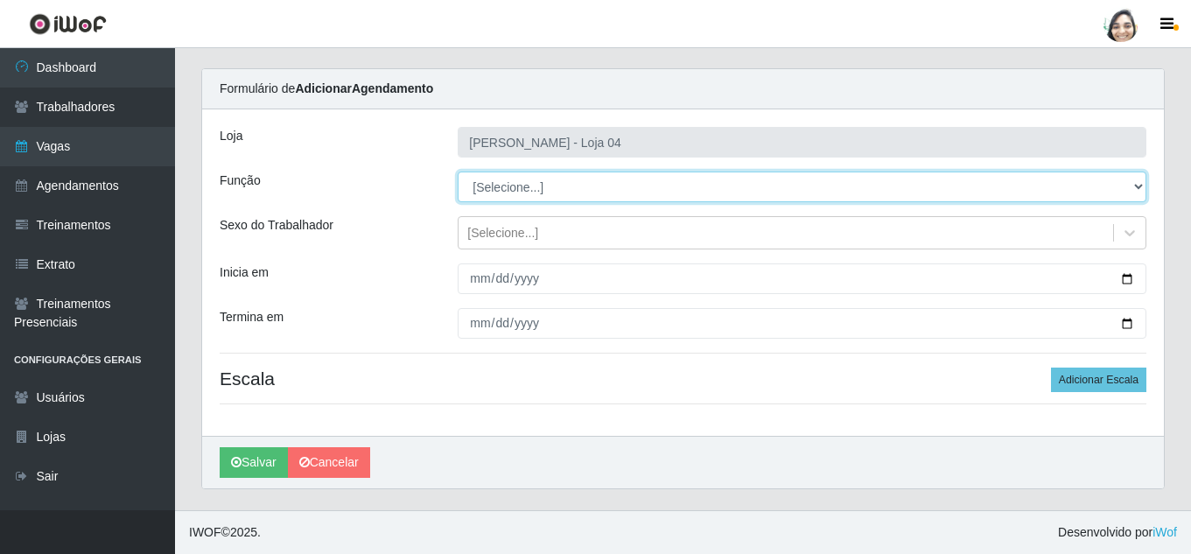
click at [535, 171] on select "[Selecione...] ASG ASG + ASG ++ Auxiliar de Depósito Auxiliar de Depósito + Aux…" at bounding box center [802, 186] width 689 height 31
select select "22"
click at [458, 171] on select "[Selecione...] ASG ASG + ASG ++ Auxiliar de Depósito Auxiliar de Depósito + Aux…" at bounding box center [802, 186] width 689 height 31
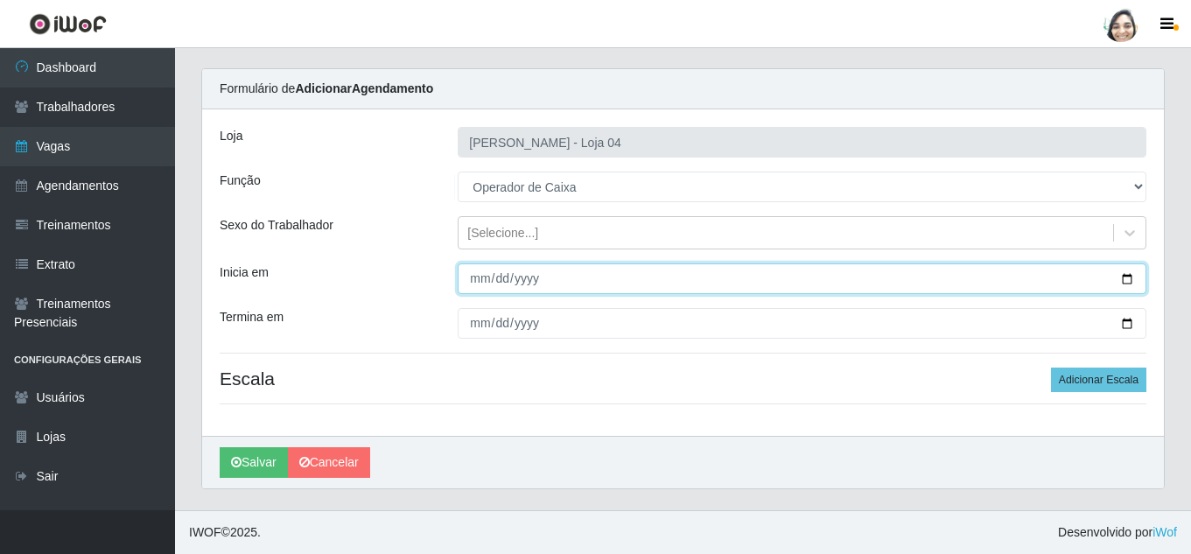
click at [473, 276] on input "Inicia em" at bounding box center [802, 278] width 689 height 31
type input "[DATE]"
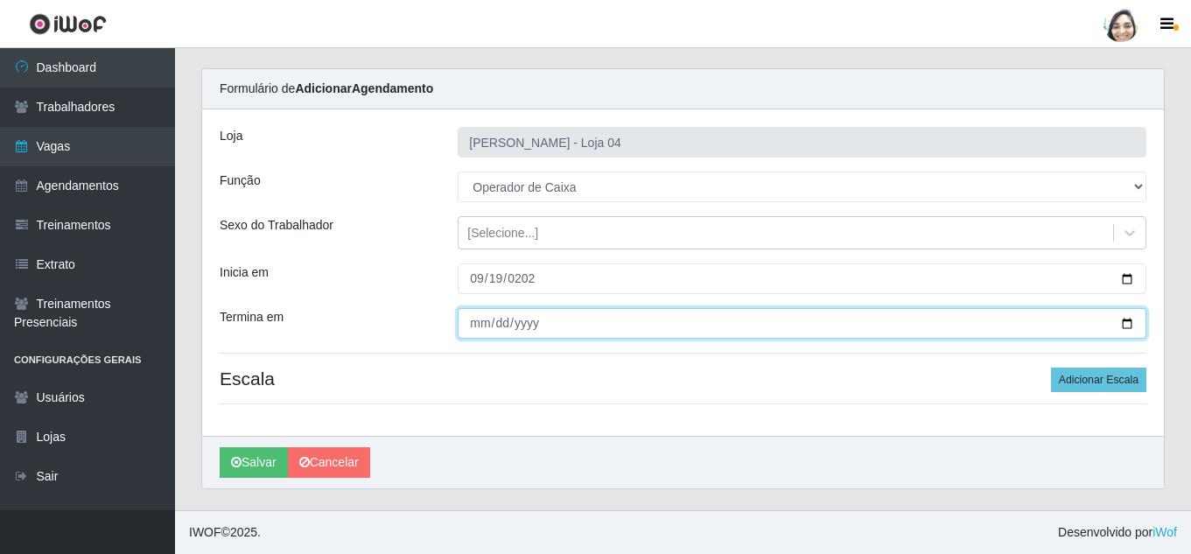
click at [482, 330] on input "Termina em" at bounding box center [802, 323] width 689 height 31
type input "[DATE]"
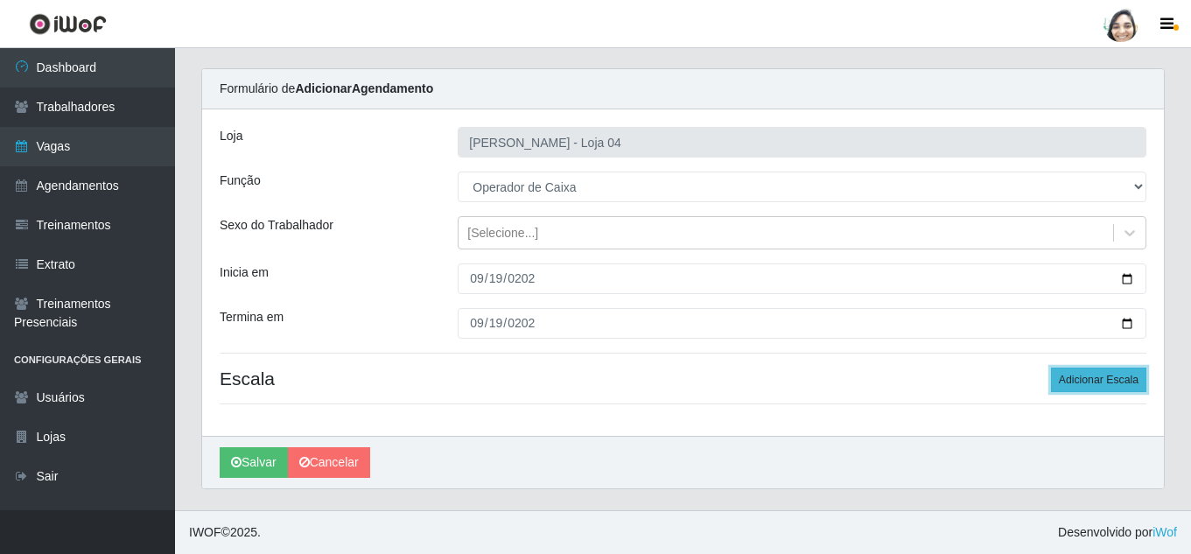
click at [1119, 391] on button "Adicionar Escala" at bounding box center [1098, 379] width 95 height 24
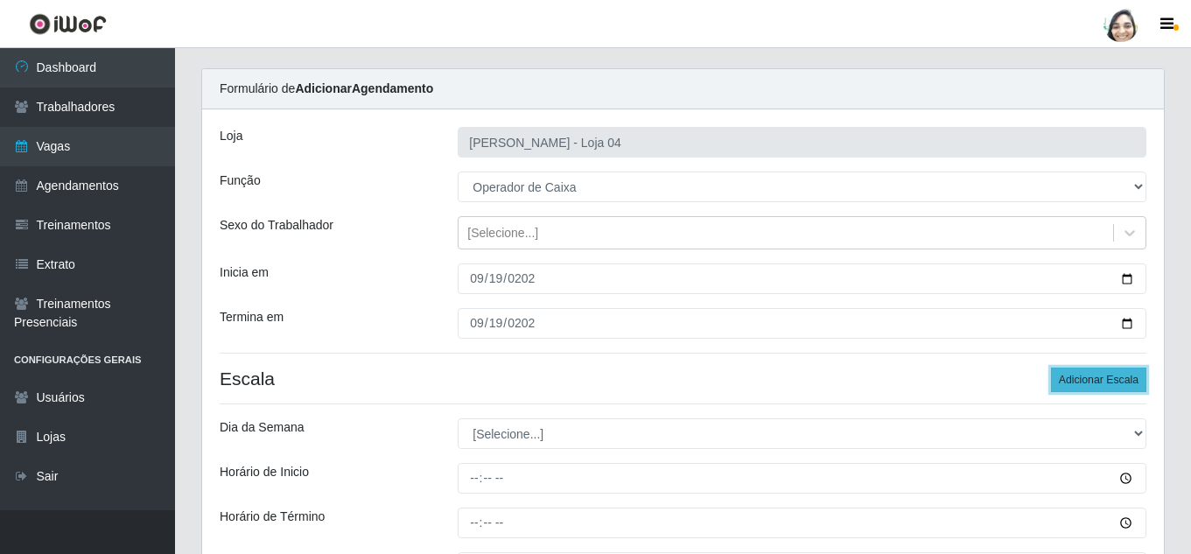
click at [1117, 382] on button "Adicionar Escala" at bounding box center [1098, 379] width 95 height 24
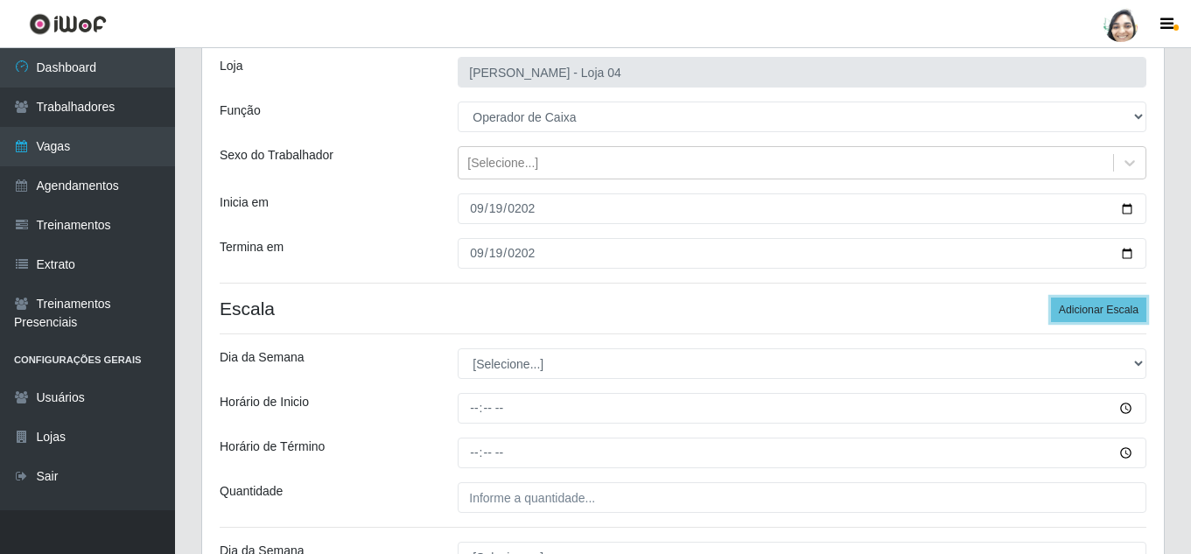
scroll to position [216, 0]
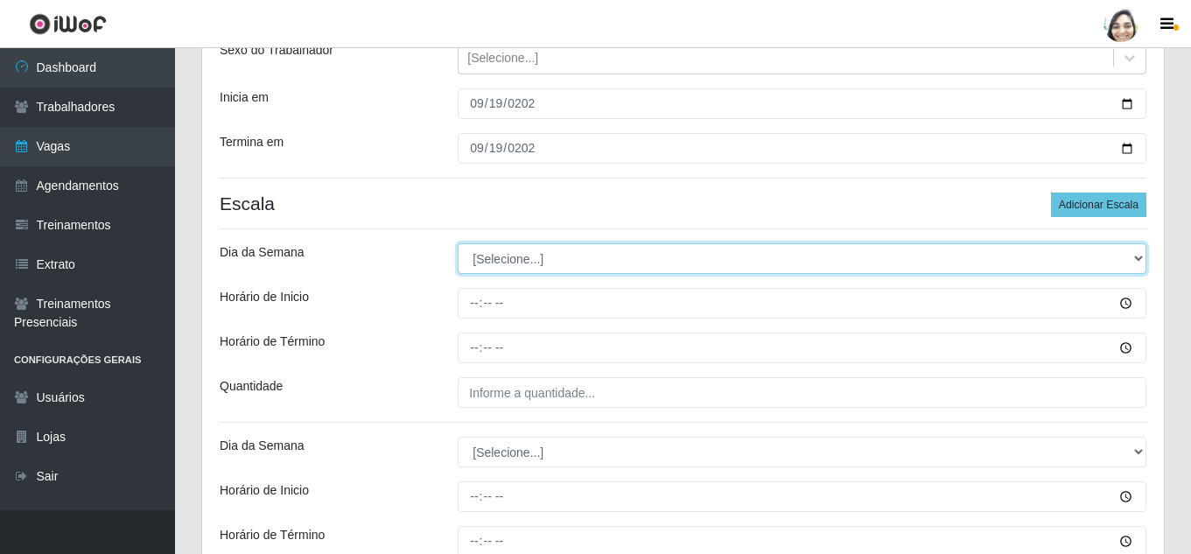
click at [507, 257] on select "[Selecione...] Segunda Terça Quarta Quinta Sexta Sábado Domingo" at bounding box center [802, 258] width 689 height 31
select select "5"
click at [458, 243] on select "[Selecione...] Segunda Terça Quarta Quinta Sexta Sábado Domingo" at bounding box center [802, 258] width 689 height 31
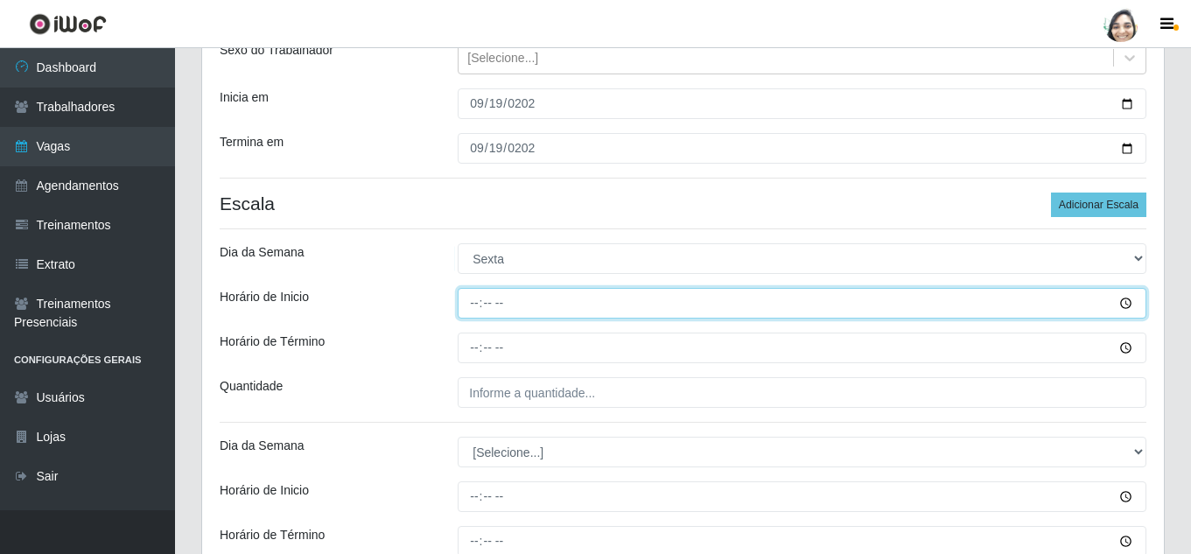
click at [461, 288] on input "Horário de Inicio" at bounding box center [802, 303] width 689 height 31
type input "08:20"
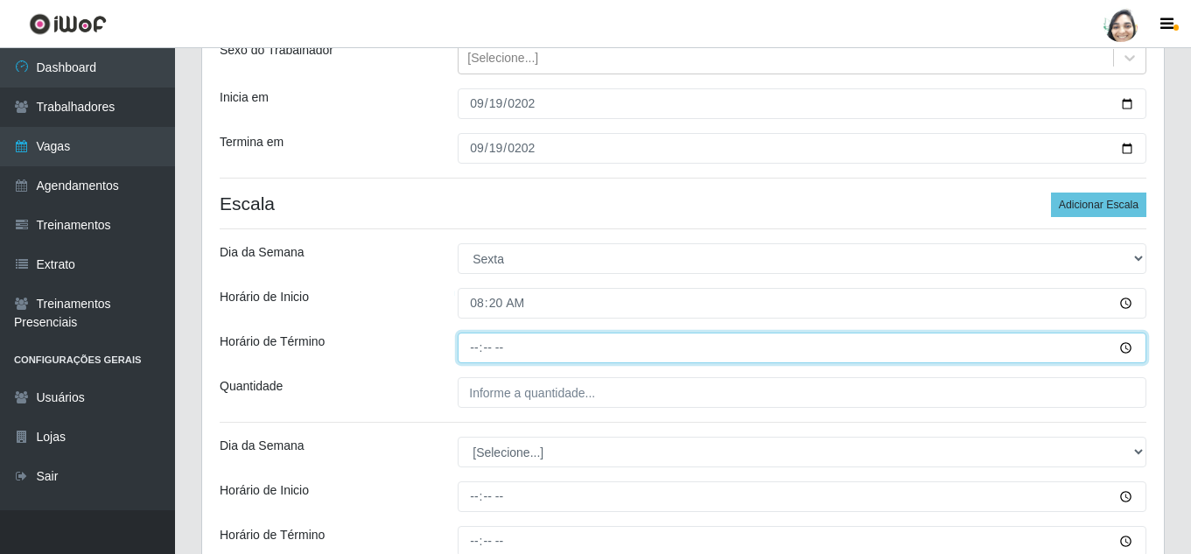
click at [472, 344] on input "Horário de Término" at bounding box center [802, 347] width 689 height 31
type input "14:20"
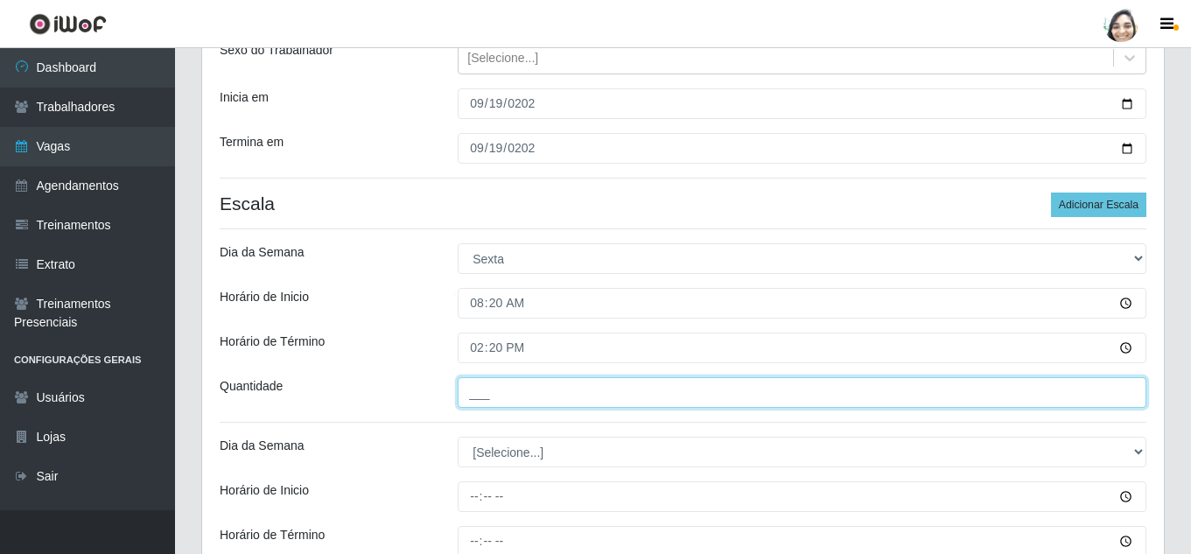
click at [472, 400] on input "___" at bounding box center [802, 392] width 689 height 31
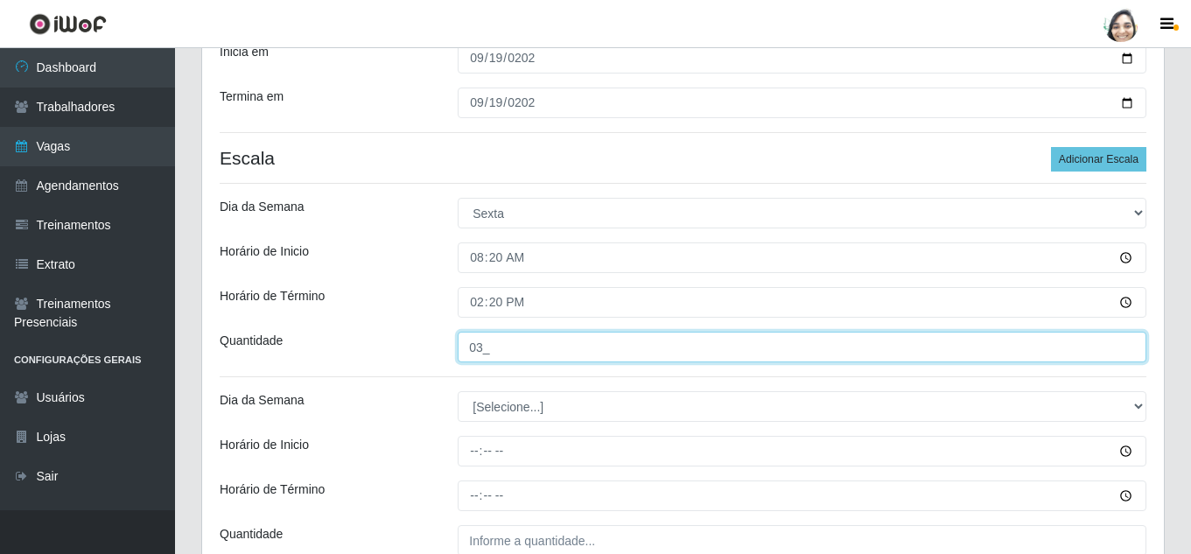
scroll to position [304, 0]
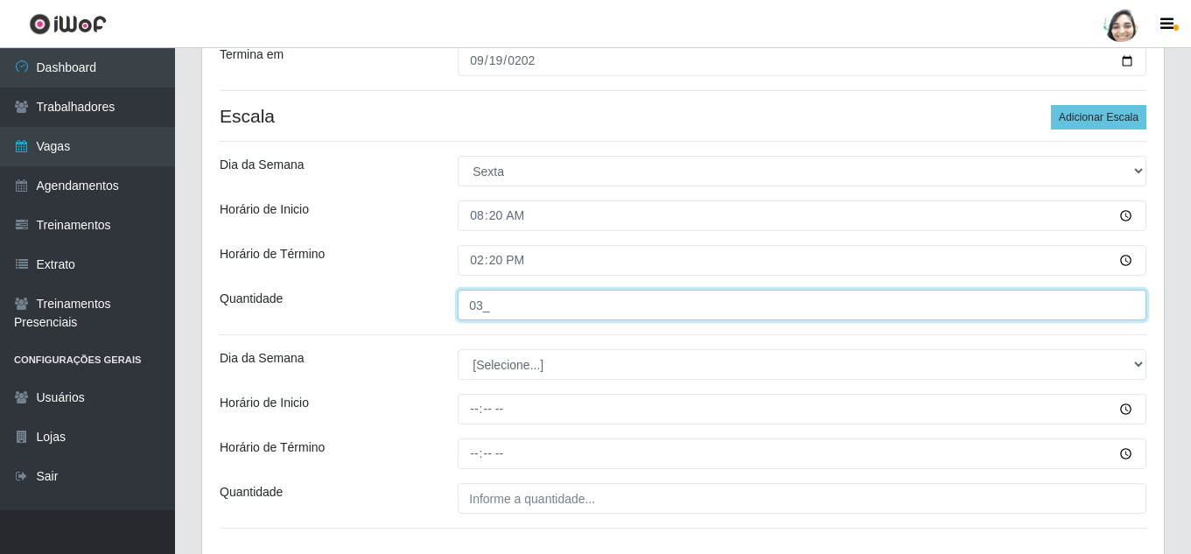
type input "03_"
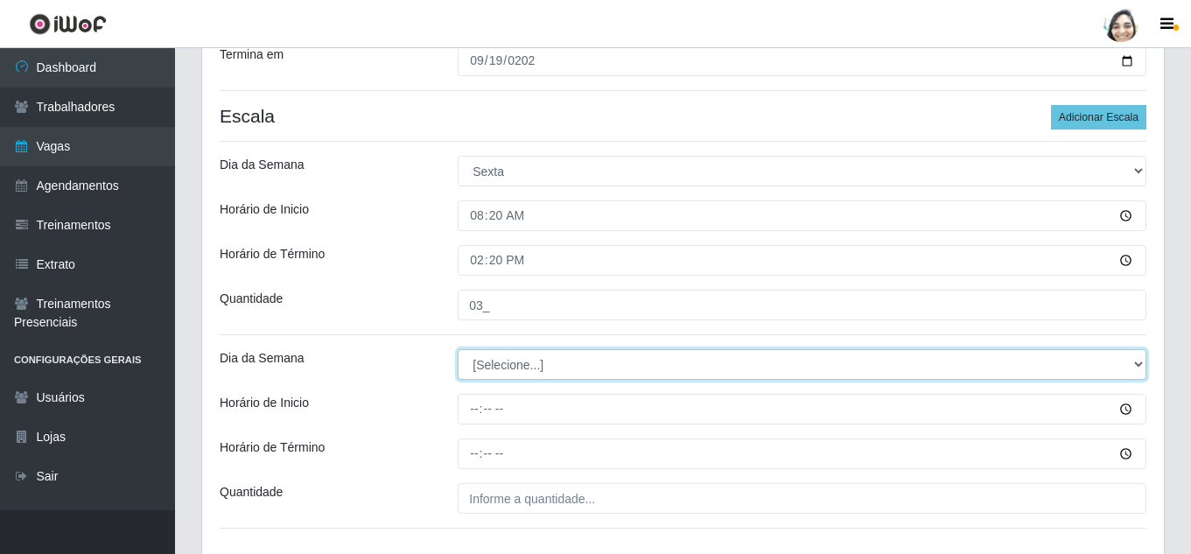
click at [521, 359] on select "[Selecione...] Segunda Terça Quarta Quinta Sexta Sábado Domingo" at bounding box center [802, 364] width 689 height 31
select select "5"
click at [458, 349] on select "[Selecione...] Segunda Terça Quarta Quinta Sexta Sábado Domingo" at bounding box center [802, 364] width 689 height 31
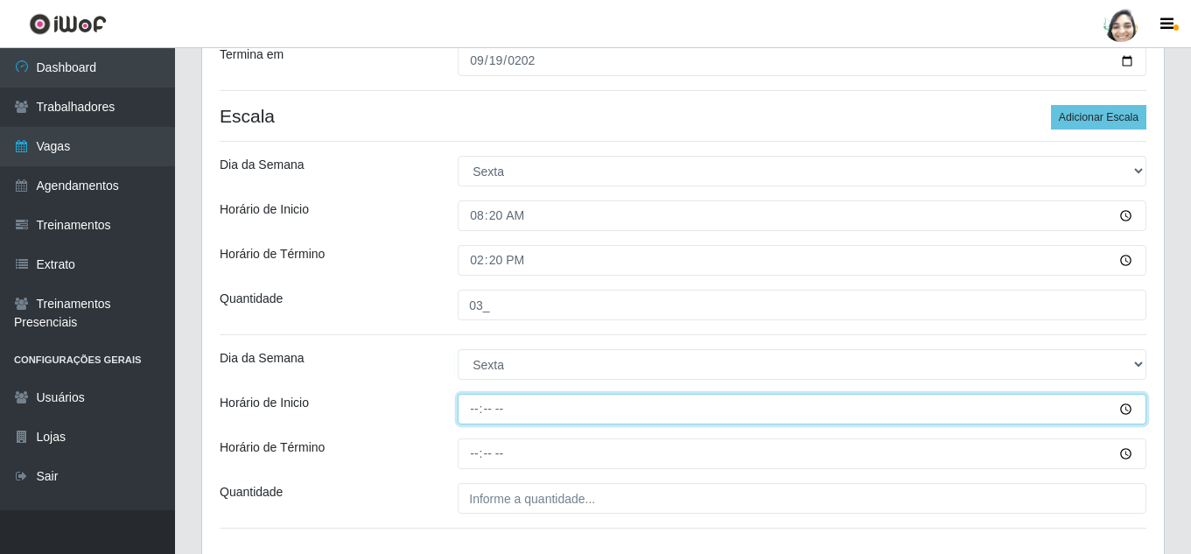
click at [470, 415] on input "Horário de Inicio" at bounding box center [802, 409] width 689 height 31
type input "12:20"
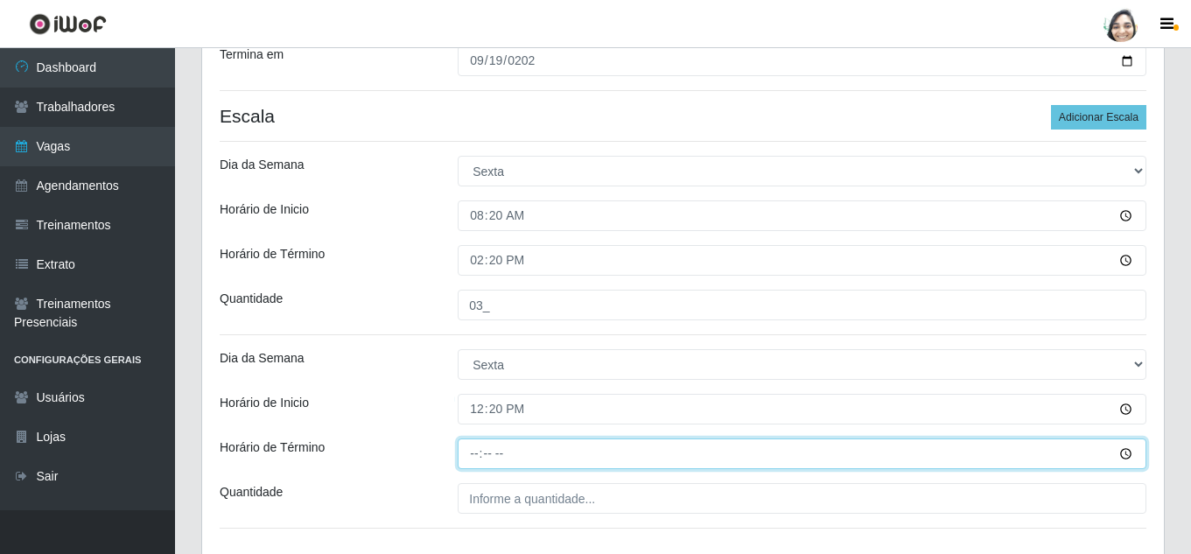
click at [459, 458] on input "Horário de Término" at bounding box center [802, 453] width 689 height 31
type input "18:20"
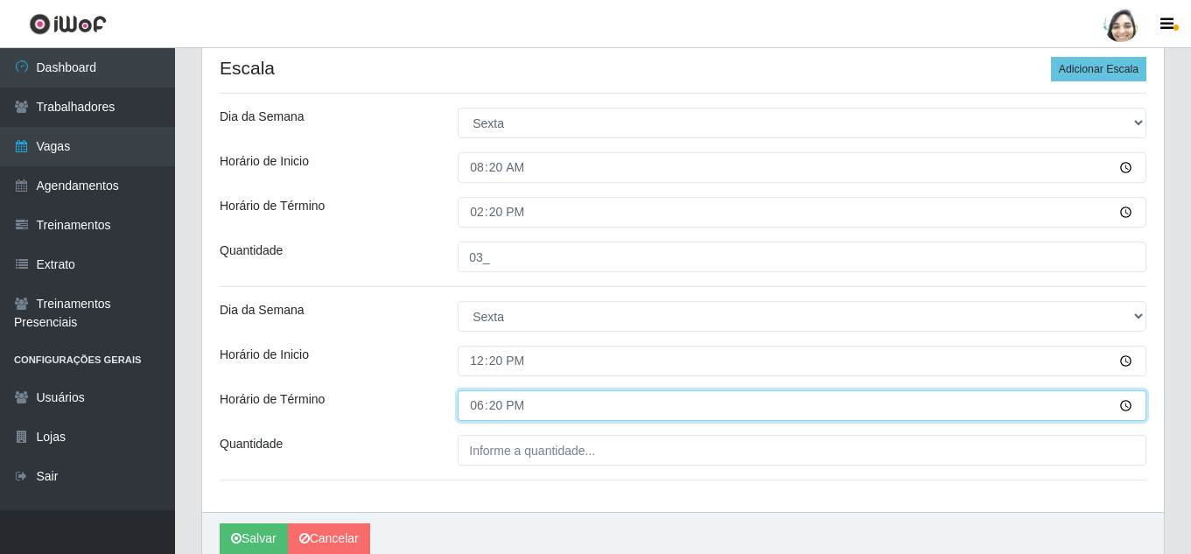
scroll to position [391, 0]
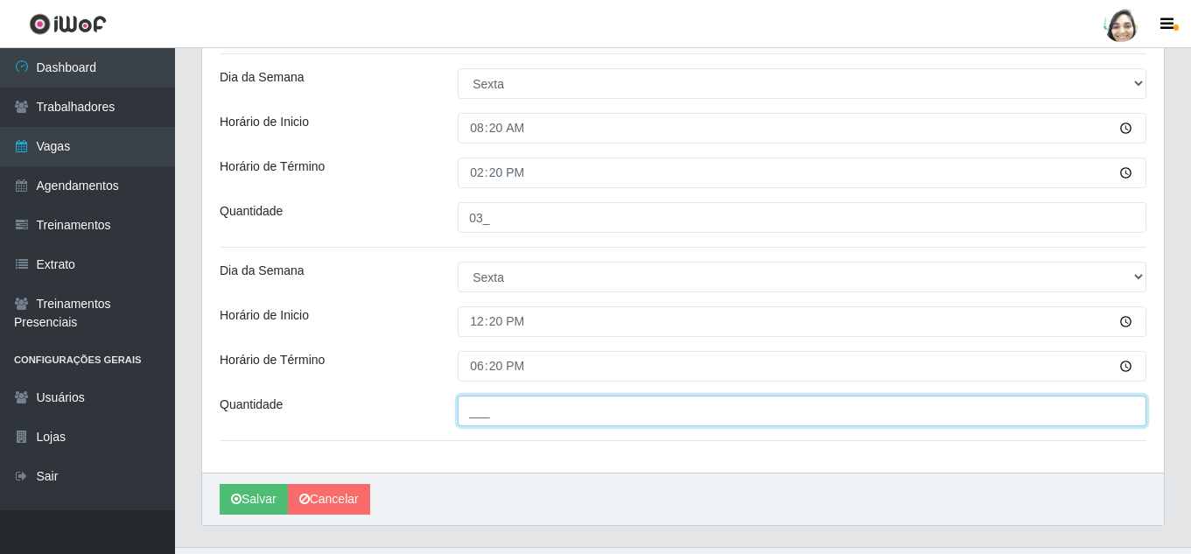
click at [561, 402] on input "___" at bounding box center [802, 410] width 689 height 31
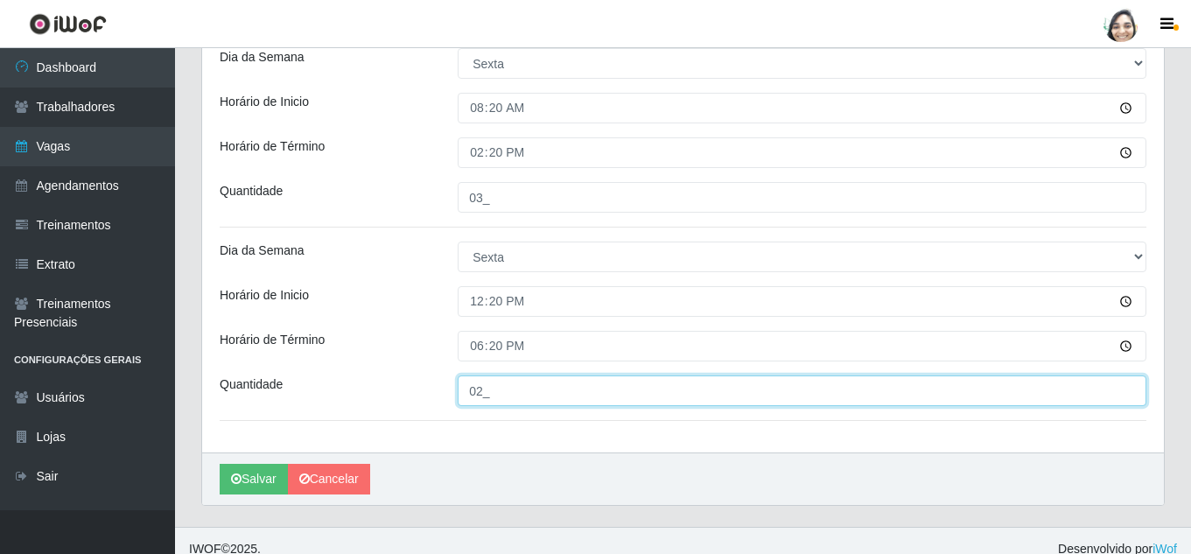
scroll to position [428, 0]
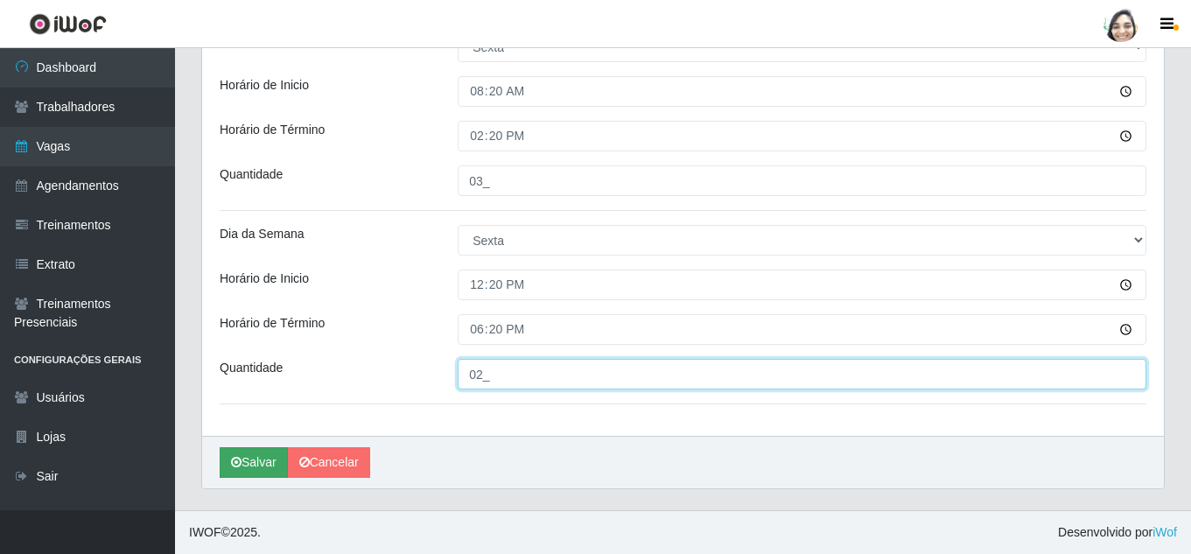
type input "02_"
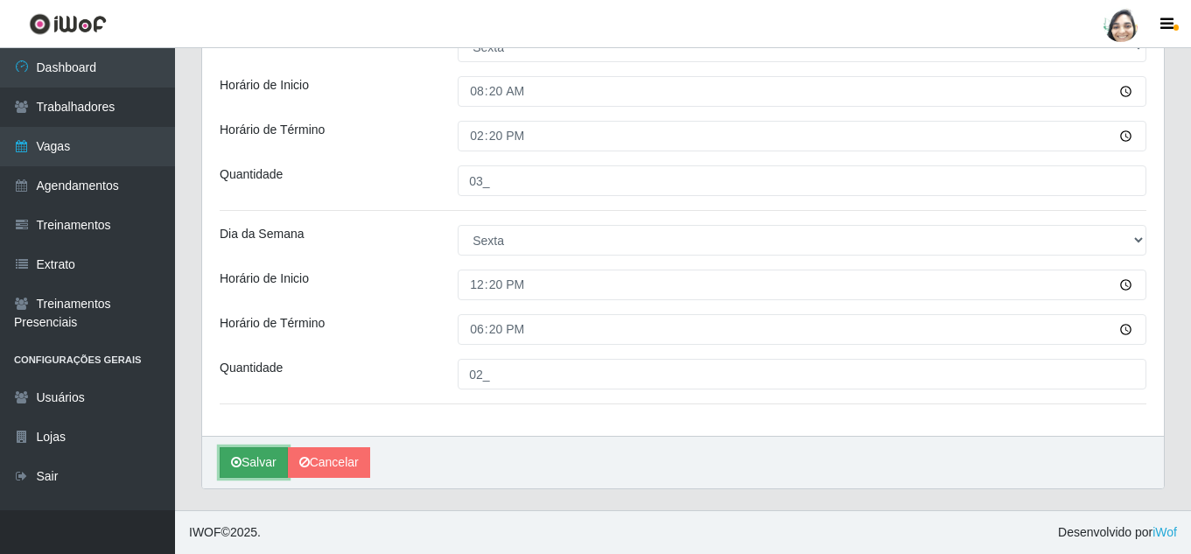
click at [256, 467] on button "Salvar" at bounding box center [254, 462] width 68 height 31
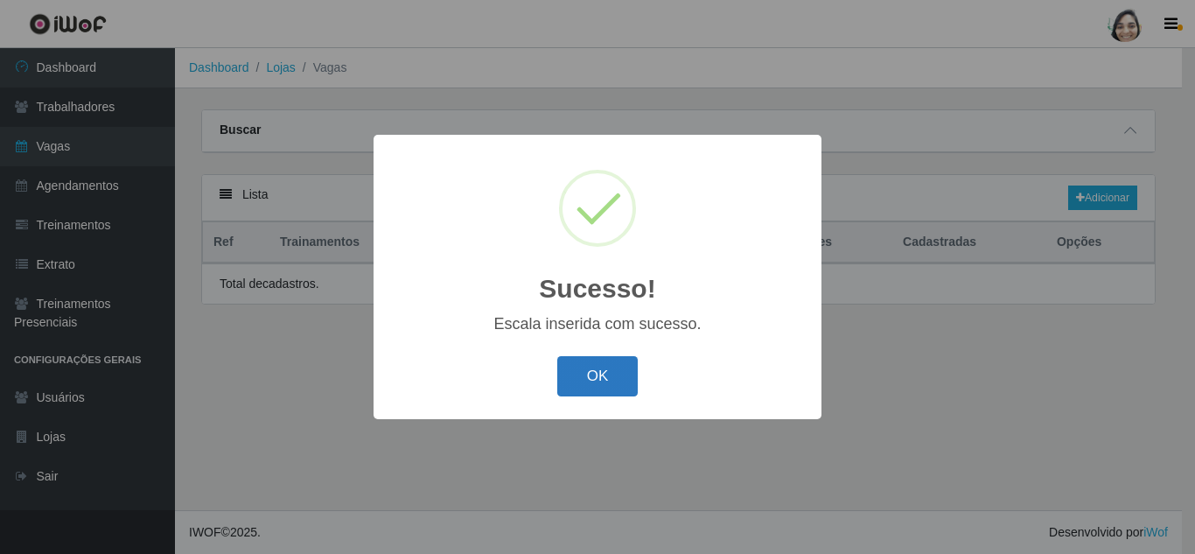
click at [586, 374] on button "OK" at bounding box center [597, 376] width 81 height 41
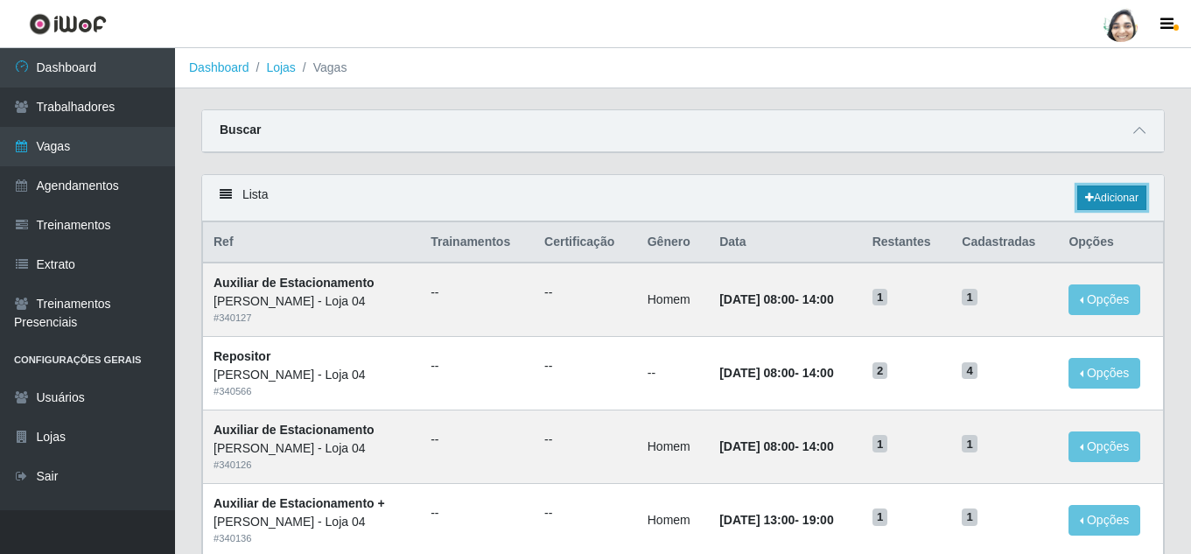
click at [1125, 202] on link "Adicionar" at bounding box center [1111, 197] width 69 height 24
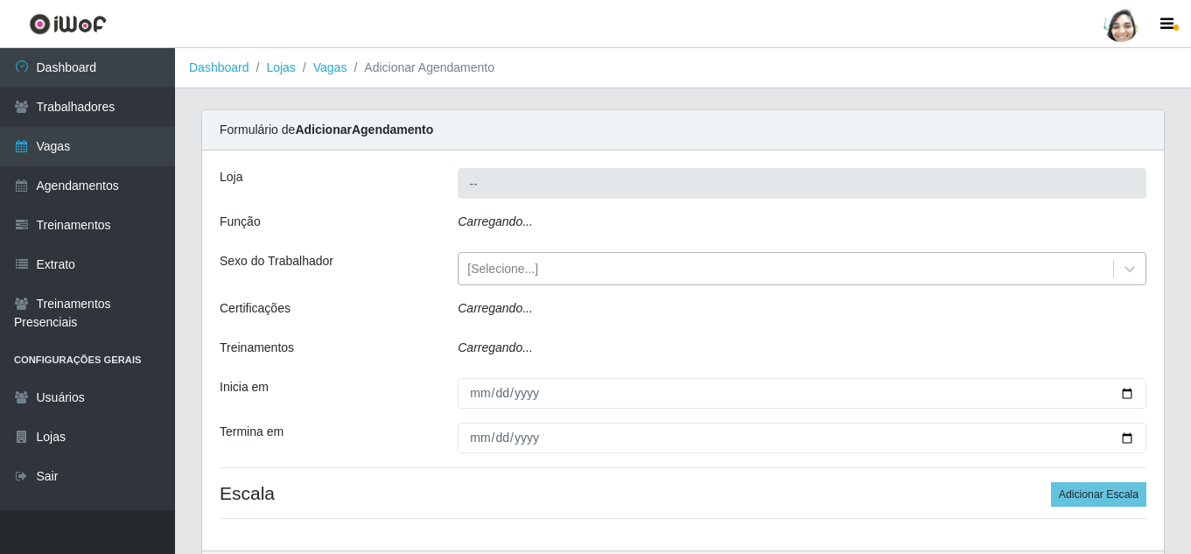
type input "[PERSON_NAME] - Loja 04"
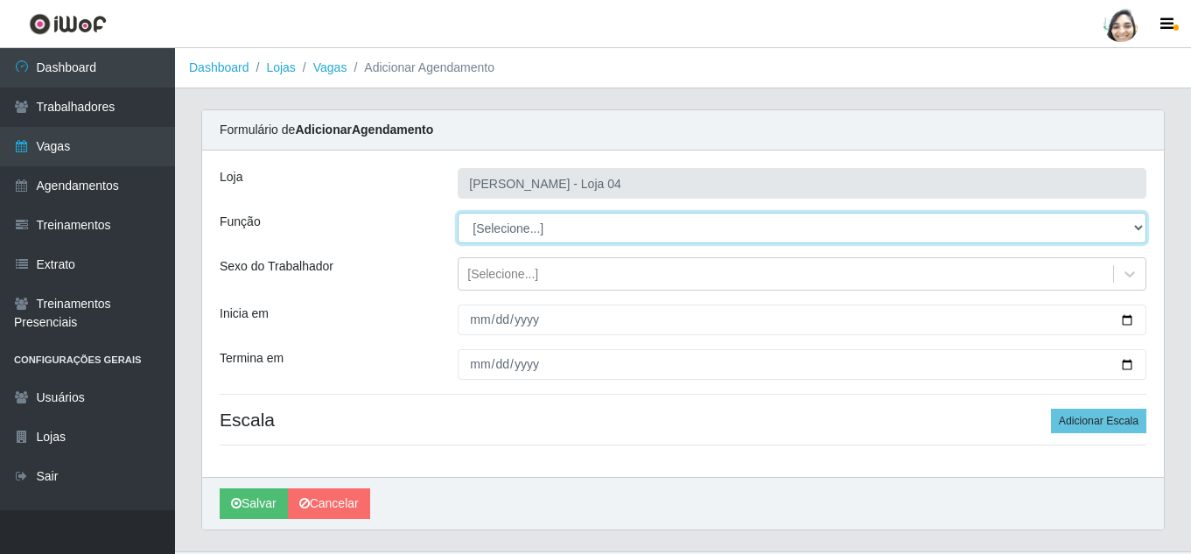
click at [528, 230] on select "[Selecione...] ASG ASG + ASG ++ Auxiliar de Depósito Auxiliar de Depósito + Aux…" at bounding box center [802, 228] width 689 height 31
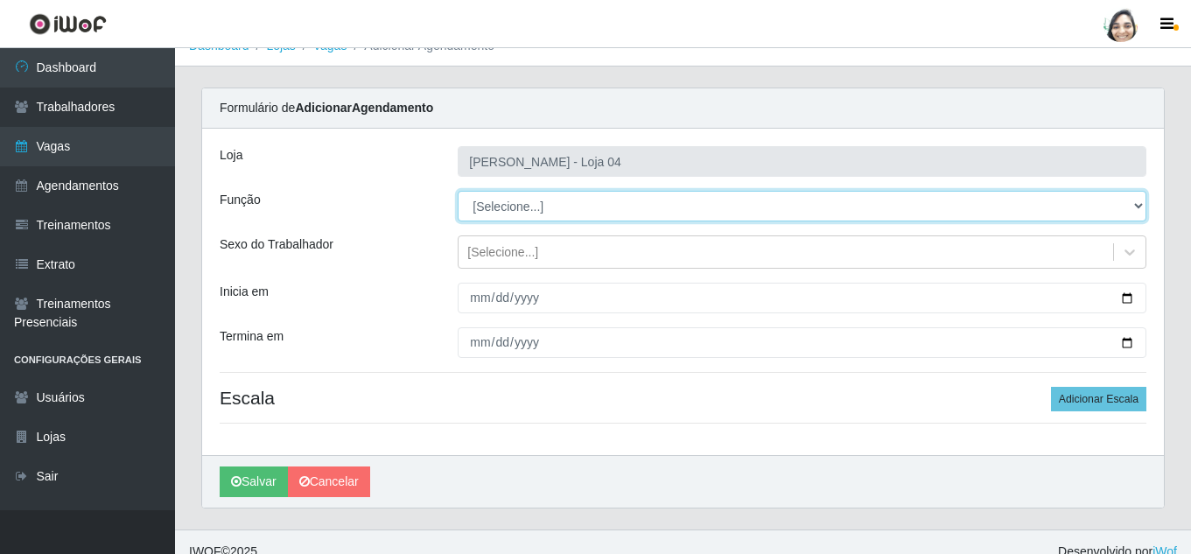
scroll to position [41, 0]
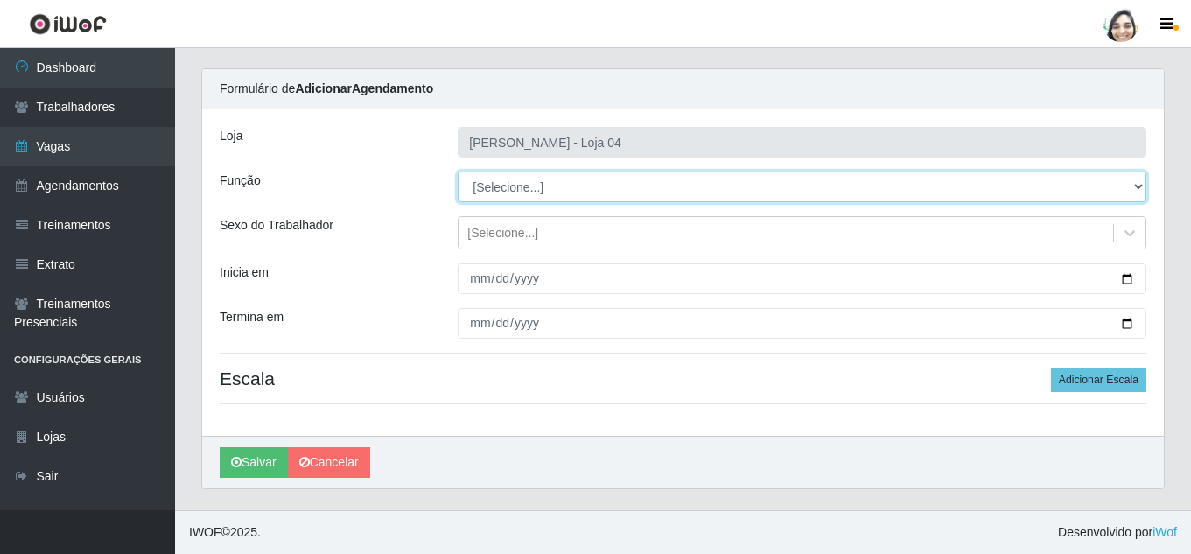
click at [533, 197] on select "[Selecione...] ASG ASG + ASG ++ Auxiliar de Depósito Auxiliar de Depósito + Aux…" at bounding box center [802, 186] width 689 height 31
select select "22"
click at [458, 171] on select "[Selecione...] ASG ASG + ASG ++ Auxiliar de Depósito Auxiliar de Depósito + Aux…" at bounding box center [802, 186] width 689 height 31
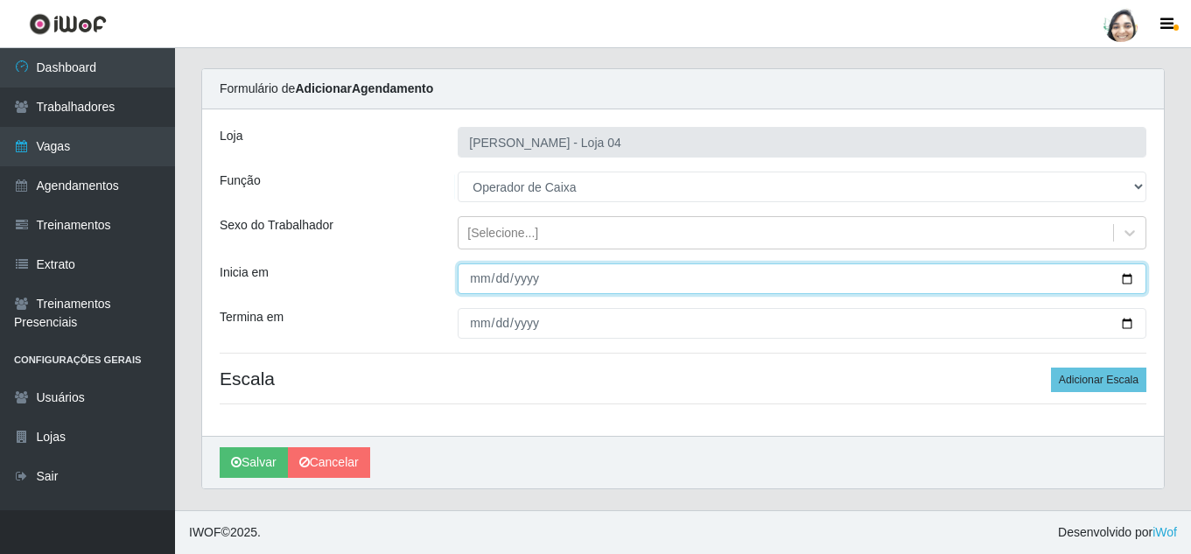
click at [477, 278] on input "Inicia em" at bounding box center [802, 278] width 689 height 31
type input "[DATE]"
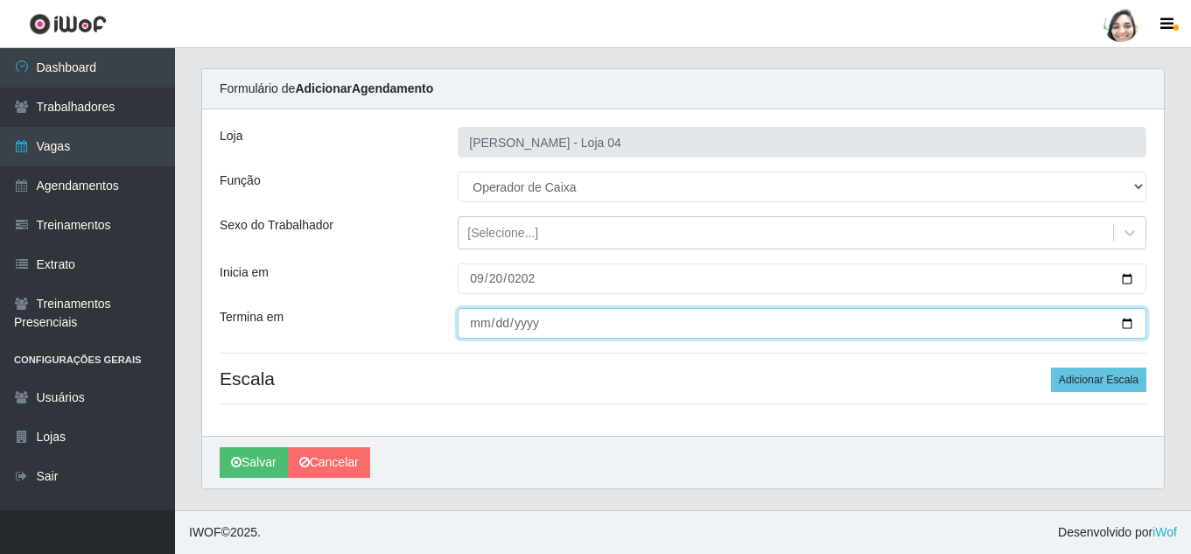
click at [477, 326] on input "Termina em" at bounding box center [802, 323] width 689 height 31
type input "[DATE]"
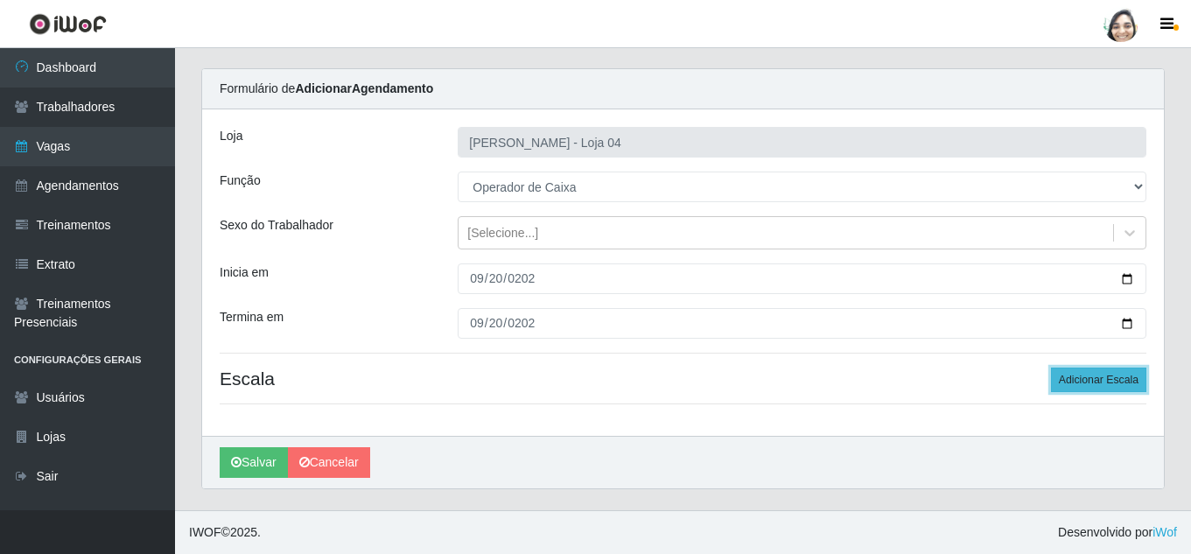
click at [1105, 381] on button "Adicionar Escala" at bounding box center [1098, 379] width 95 height 24
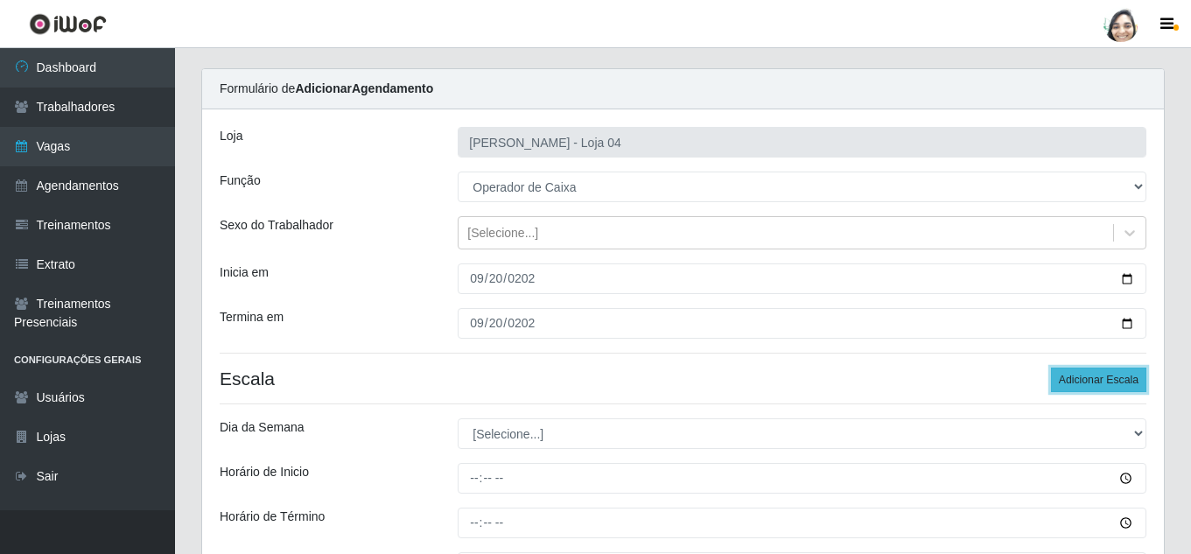
click at [1105, 381] on button "Adicionar Escala" at bounding box center [1098, 379] width 95 height 24
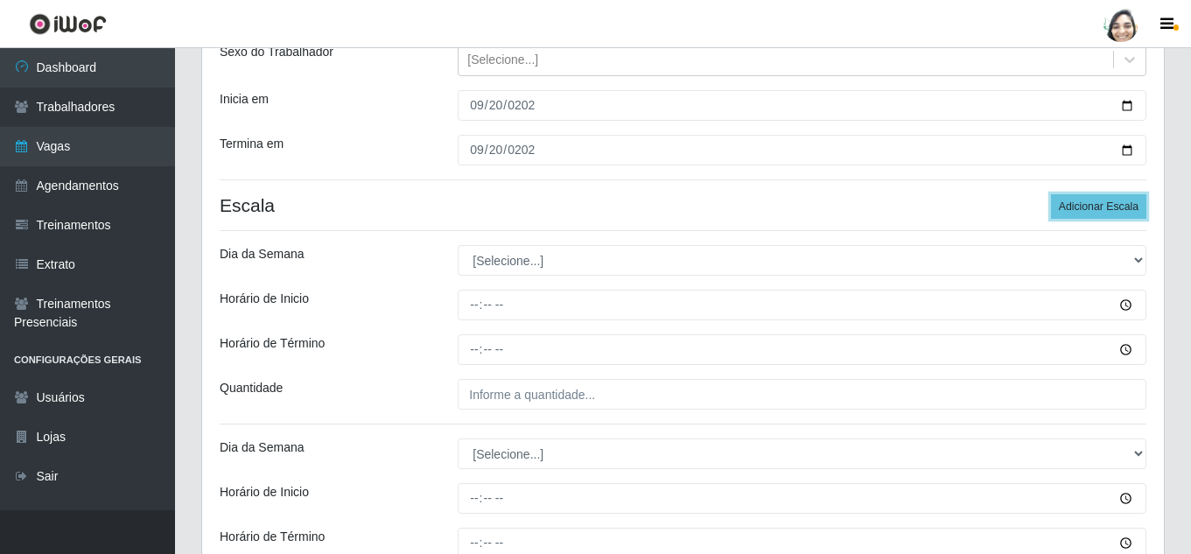
scroll to position [216, 0]
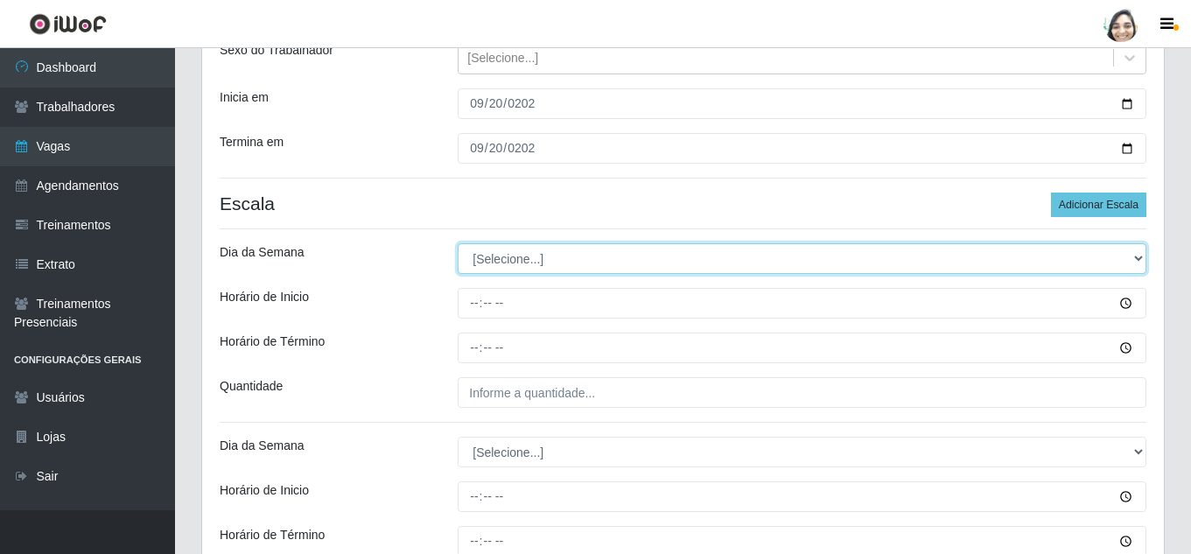
click at [517, 262] on select "[Selecione...] Segunda Terça Quarta Quinta Sexta Sábado Domingo" at bounding box center [802, 258] width 689 height 31
select select "6"
click at [458, 243] on select "[Selecione...] Segunda Terça Quarta Quinta Sexta Sábado Domingo" at bounding box center [802, 258] width 689 height 31
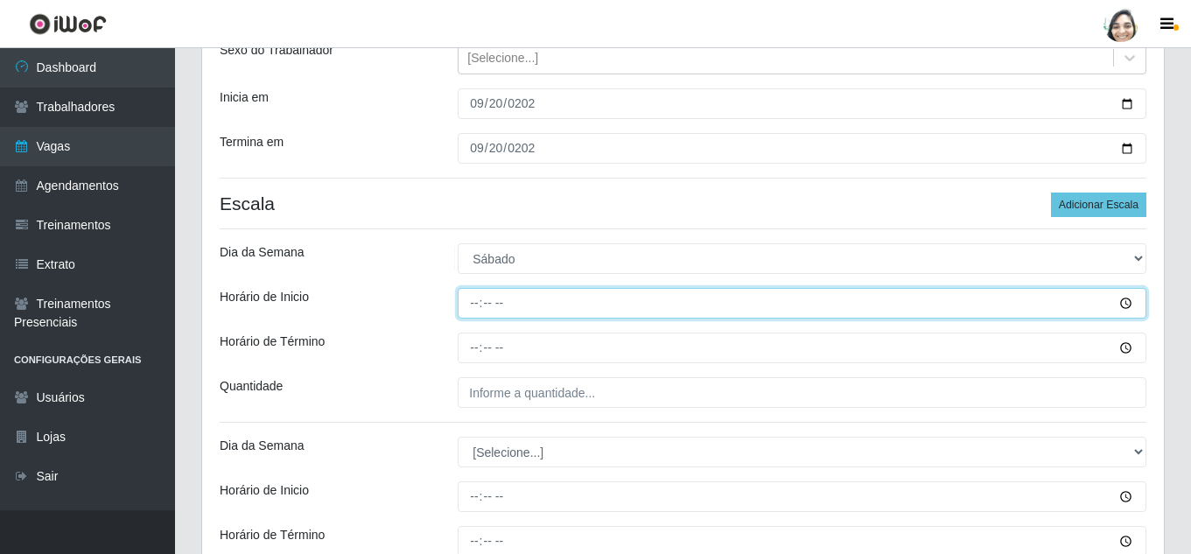
click at [471, 300] on input "Horário de Inicio" at bounding box center [802, 303] width 689 height 31
type input "08:20"
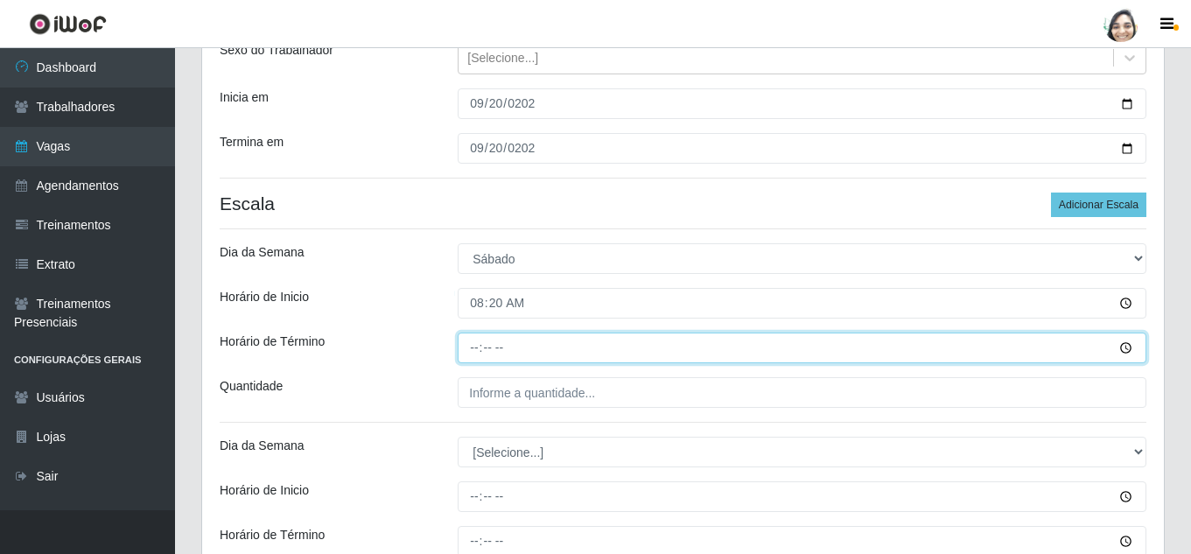
click at [484, 344] on input "Horário de Término" at bounding box center [802, 347] width 689 height 31
click at [476, 344] on input "Horário de Término" at bounding box center [802, 347] width 689 height 31
type input "14:20"
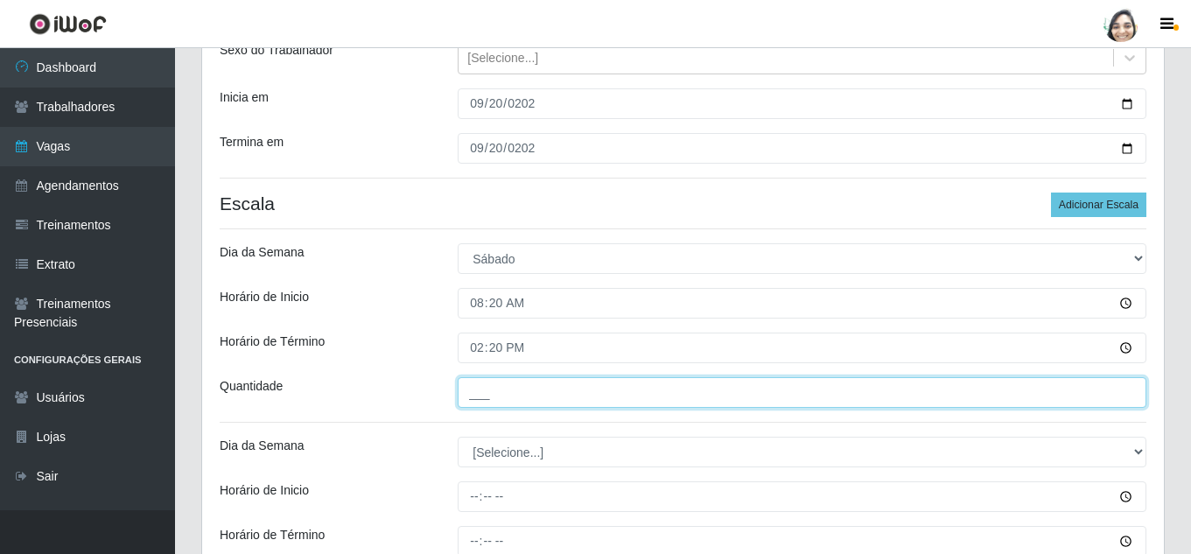
click at [541, 392] on input "___" at bounding box center [802, 392] width 689 height 31
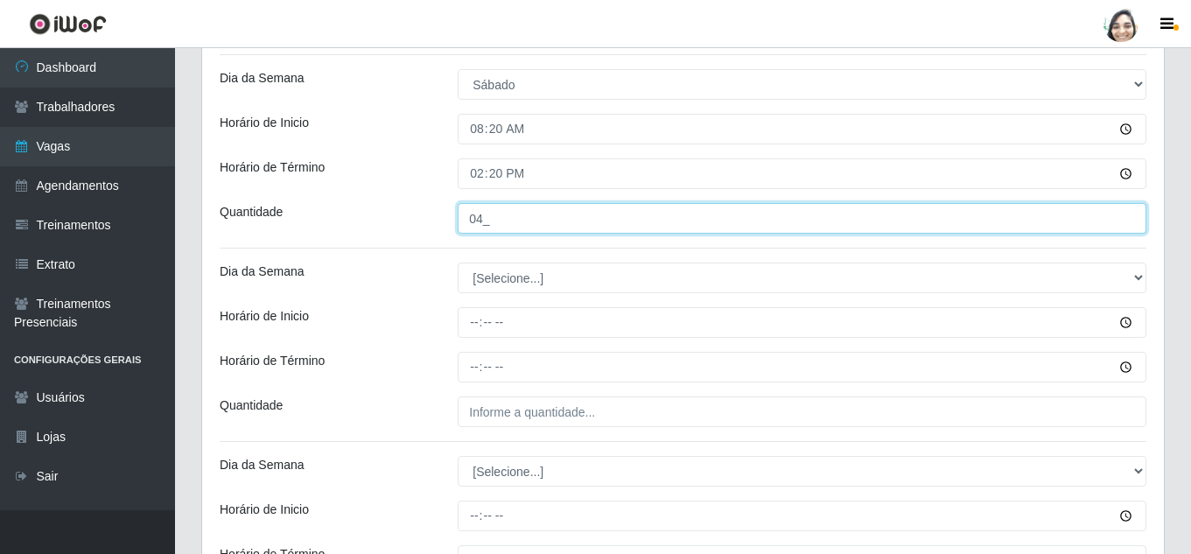
scroll to position [391, 0]
type input "04_"
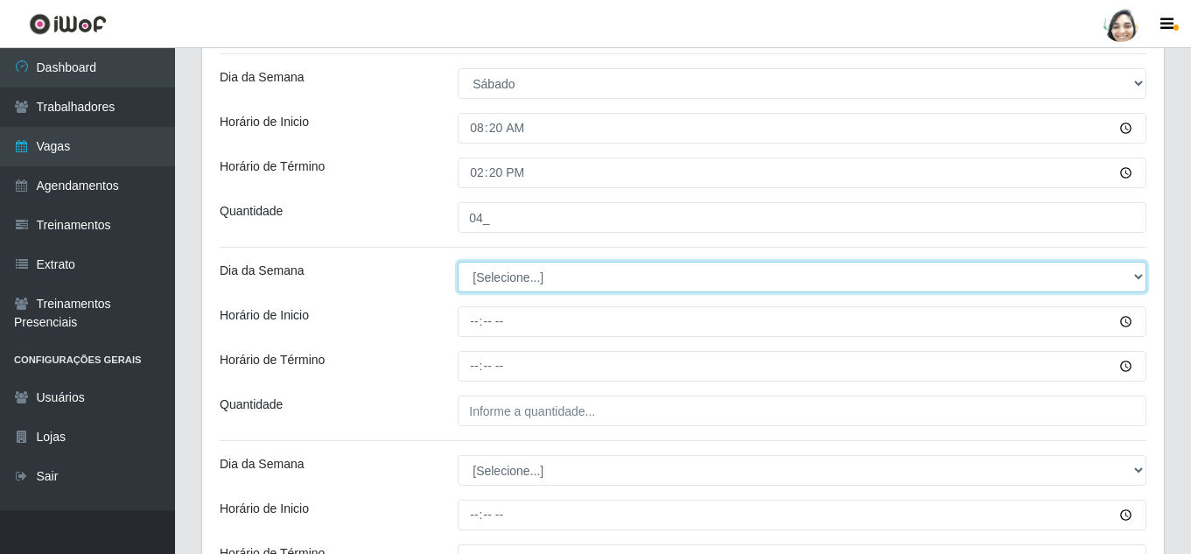
click at [527, 269] on select "[Selecione...] Segunda Terça Quarta Quinta Sexta Sábado Domingo" at bounding box center [802, 277] width 689 height 31
select select "6"
click at [458, 262] on select "[Selecione...] Segunda Terça Quarta Quinta Sexta Sábado Domingo" at bounding box center [802, 277] width 689 height 31
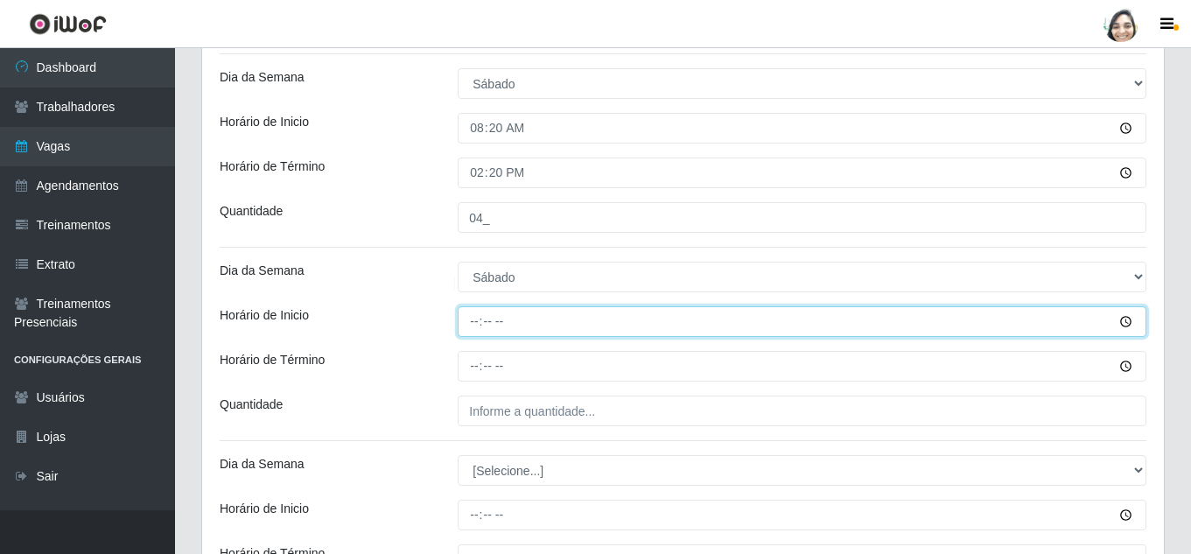
click at [465, 317] on input "Horário de Inicio" at bounding box center [802, 321] width 689 height 31
type input "12:20"
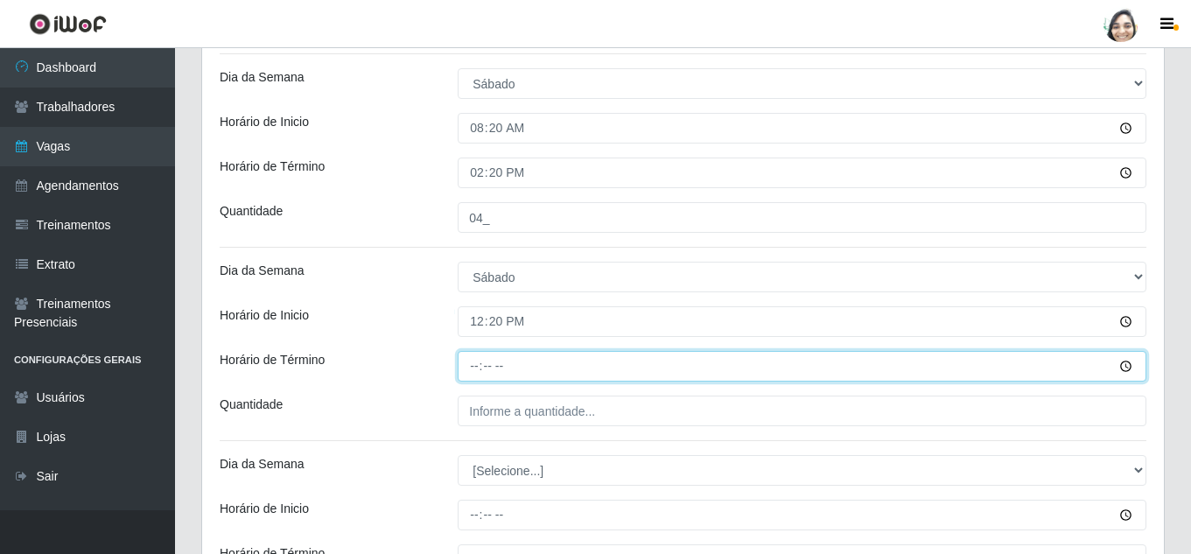
click at [469, 365] on input "Horário de Término" at bounding box center [802, 366] width 689 height 31
type input "18:20"
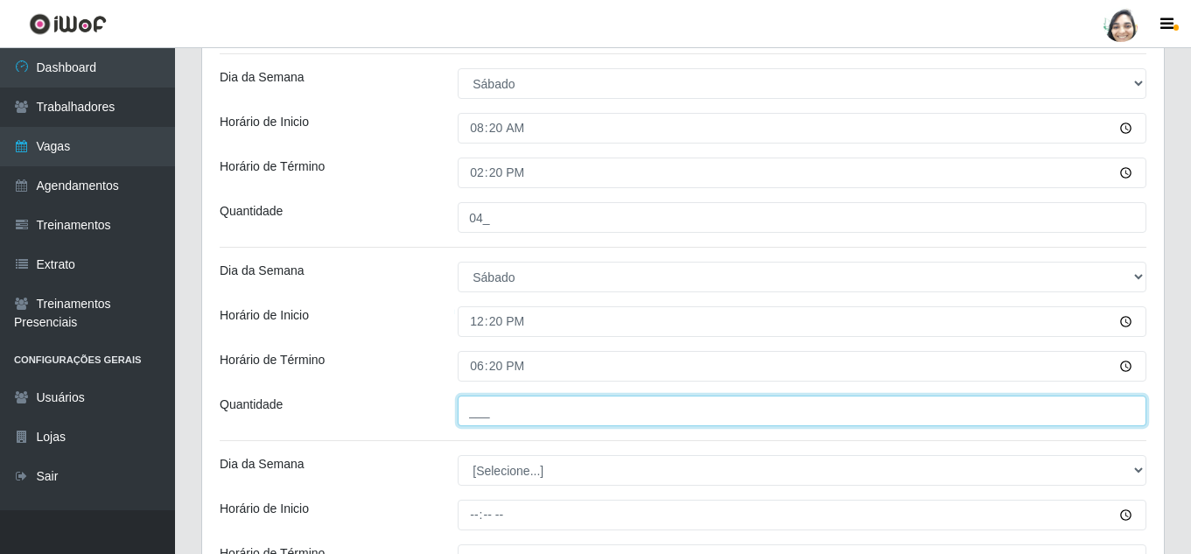
click at [503, 416] on input "___" at bounding box center [802, 410] width 689 height 31
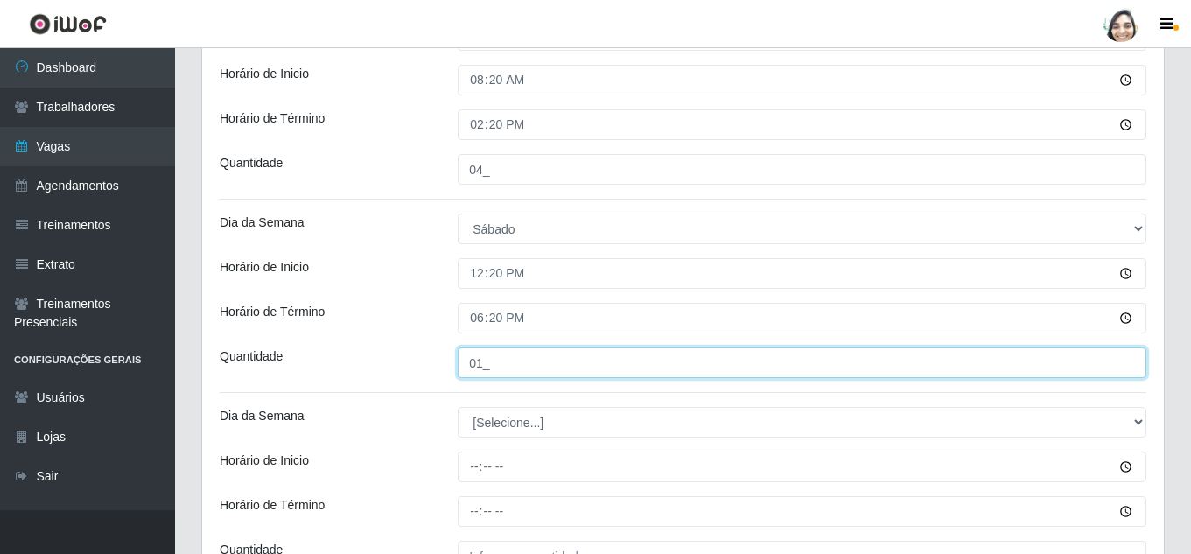
scroll to position [479, 0]
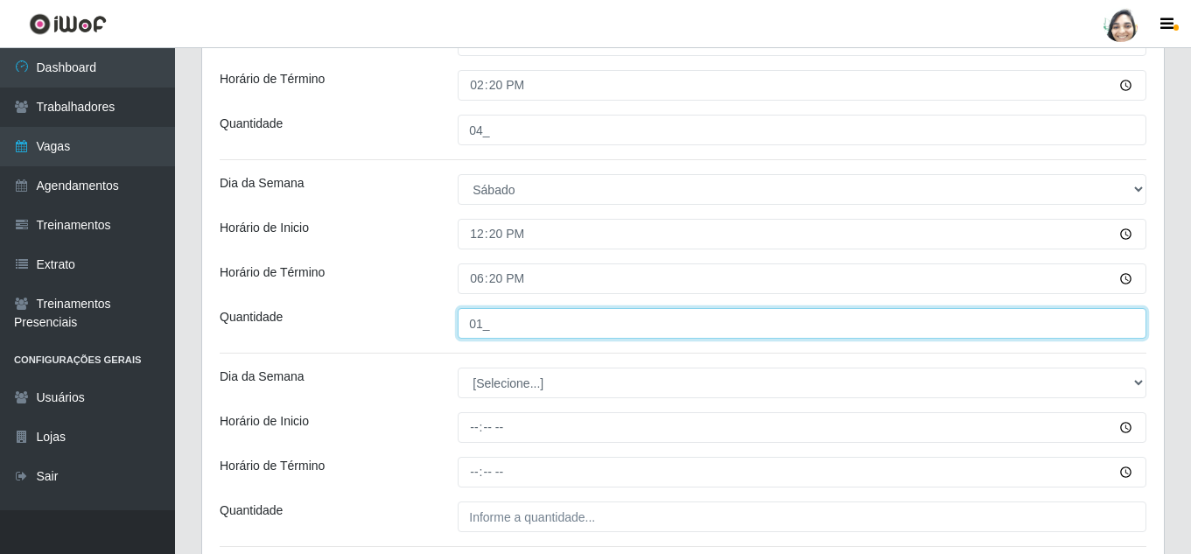
type input "01_"
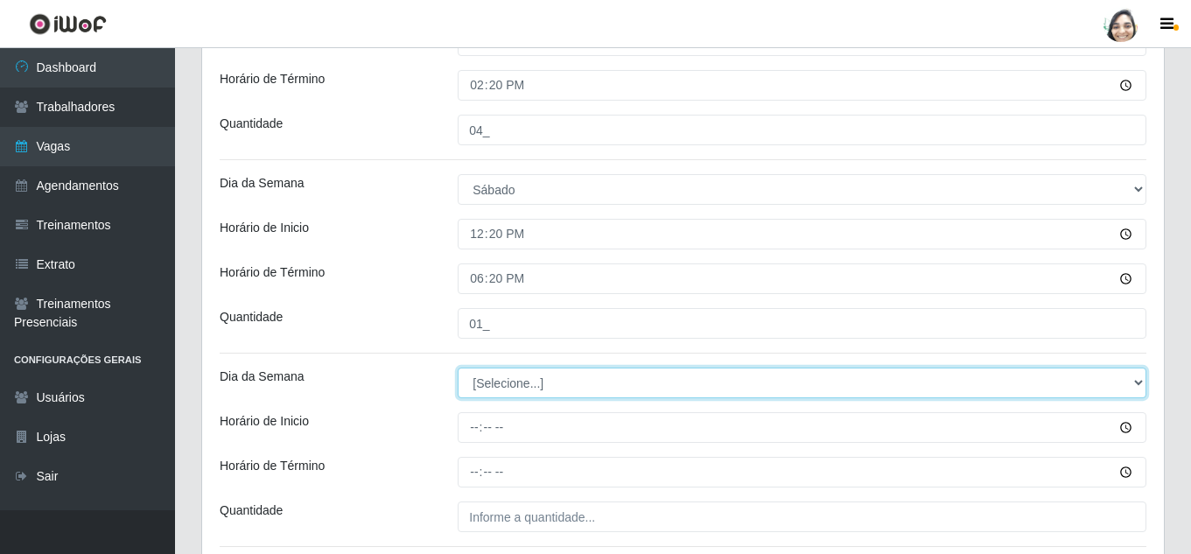
click at [524, 374] on select "[Selecione...] Segunda Terça Quarta Quinta Sexta Sábado Domingo" at bounding box center [802, 382] width 689 height 31
select select "6"
click at [458, 367] on select "[Selecione...] Segunda Terça Quarta Quinta Sexta Sábado Domingo" at bounding box center [802, 382] width 689 height 31
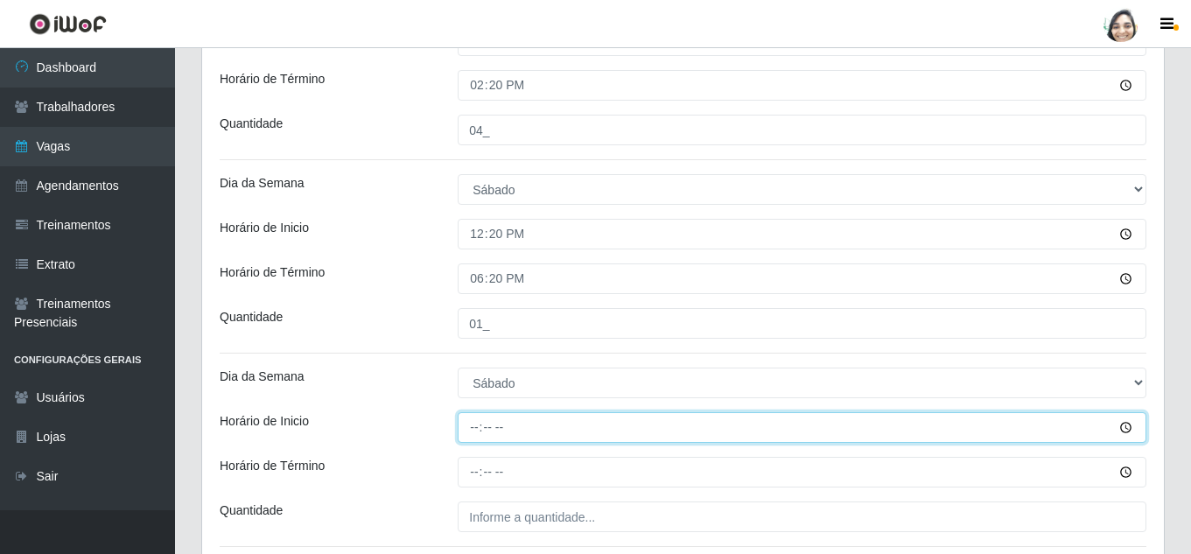
click at [476, 423] on input "Horário de Inicio" at bounding box center [802, 427] width 689 height 31
type input "16:20"
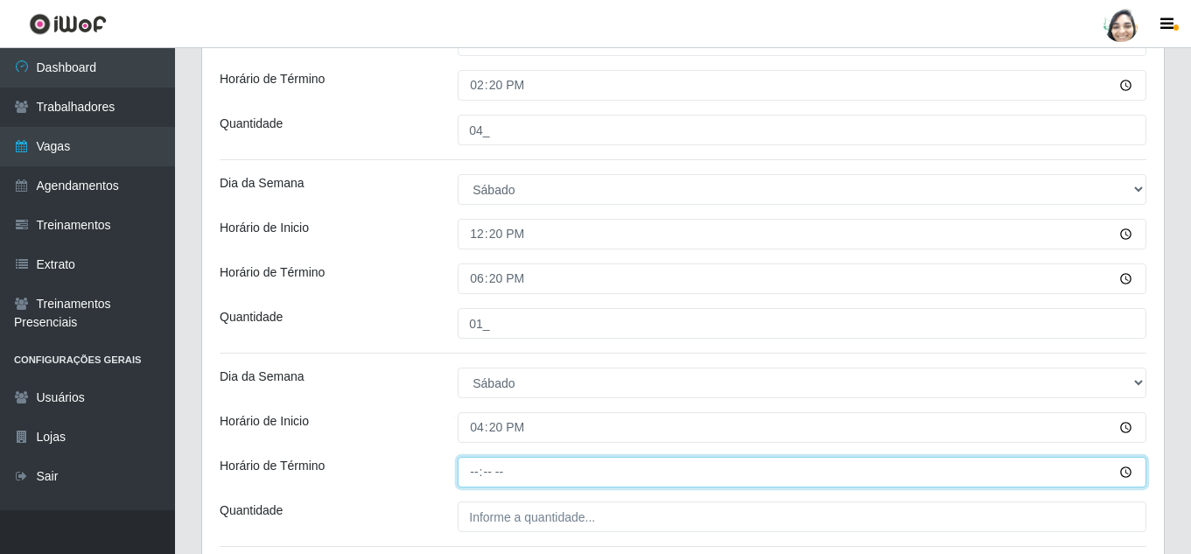
click at [474, 467] on input "Horário de Término" at bounding box center [802, 472] width 689 height 31
type input "22:20"
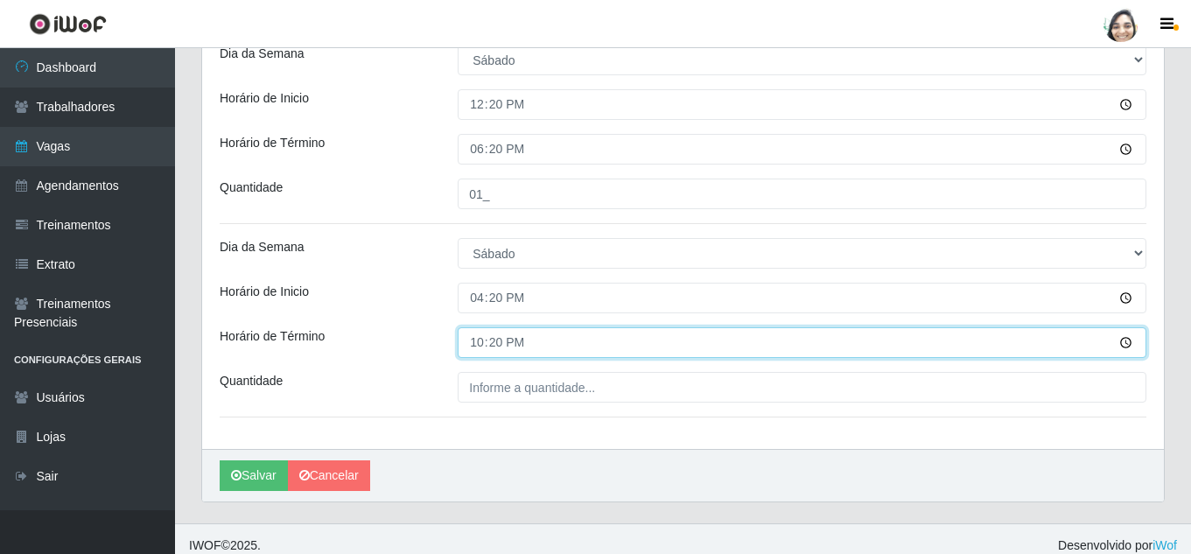
scroll to position [621, 0]
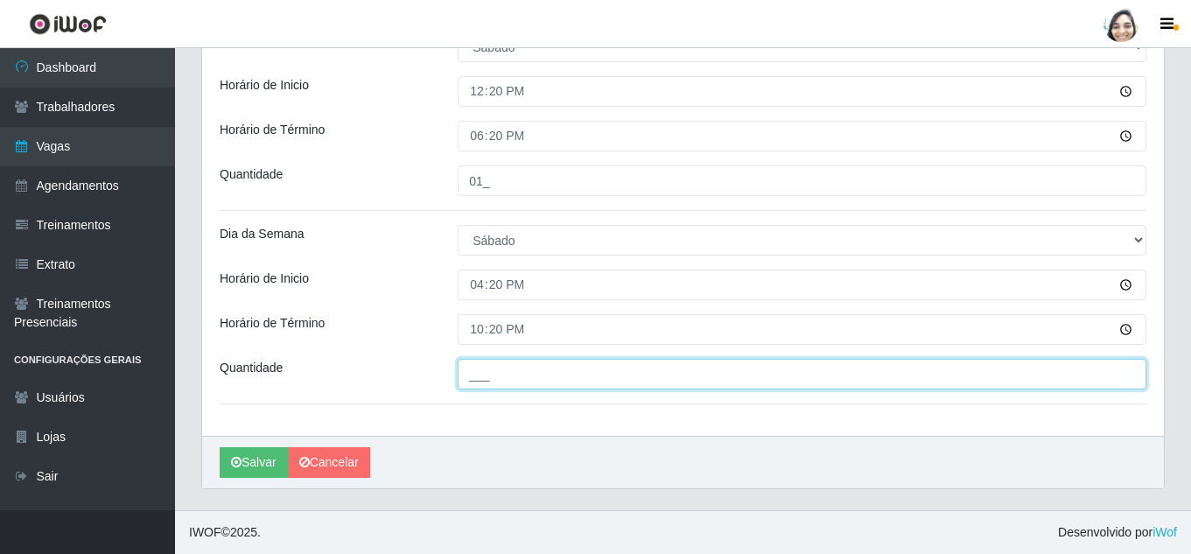
click at [511, 374] on input "___" at bounding box center [802, 374] width 689 height 31
type input "01_"
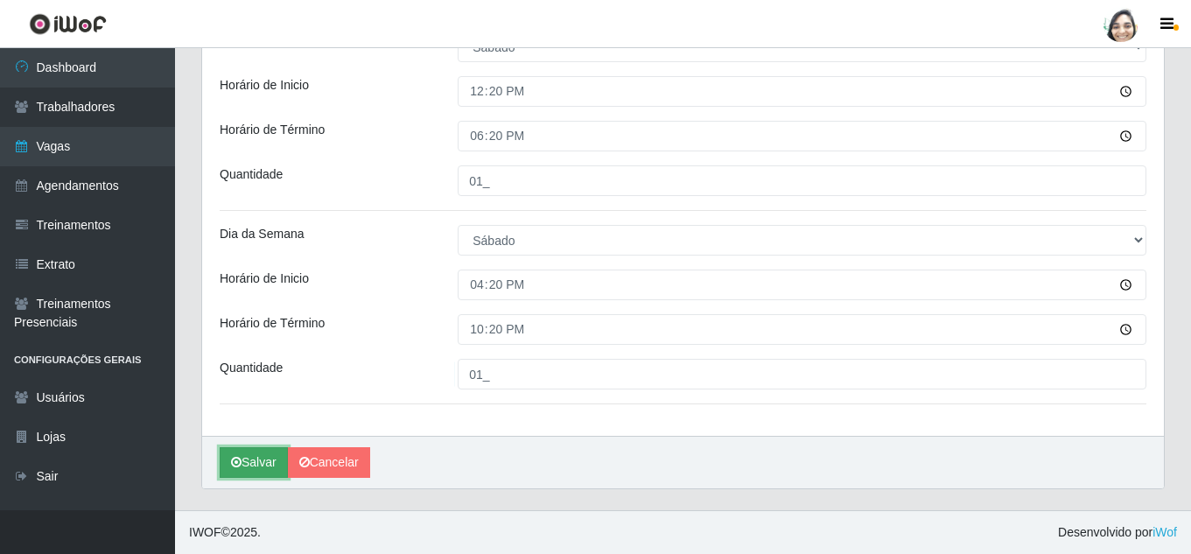
click at [262, 461] on button "Salvar" at bounding box center [254, 462] width 68 height 31
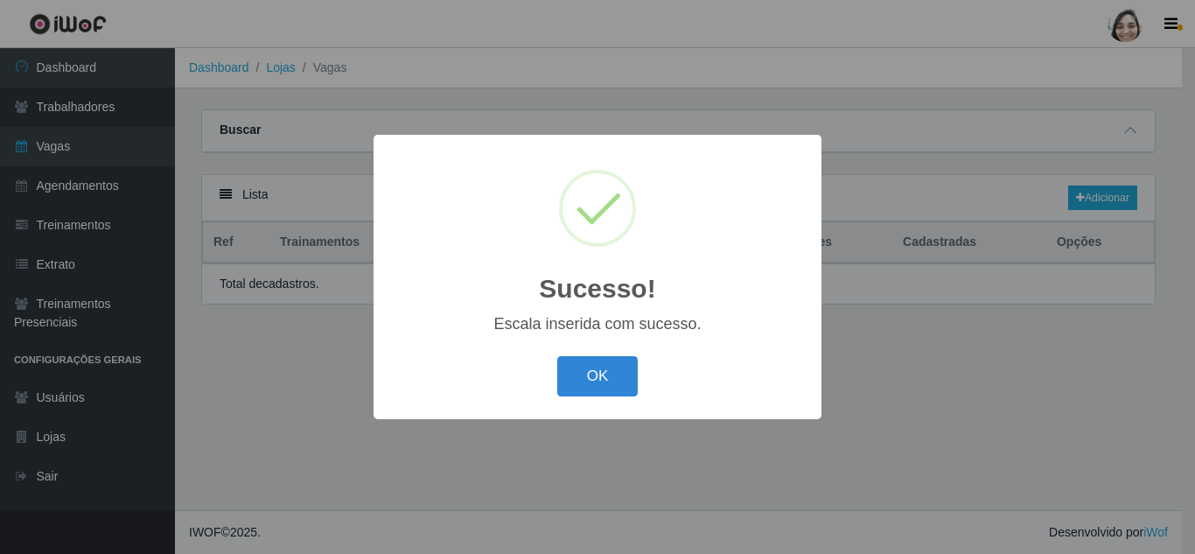
click at [556, 383] on div "OK Cancel" at bounding box center [597, 376] width 413 height 50
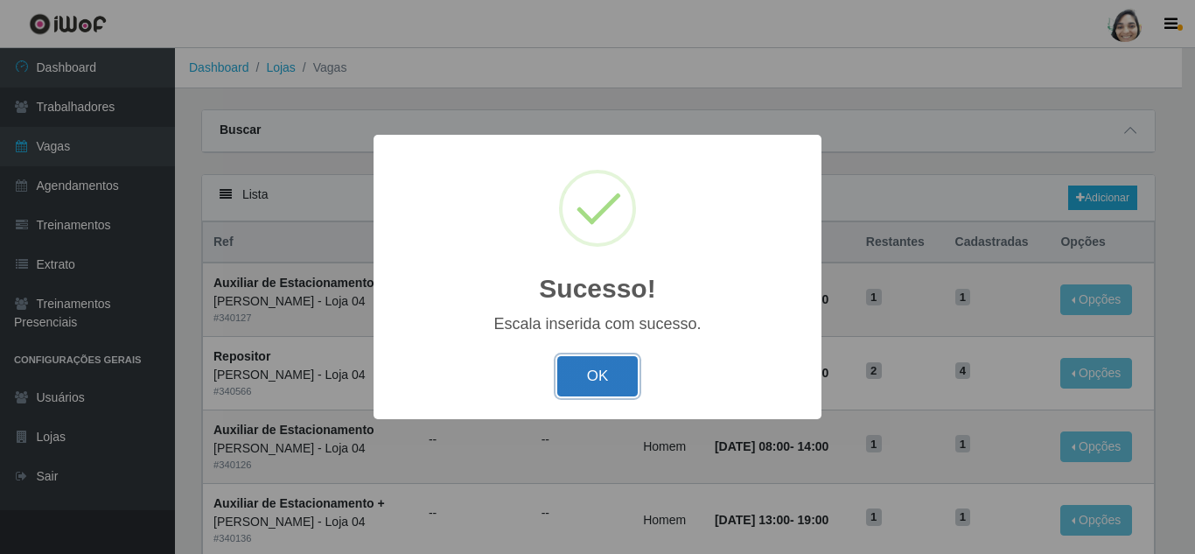
click at [594, 362] on button "OK" at bounding box center [597, 376] width 81 height 41
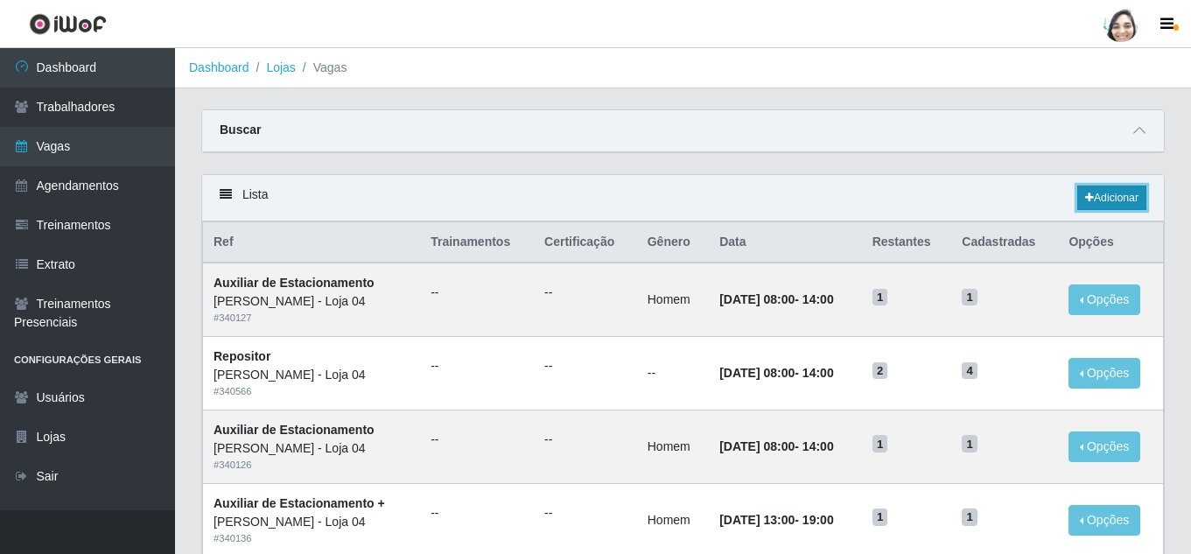
click at [1114, 194] on link "Adicionar" at bounding box center [1111, 197] width 69 height 24
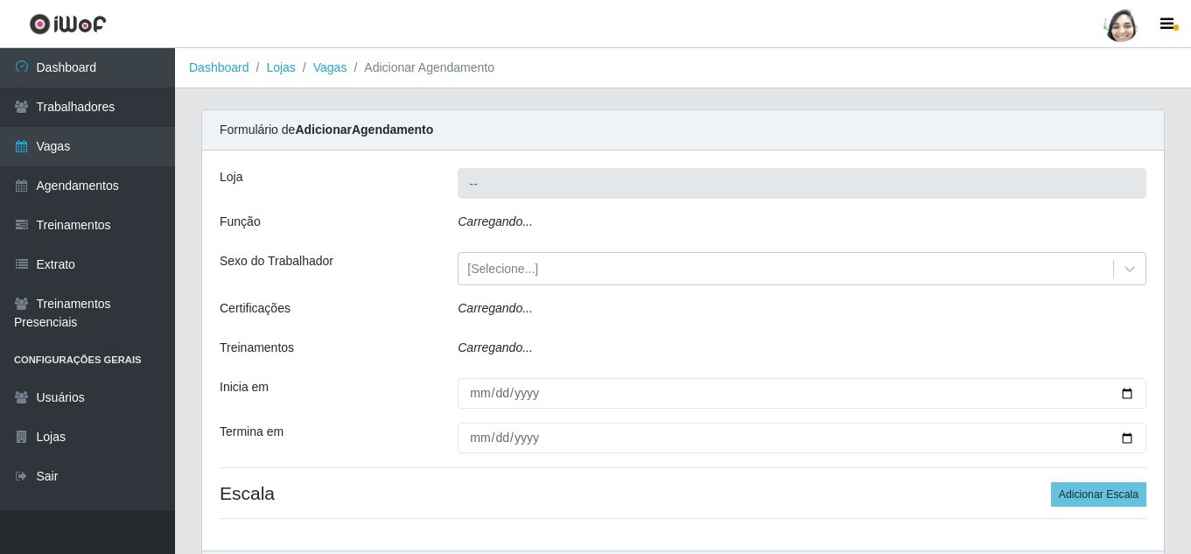
type input "[PERSON_NAME] - Loja 04"
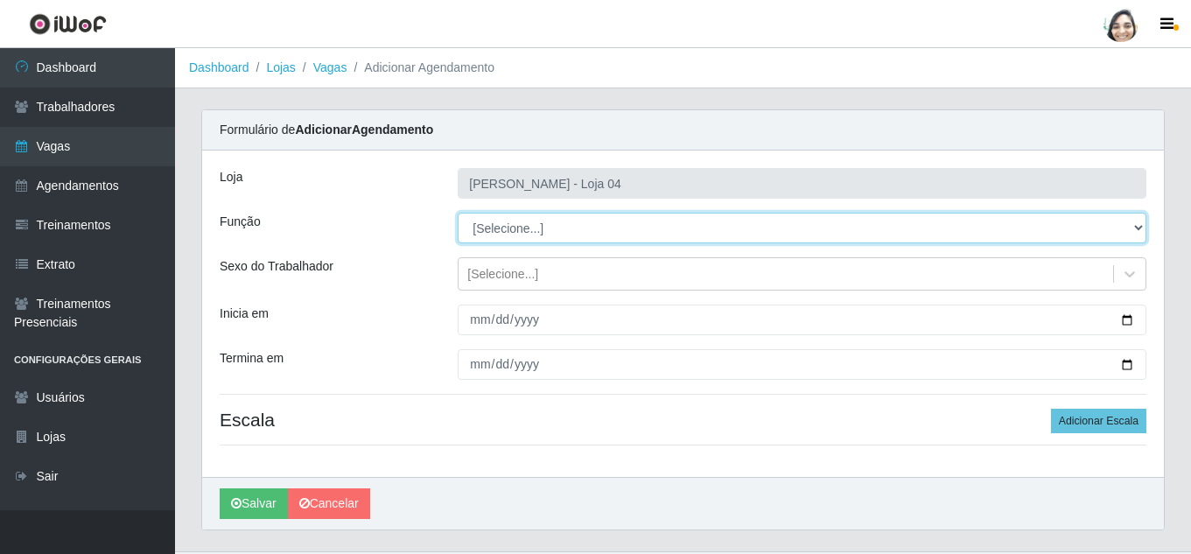
click at [520, 232] on select "[Selecione...] ASG ASG + ASG ++ Auxiliar de Depósito Auxiliar de Depósito + Aux…" at bounding box center [802, 228] width 689 height 31
select select "22"
click at [458, 213] on select "[Selecione...] ASG ASG + ASG ++ Auxiliar de Depósito Auxiliar de Depósito + Aux…" at bounding box center [802, 228] width 689 height 31
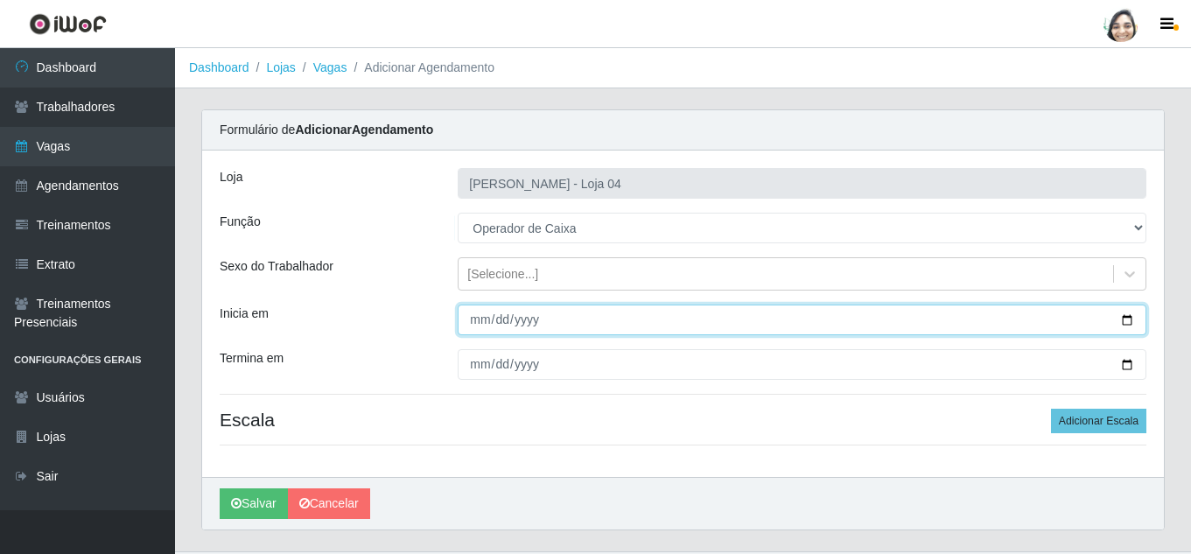
click at [473, 319] on input "Inicia em" at bounding box center [802, 319] width 689 height 31
type input "[DATE]"
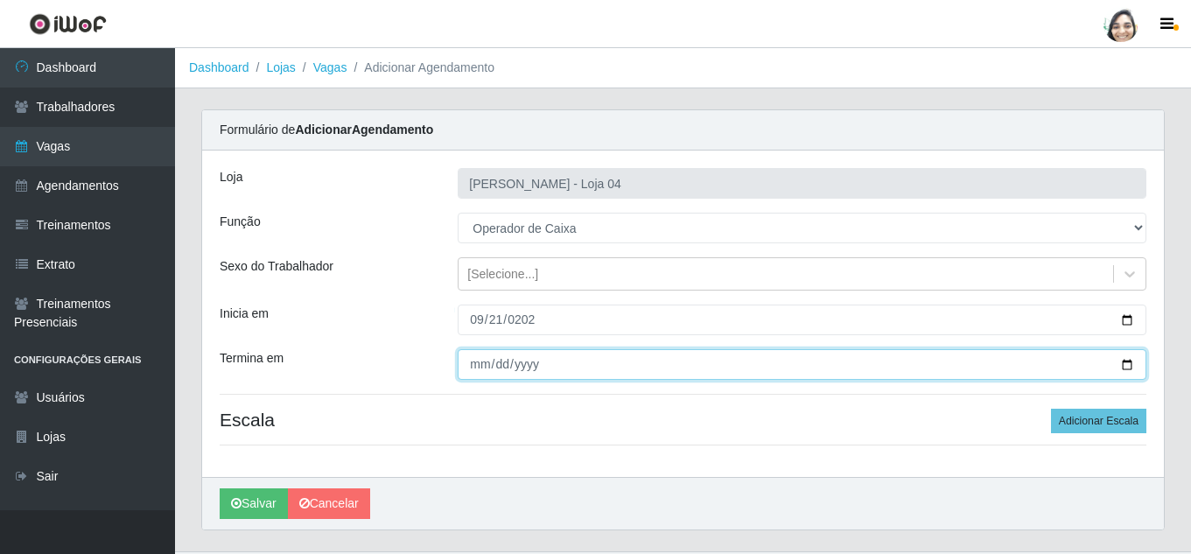
click at [484, 367] on input "Termina em" at bounding box center [802, 364] width 689 height 31
type input "[DATE]"
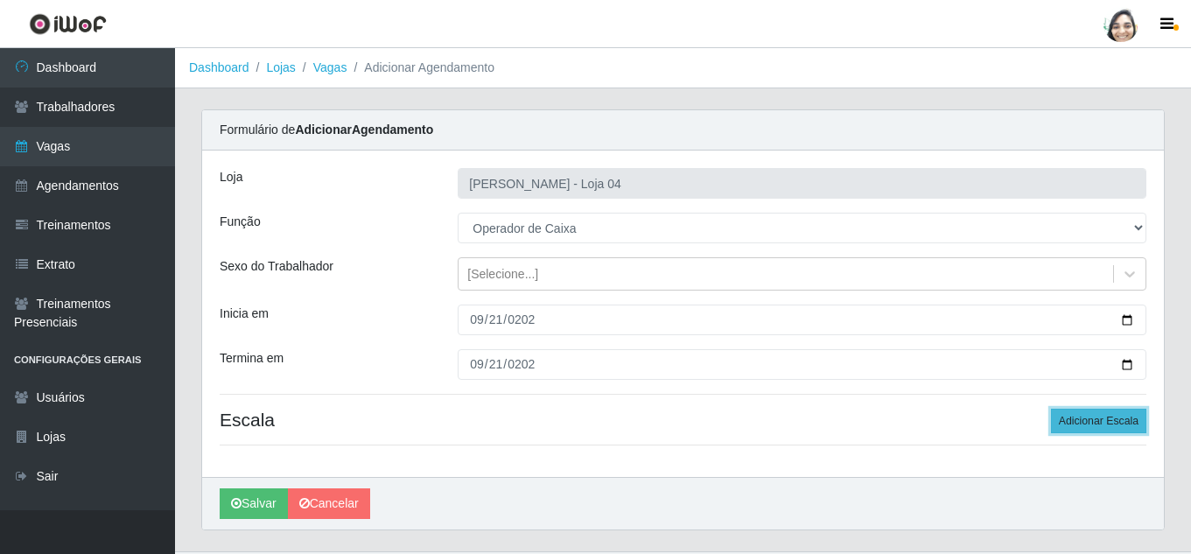
click at [1118, 423] on button "Adicionar Escala" at bounding box center [1098, 421] width 95 height 24
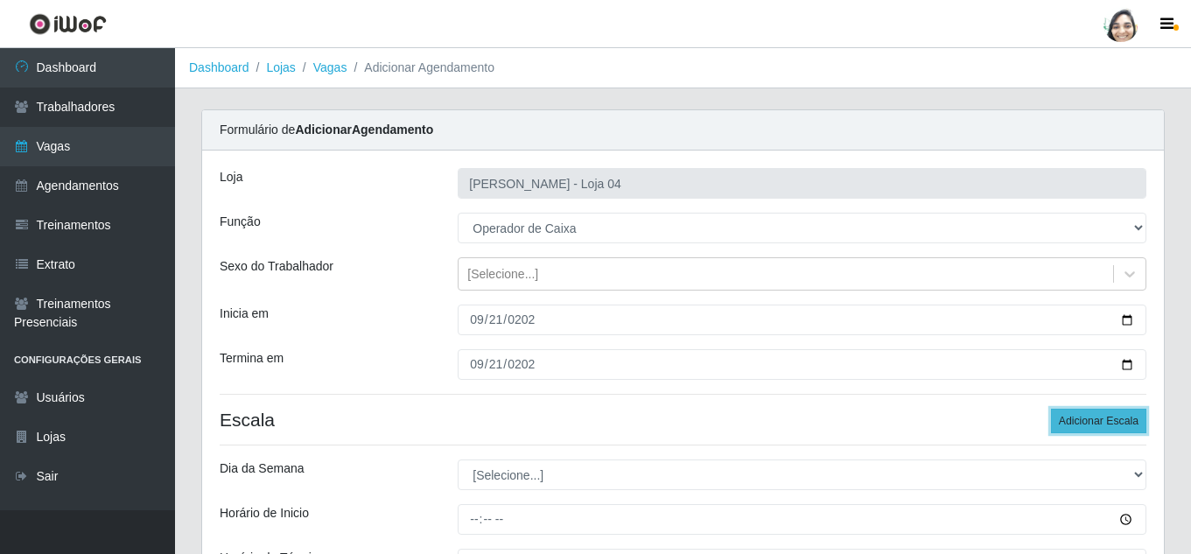
click at [1118, 423] on button "Adicionar Escala" at bounding box center [1098, 421] width 95 height 24
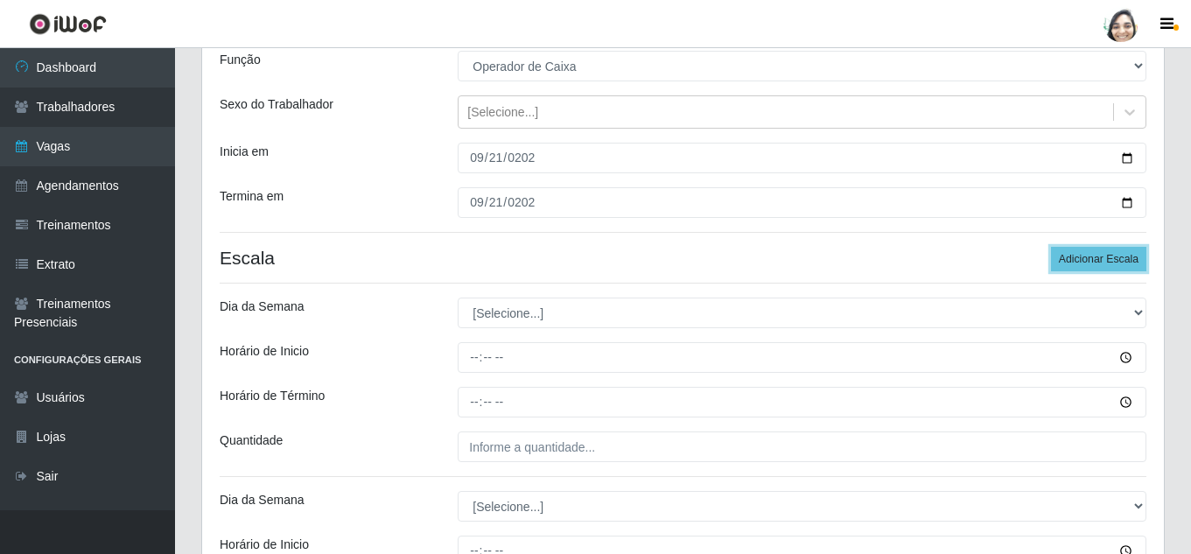
scroll to position [175, 0]
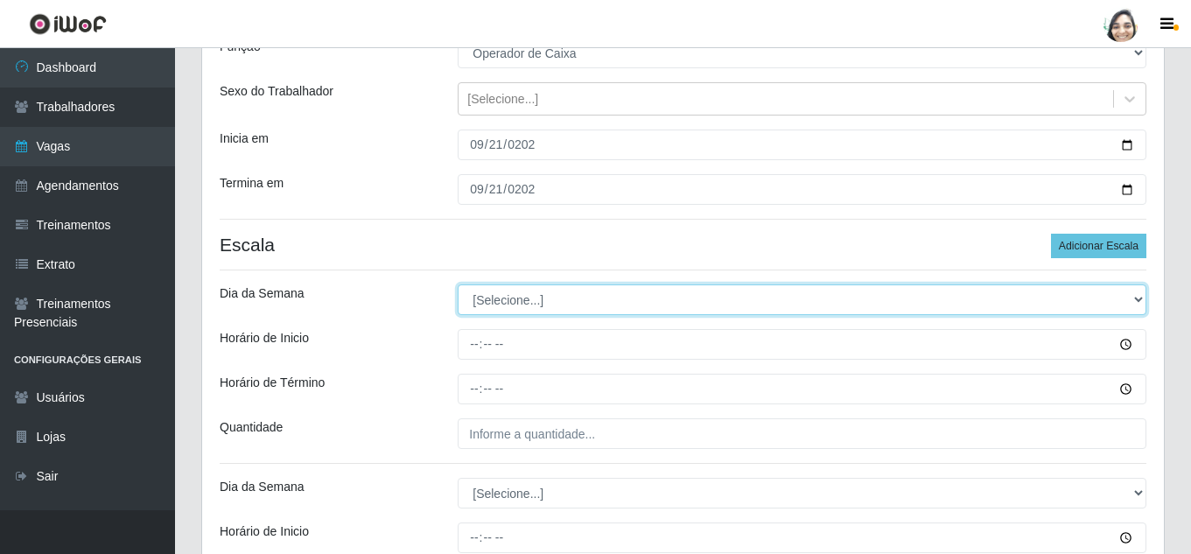
click at [521, 295] on select "[Selecione...] Segunda Terça Quarta Quinta Sexta Sábado Domingo" at bounding box center [802, 299] width 689 height 31
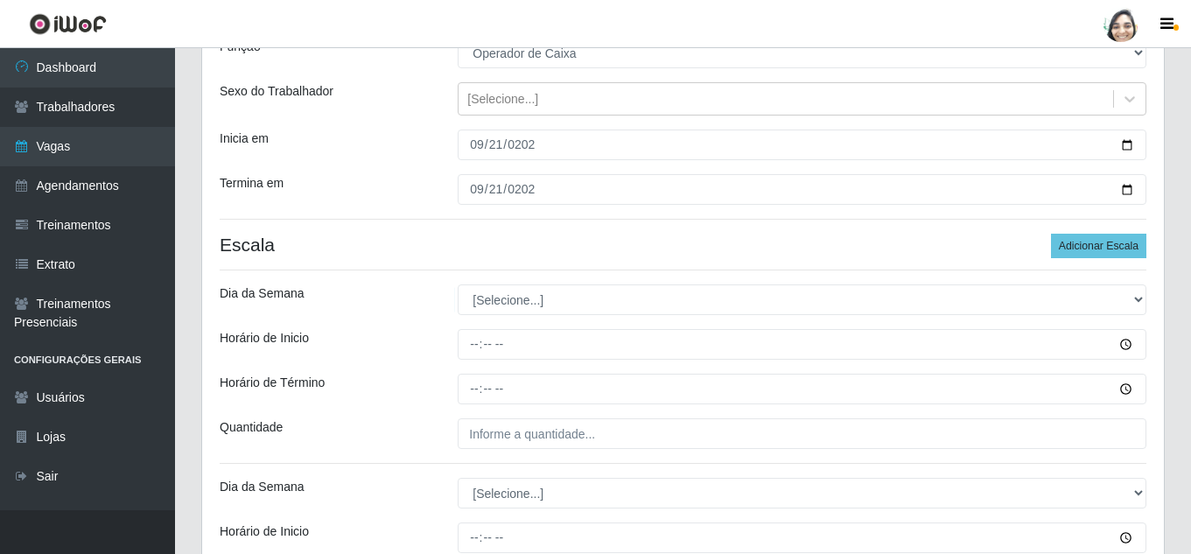
click at [521, 281] on div "Loja Mar Vermelho - Loja 04 Função [Selecione...] ASG ASG + ASG ++ Auxiliar de …" at bounding box center [683, 332] width 962 height 713
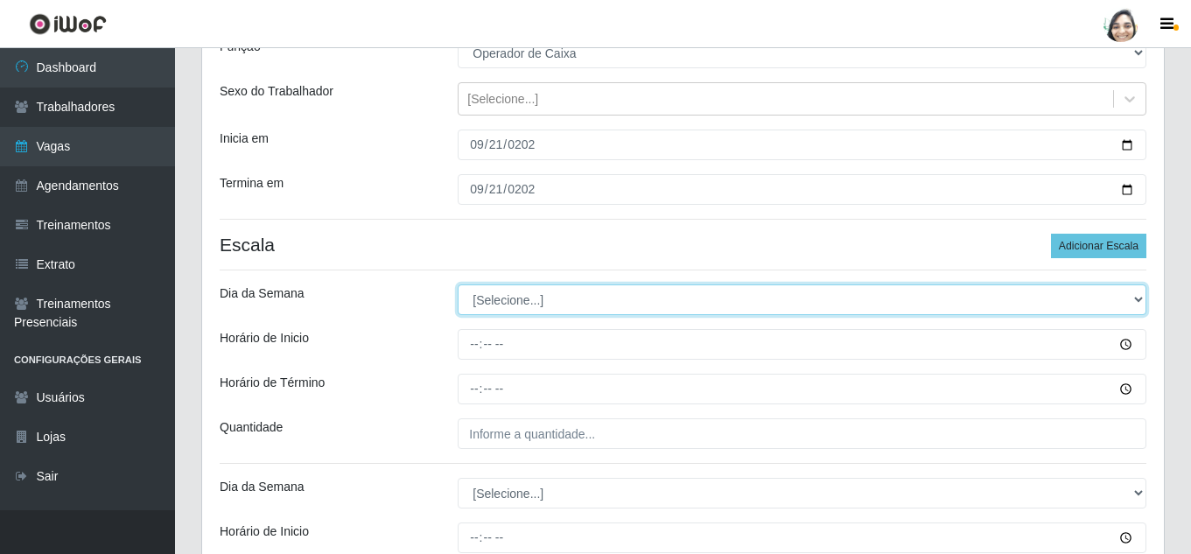
drag, startPoint x: 521, startPoint y: 295, endPoint x: 523, endPoint y: 309, distance: 14.2
click at [521, 295] on select "[Selecione...] Segunda Terça Quarta Quinta Sexta Sábado Domingo" at bounding box center [802, 299] width 689 height 31
select select "0"
click at [458, 284] on select "[Selecione...] Segunda Terça Quarta Quinta Sexta Sábado Domingo" at bounding box center [802, 299] width 689 height 31
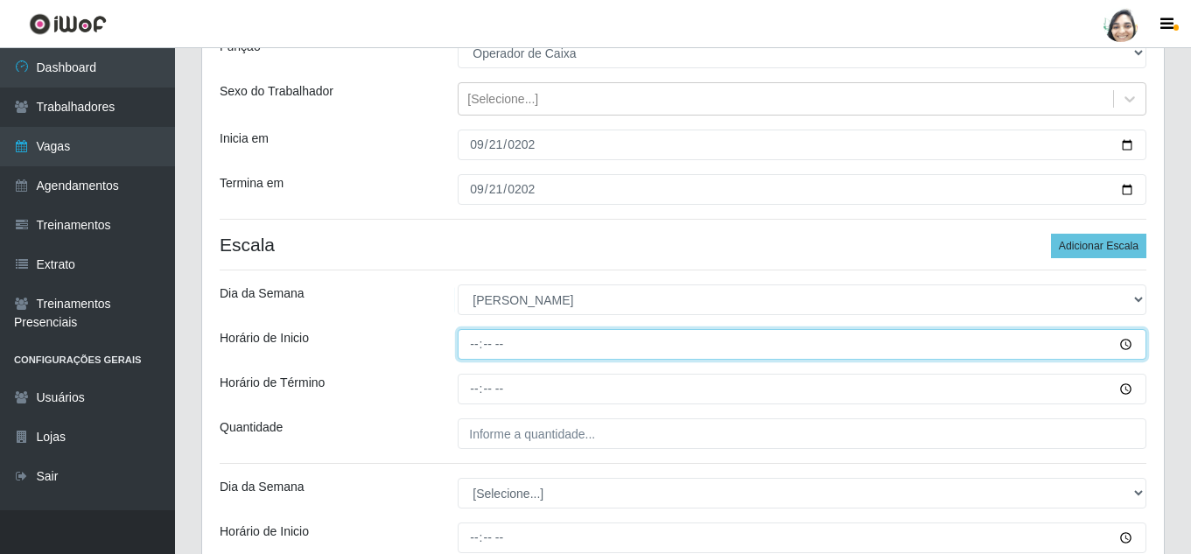
click at [470, 335] on input "Horário de Inicio" at bounding box center [802, 344] width 689 height 31
type input "08:20"
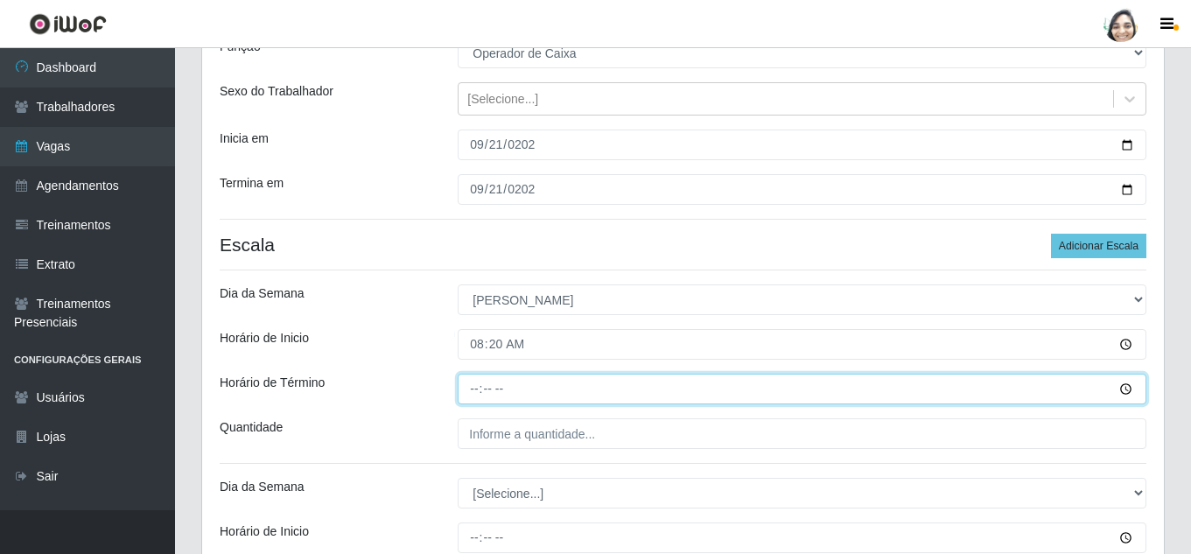
click at [464, 385] on input "Horário de Término" at bounding box center [802, 389] width 689 height 31
type input "14:20"
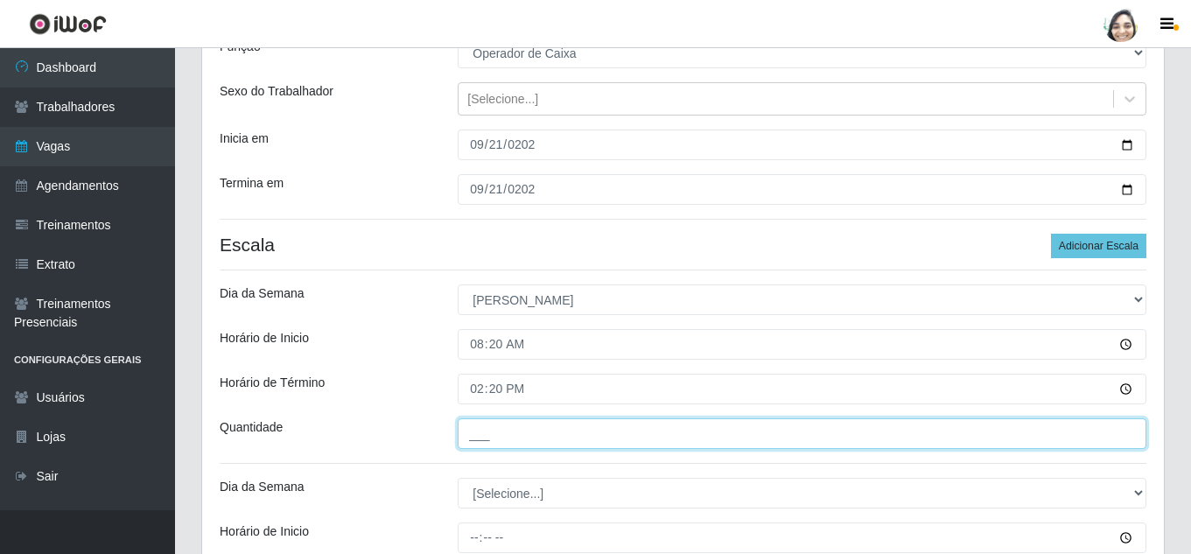
click at [582, 437] on input "___" at bounding box center [802, 433] width 689 height 31
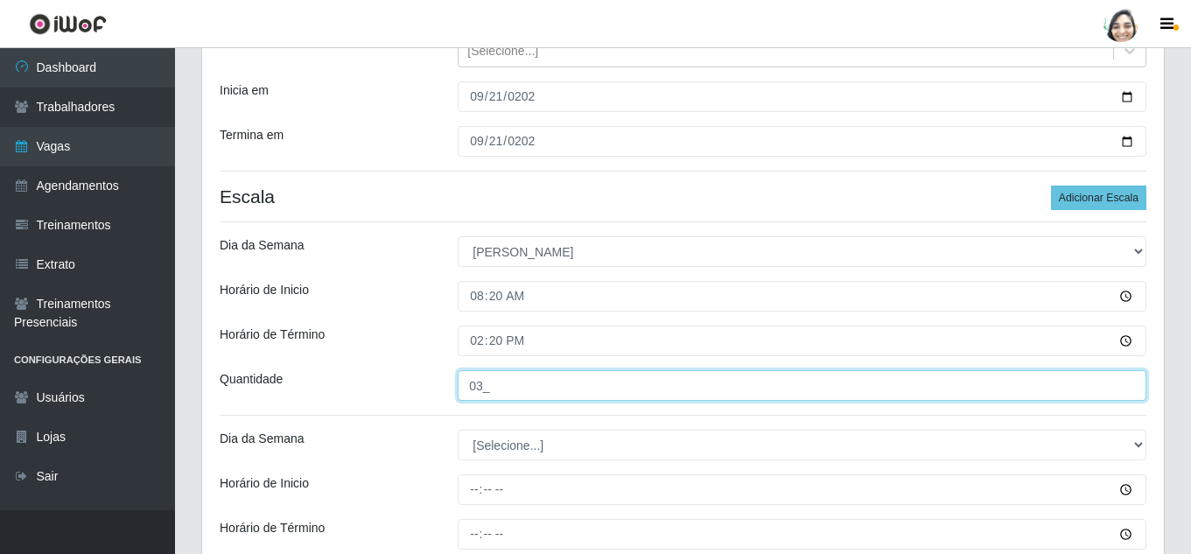
scroll to position [262, 0]
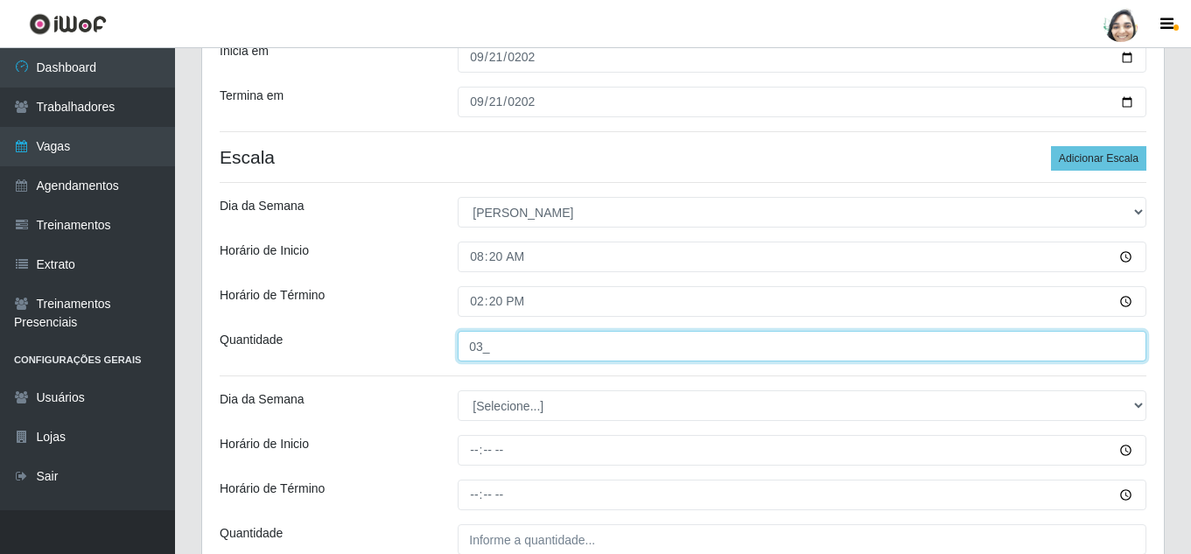
type input "03_"
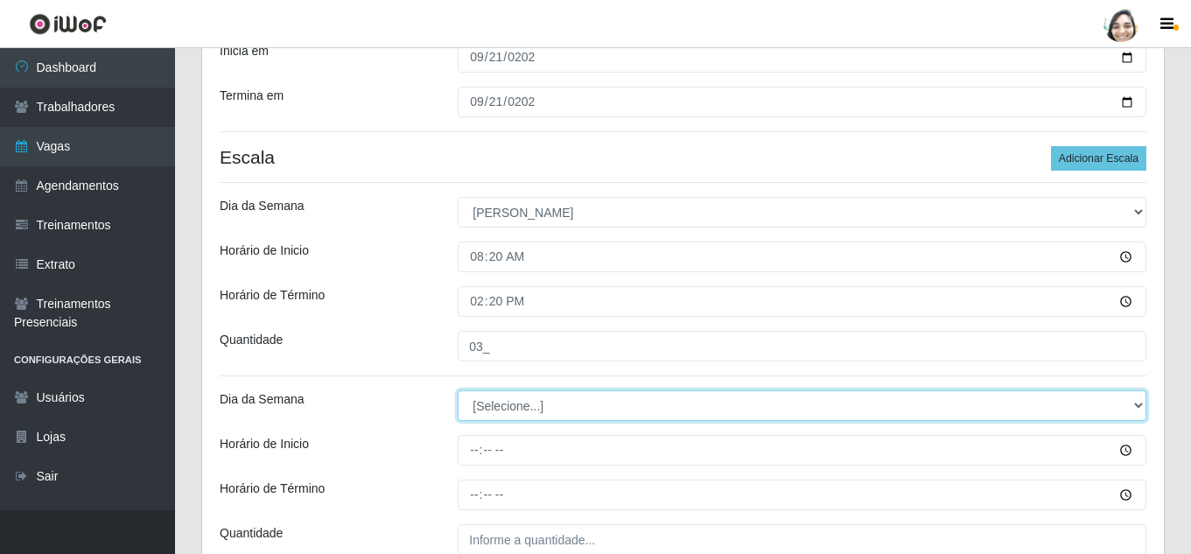
click at [547, 408] on select "[Selecione...] Segunda Terça Quarta Quinta Sexta Sábado Domingo" at bounding box center [802, 405] width 689 height 31
select select "0"
click at [458, 390] on select "[Selecione...] Segunda Terça Quarta Quinta Sexta Sábado Domingo" at bounding box center [802, 405] width 689 height 31
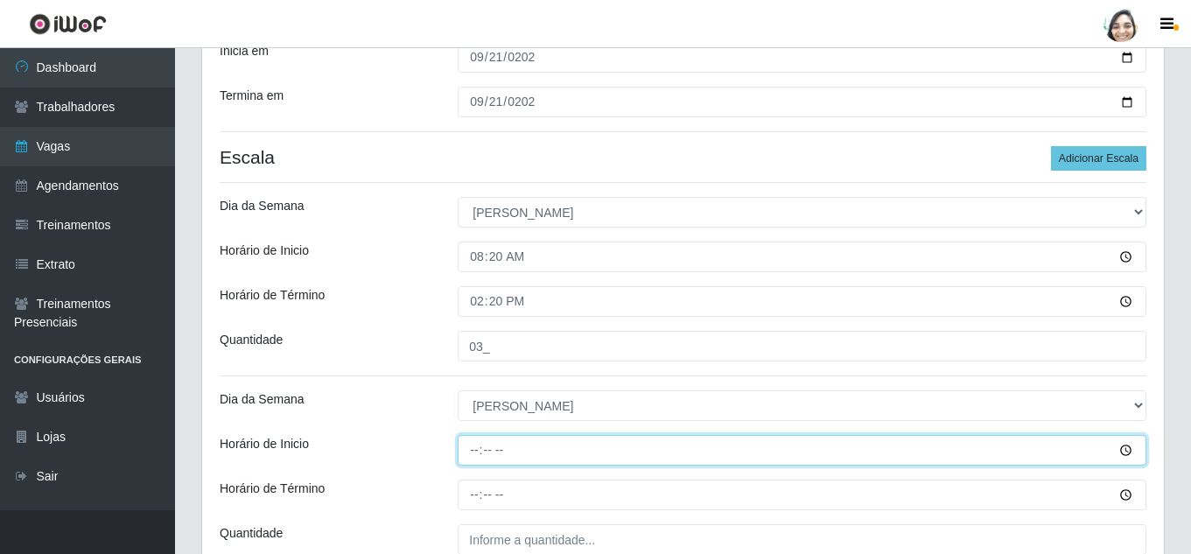
click at [470, 451] on input "Horário de Inicio" at bounding box center [802, 450] width 689 height 31
type input "13:00"
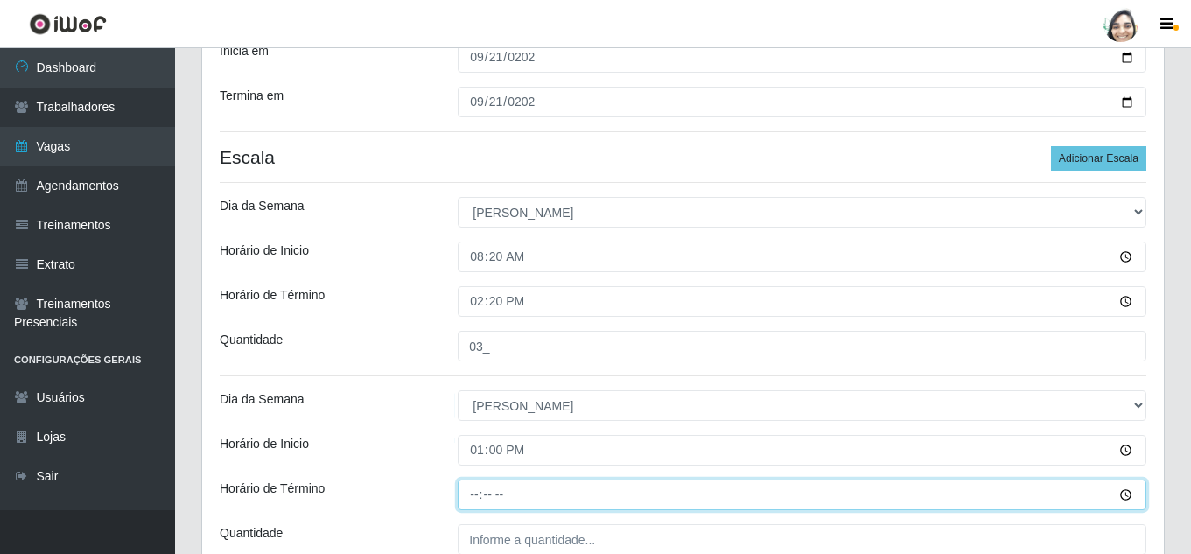
click at [473, 500] on input "Horário de Término" at bounding box center [802, 494] width 689 height 31
type input "19:00"
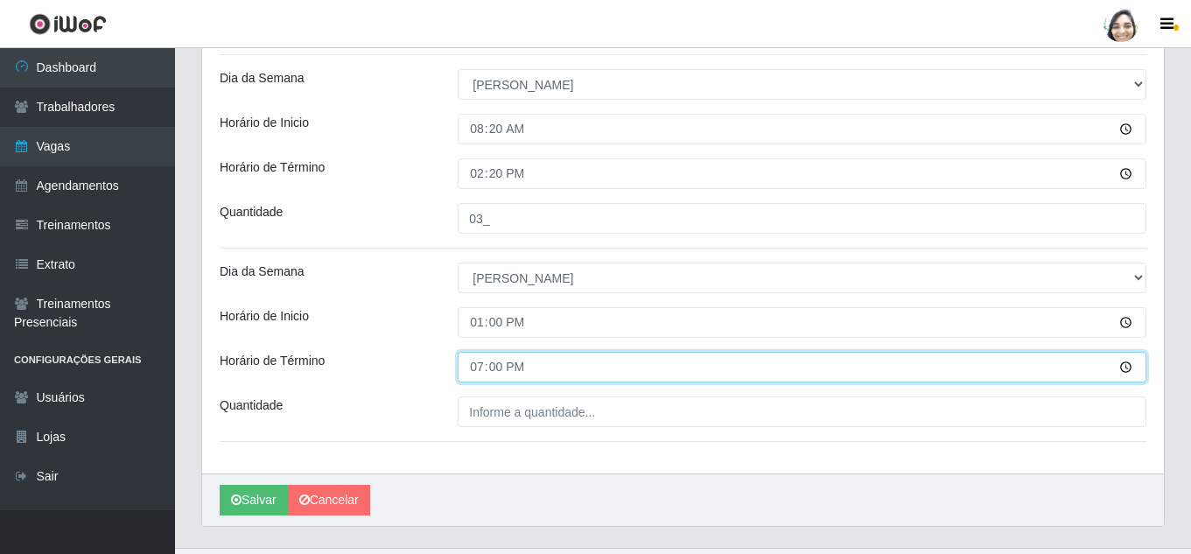
scroll to position [428, 0]
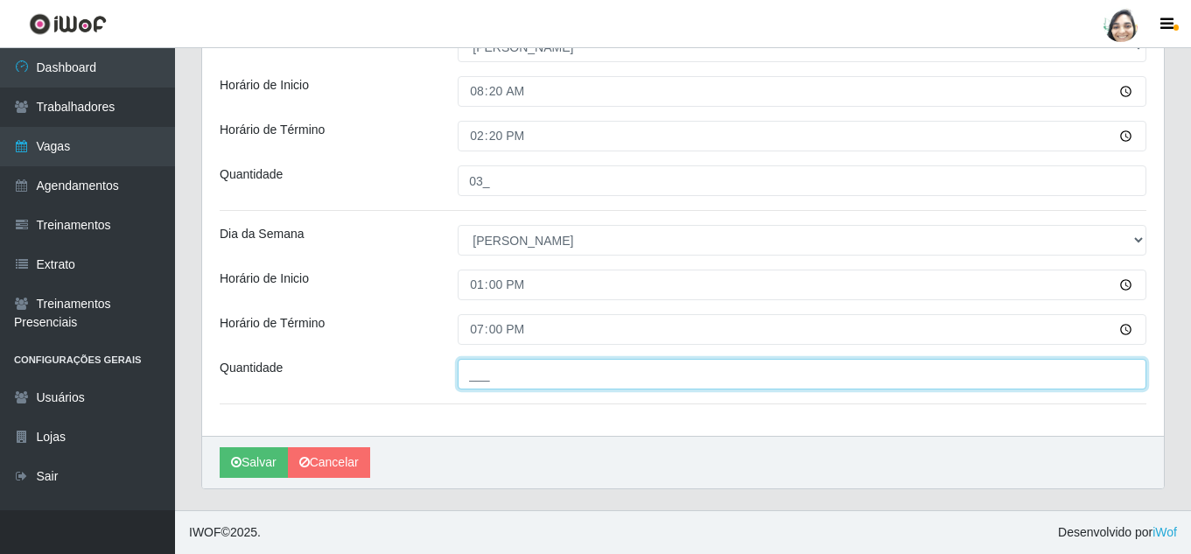
click at [492, 381] on input "___" at bounding box center [802, 374] width 689 height 31
type input "03_"
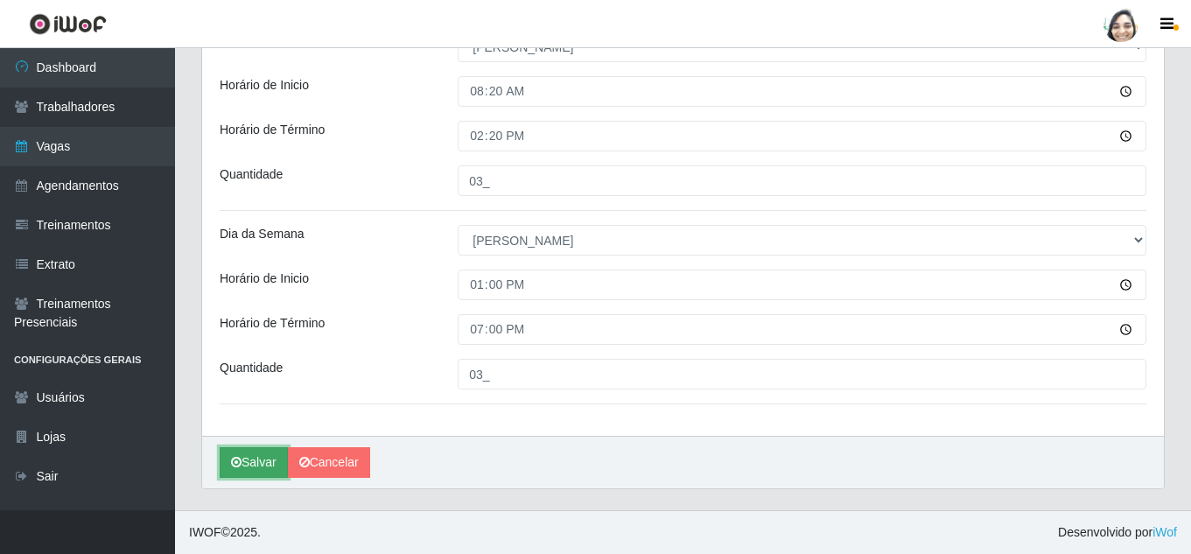
click at [260, 466] on button "Salvar" at bounding box center [254, 462] width 68 height 31
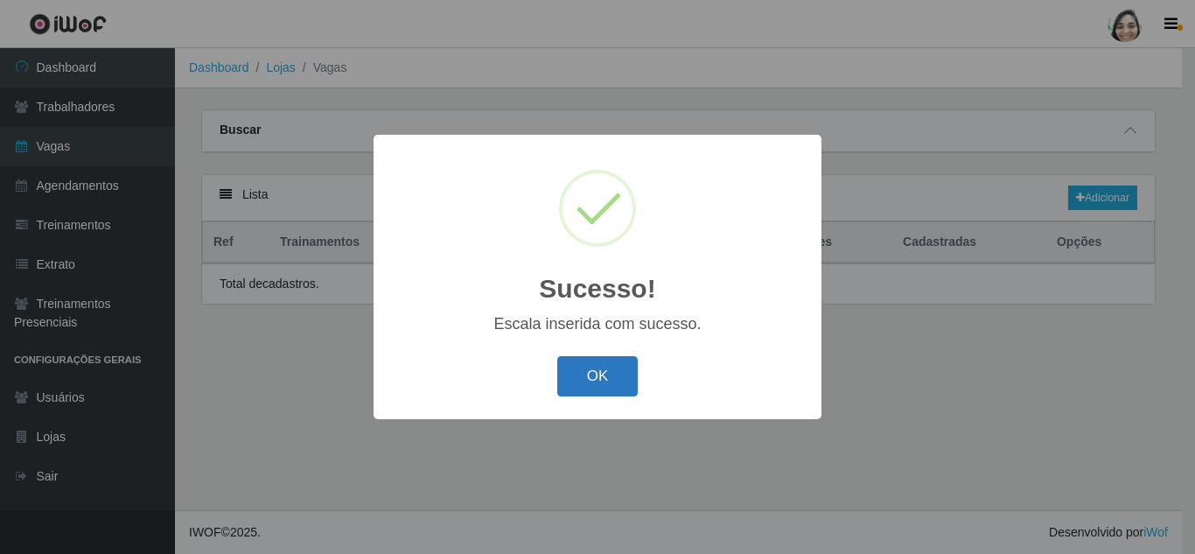
click at [596, 382] on button "OK" at bounding box center [597, 376] width 81 height 41
